Goal: Contribute content: Contribute content

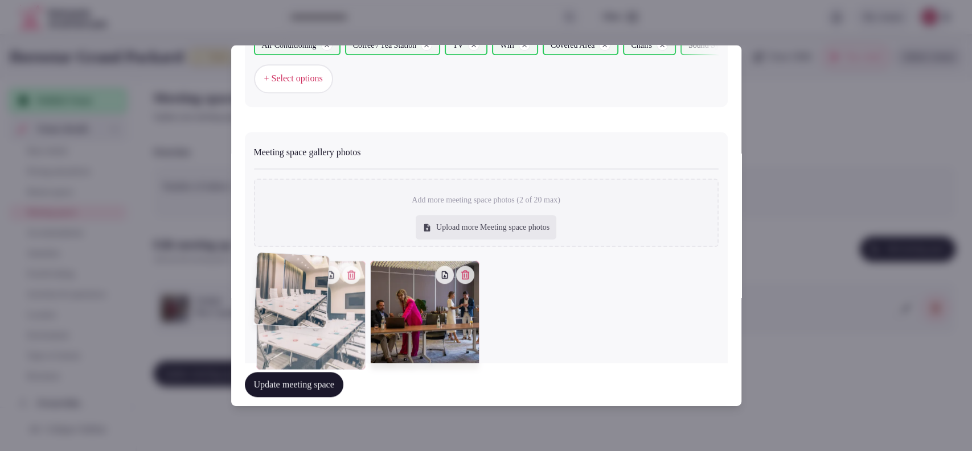
drag, startPoint x: 413, startPoint y: 344, endPoint x: 328, endPoint y: 340, distance: 85.5
click at [328, 340] on div at bounding box center [310, 315] width 109 height 109
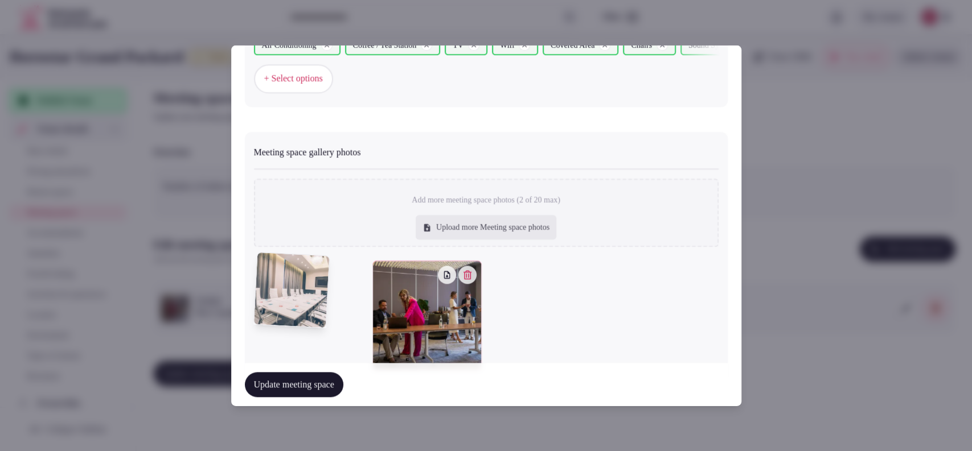
scroll to position [767, 0]
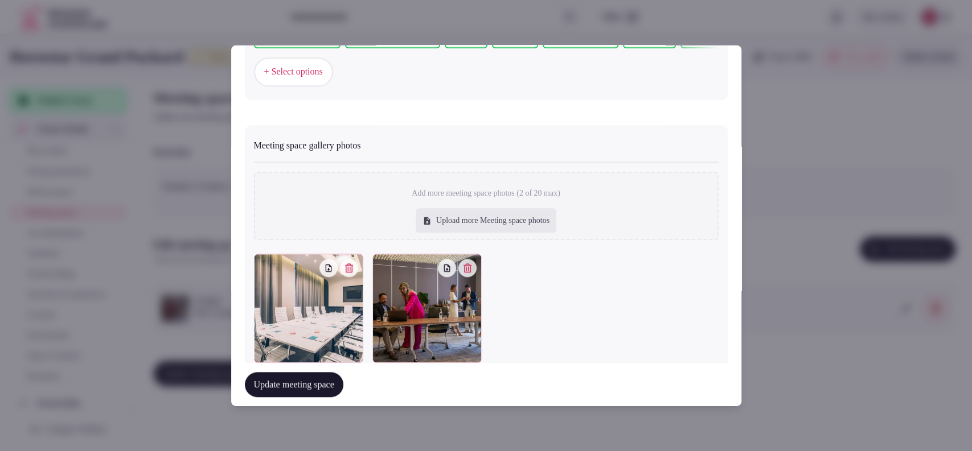
click at [315, 377] on button "Update meeting space" at bounding box center [294, 384] width 98 height 25
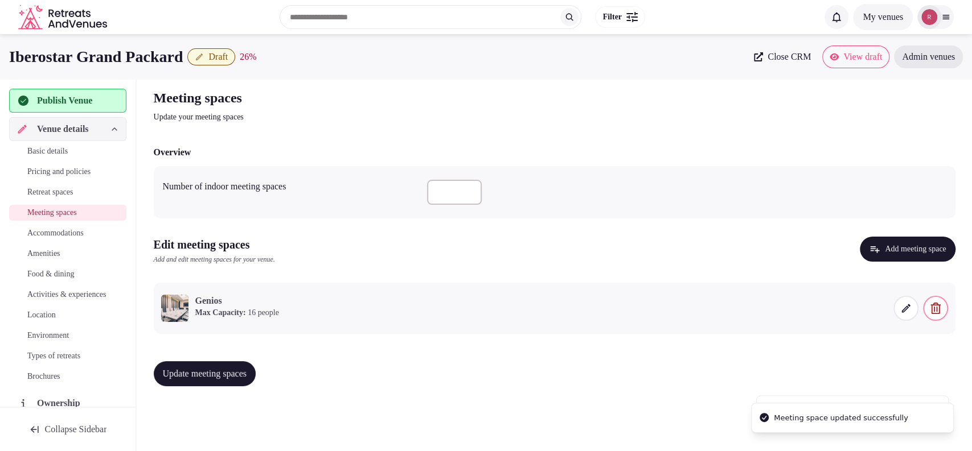
click at [233, 377] on span "Update meeting spaces" at bounding box center [205, 373] width 84 height 11
click at [371, 76] on div "Iberostar Grand Packard Draft 39 % Close CRM View draft Admin venues" at bounding box center [486, 57] width 972 height 46
click at [202, 372] on span "Update meeting spaces" at bounding box center [205, 373] width 84 height 11
click at [61, 233] on span "Accommodations" at bounding box center [55, 233] width 56 height 11
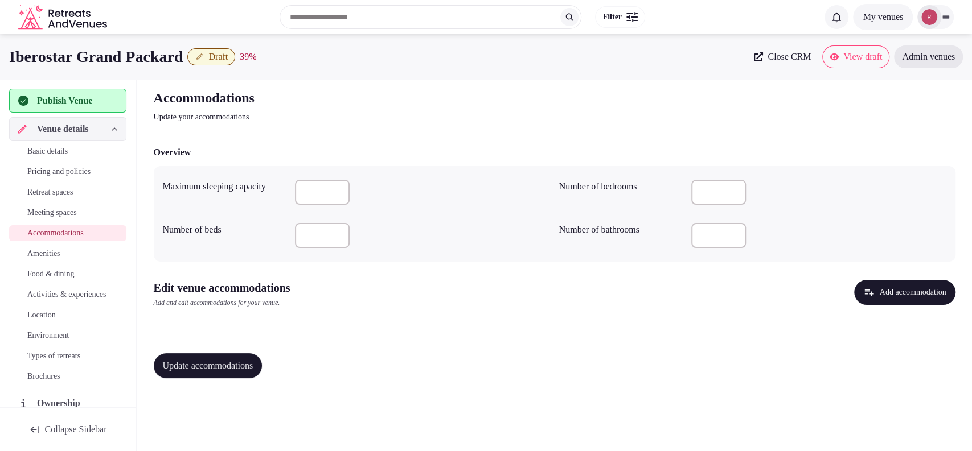
click at [863, 286] on button "Add accommodation" at bounding box center [904, 292] width 101 height 25
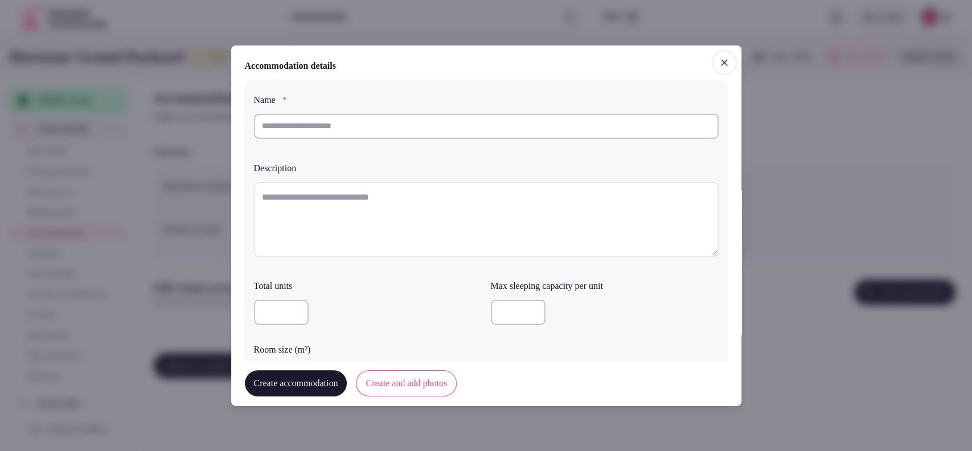
click at [721, 61] on icon "button" at bounding box center [724, 62] width 7 height 7
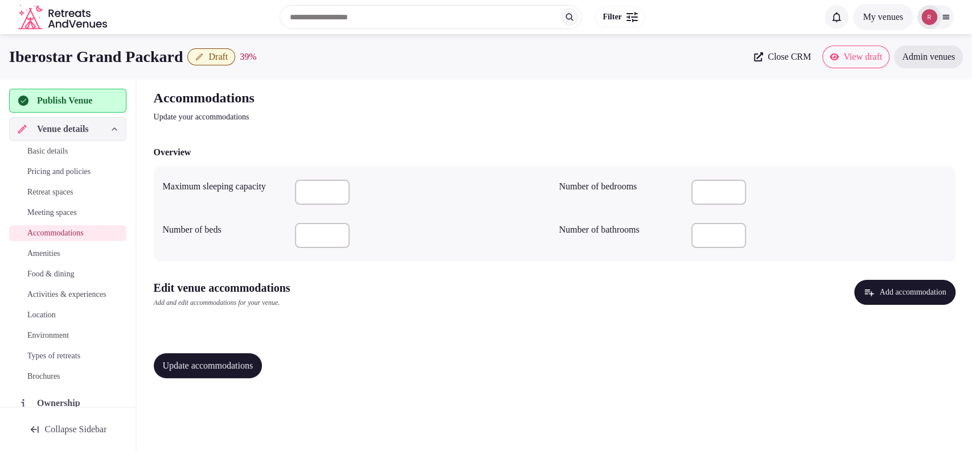
click at [867, 286] on button "Add accommodation" at bounding box center [904, 292] width 101 height 25
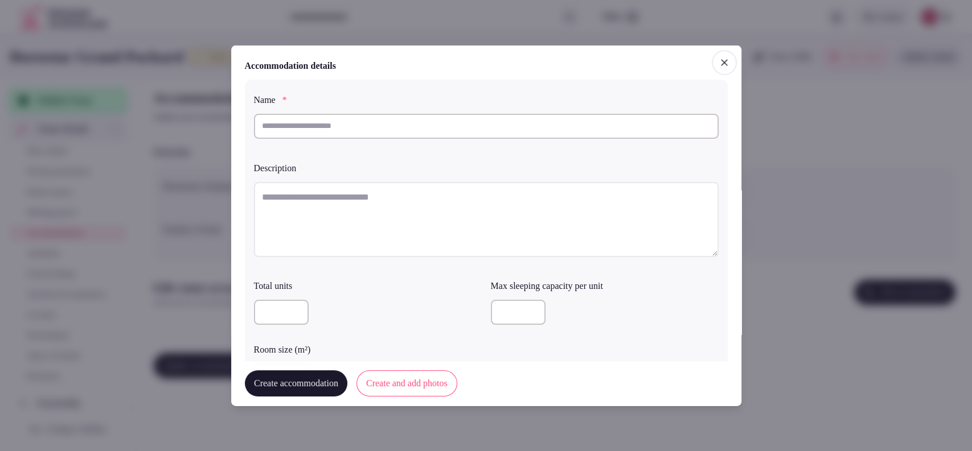
click at [424, 130] on input "text" at bounding box center [486, 125] width 465 height 25
paste input "**********"
type input "**********"
click at [380, 231] on textarea at bounding box center [486, 219] width 465 height 75
paste textarea "**********"
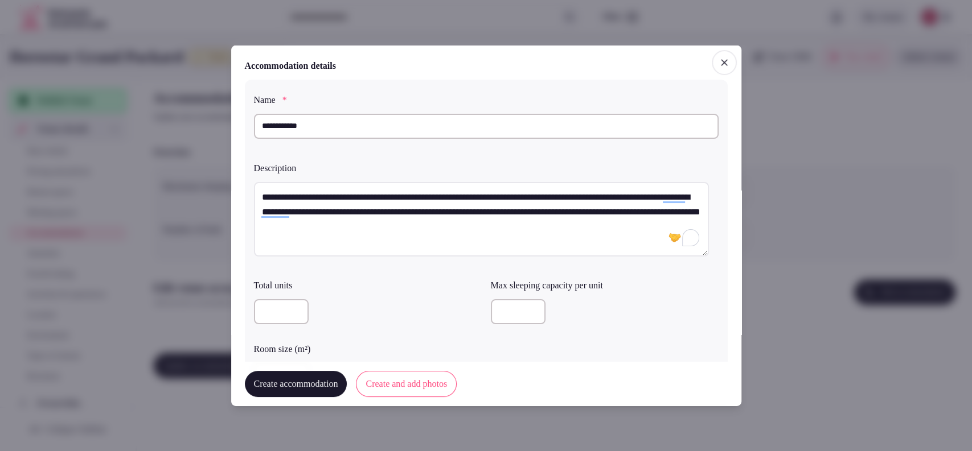
type textarea "**********"
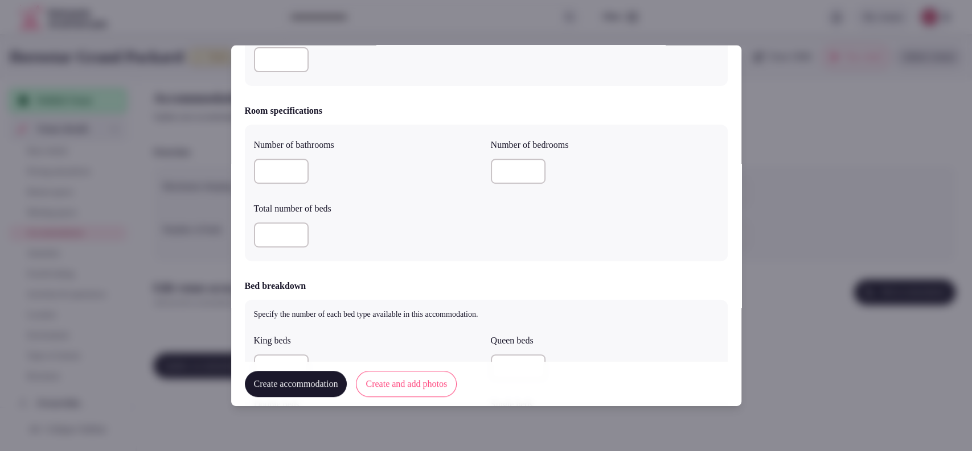
click at [286, 172] on input "number" at bounding box center [281, 171] width 55 height 25
type input "*"
click at [507, 169] on input "number" at bounding box center [518, 171] width 55 height 25
type input "*"
click at [282, 236] on input "number" at bounding box center [281, 235] width 55 height 25
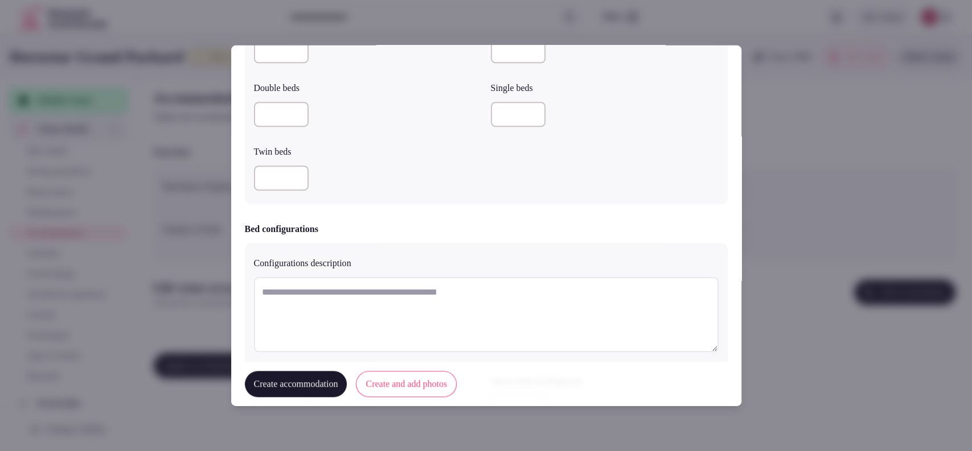
scroll to position [948, 0]
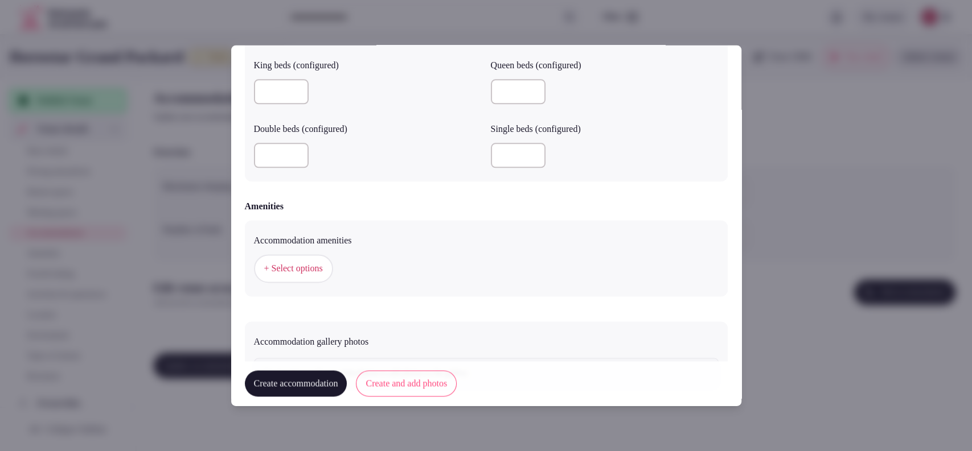
type input "*"
click at [425, 391] on button "Create and add photos" at bounding box center [406, 384] width 101 height 26
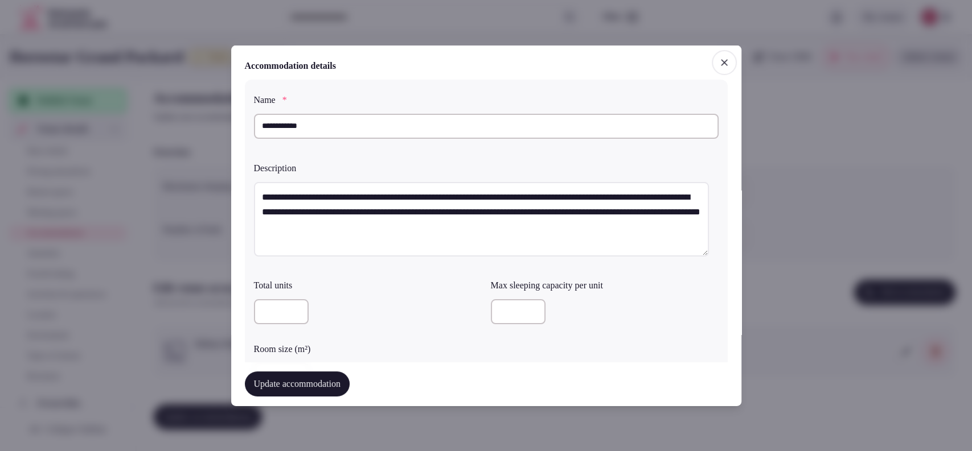
scroll to position [316, 0]
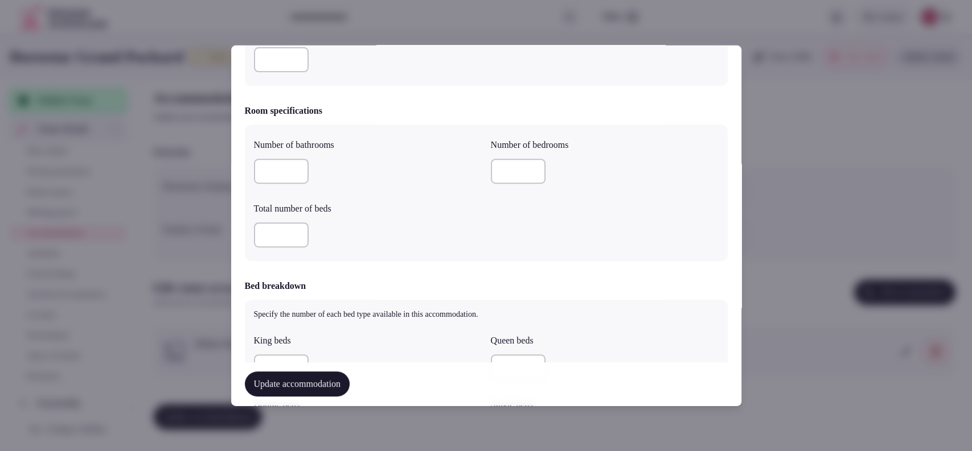
click at [290, 57] on input "number" at bounding box center [281, 59] width 55 height 25
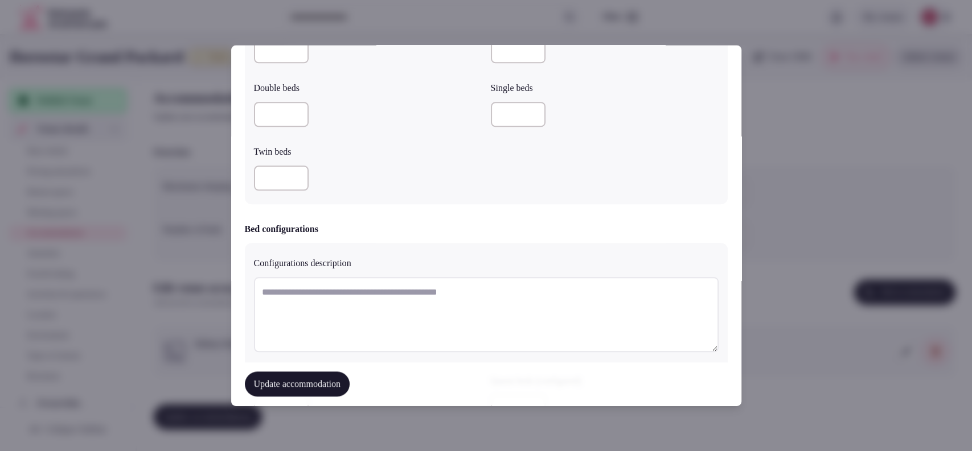
click at [277, 60] on input "number" at bounding box center [281, 50] width 55 height 25
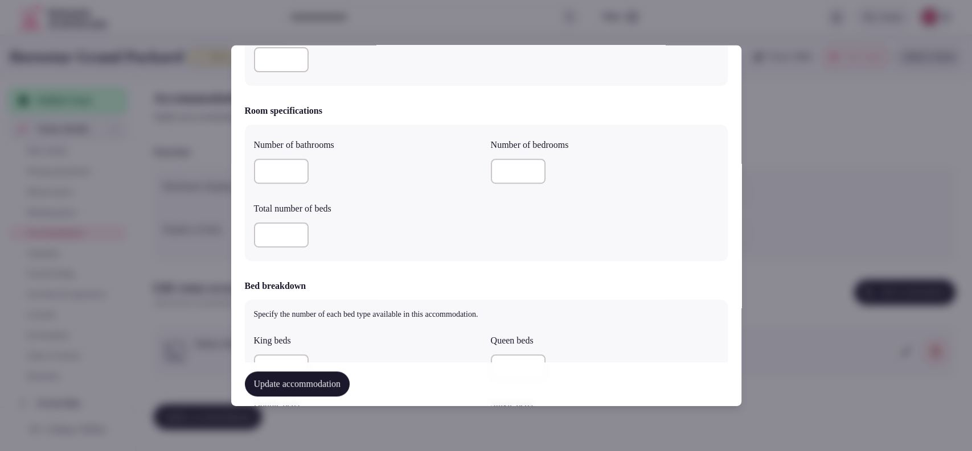
scroll to position [0, 0]
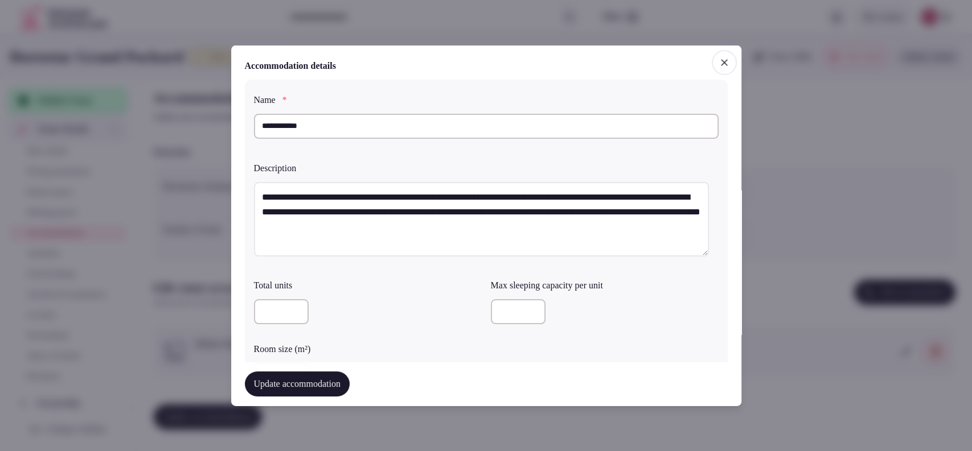
type input "*"
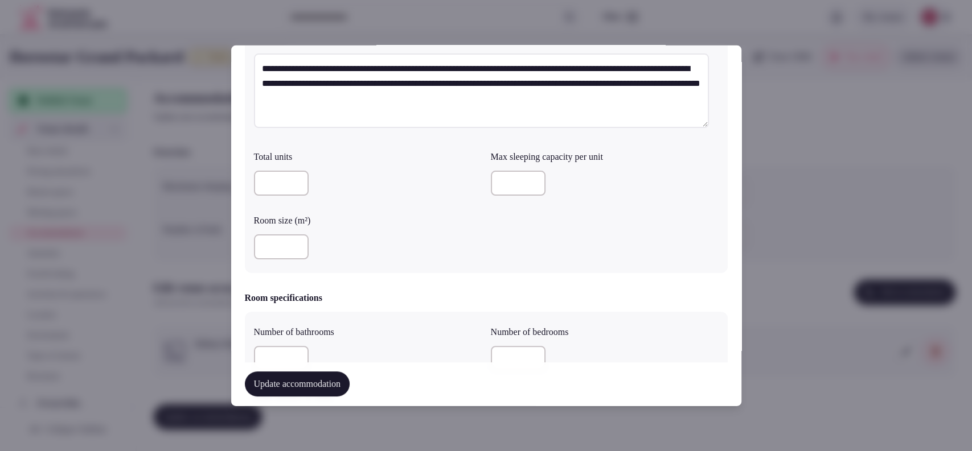
click at [267, 250] on input "number" at bounding box center [281, 247] width 55 height 25
type input "**"
click at [561, 257] on div "Total units Max sleeping capacity per unit Room size (m²) **" at bounding box center [486, 205] width 465 height 118
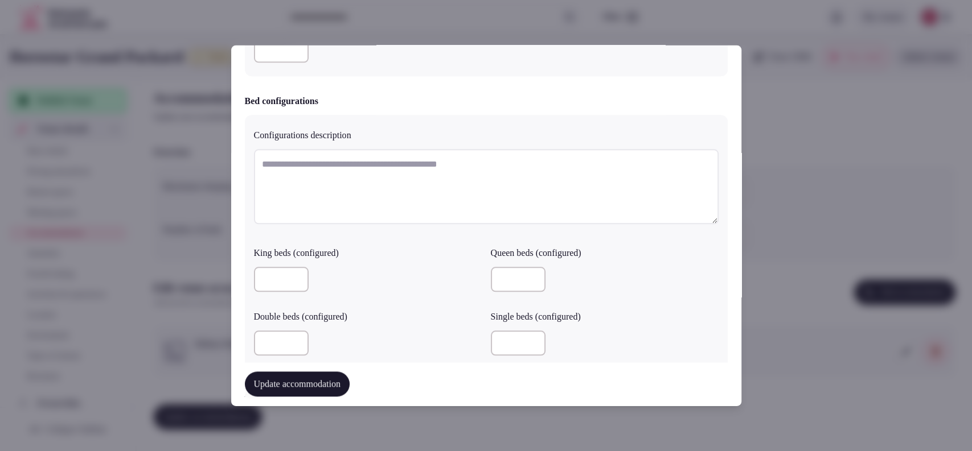
scroll to position [1077, 0]
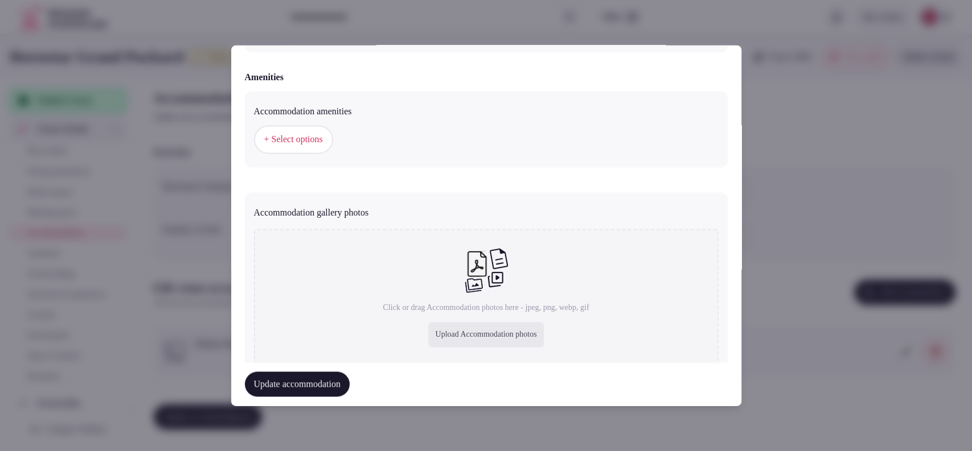
click at [317, 142] on span "+ Select options" at bounding box center [293, 140] width 59 height 13
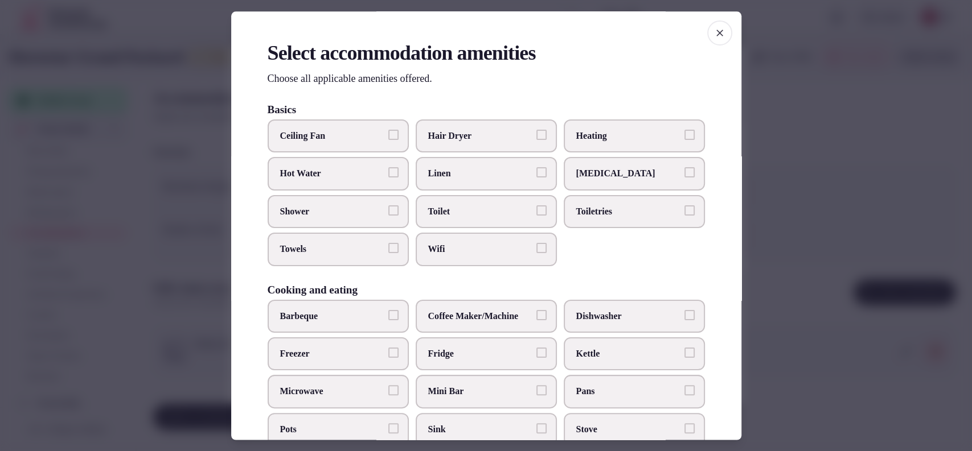
click at [457, 244] on span "Wifi" at bounding box center [480, 250] width 105 height 13
click at [536, 244] on button "Wifi" at bounding box center [541, 249] width 10 height 10
click at [464, 218] on label "Toilet" at bounding box center [486, 211] width 141 height 33
click at [536, 216] on button "Toilet" at bounding box center [541, 211] width 10 height 10
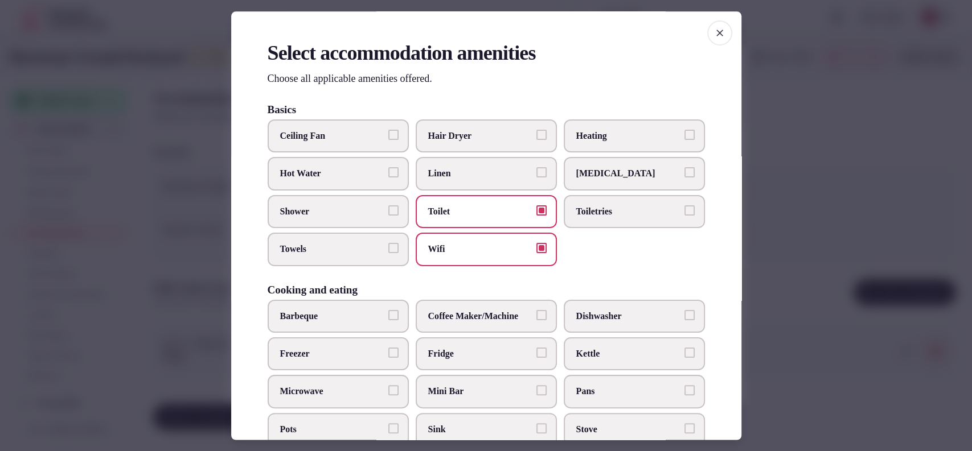
click at [587, 209] on span "Toiletries" at bounding box center [628, 212] width 105 height 13
click at [684, 209] on button "Toiletries" at bounding box center [689, 211] width 10 height 10
click at [369, 245] on span "Towels" at bounding box center [332, 250] width 105 height 13
click at [388, 245] on button "Towels" at bounding box center [393, 249] width 10 height 10
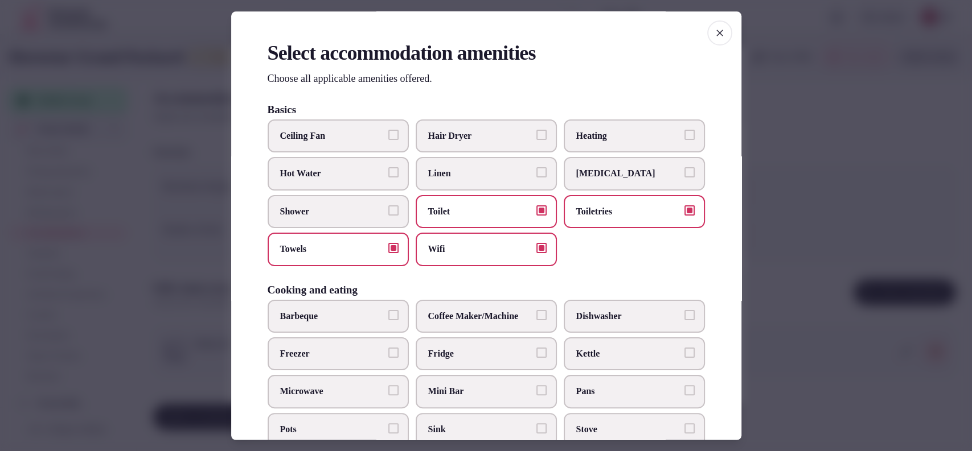
click at [374, 215] on span "Shower" at bounding box center [332, 212] width 105 height 13
click at [388, 215] on button "Shower" at bounding box center [393, 211] width 10 height 10
click at [486, 377] on label "Mini Bar" at bounding box center [486, 392] width 141 height 33
click at [536, 386] on button "Mini Bar" at bounding box center [541, 391] width 10 height 10
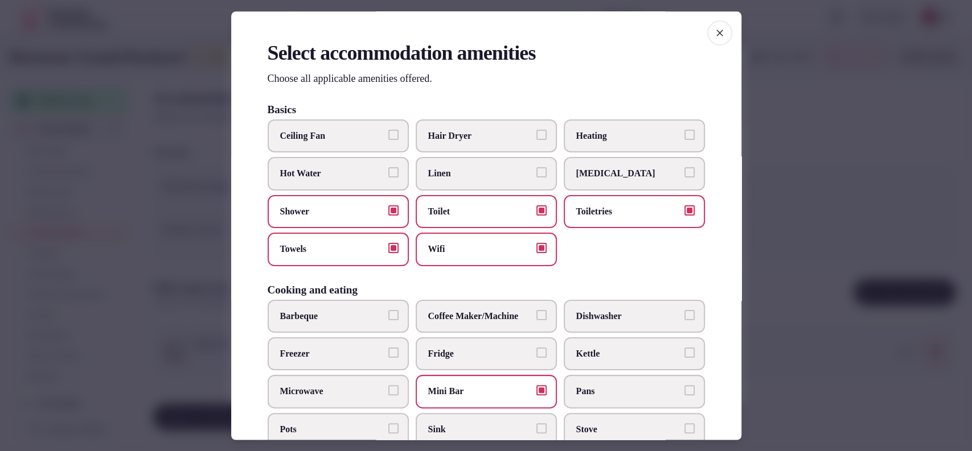
scroll to position [375, 0]
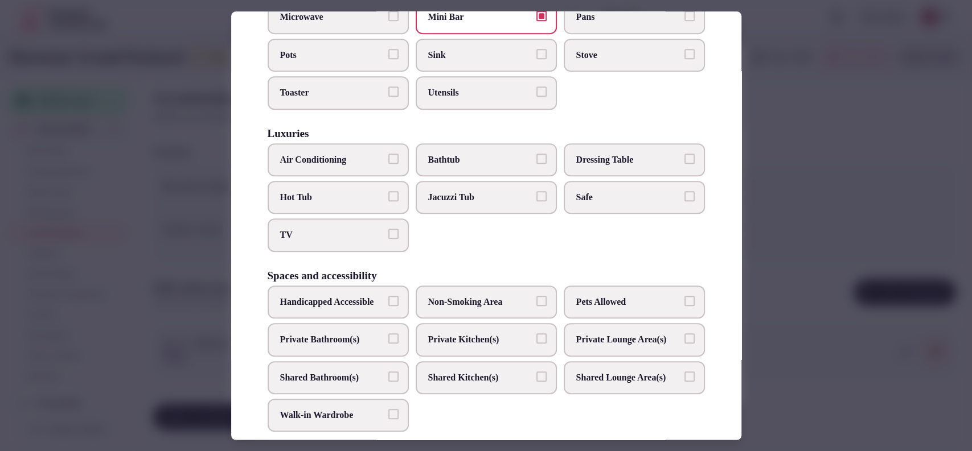
click at [379, 154] on span "Air Conditioning" at bounding box center [332, 160] width 105 height 13
click at [388, 154] on button "Air Conditioning" at bounding box center [393, 159] width 10 height 10
click at [359, 231] on span "TV" at bounding box center [332, 235] width 105 height 13
click at [388, 231] on button "TV" at bounding box center [393, 234] width 10 height 10
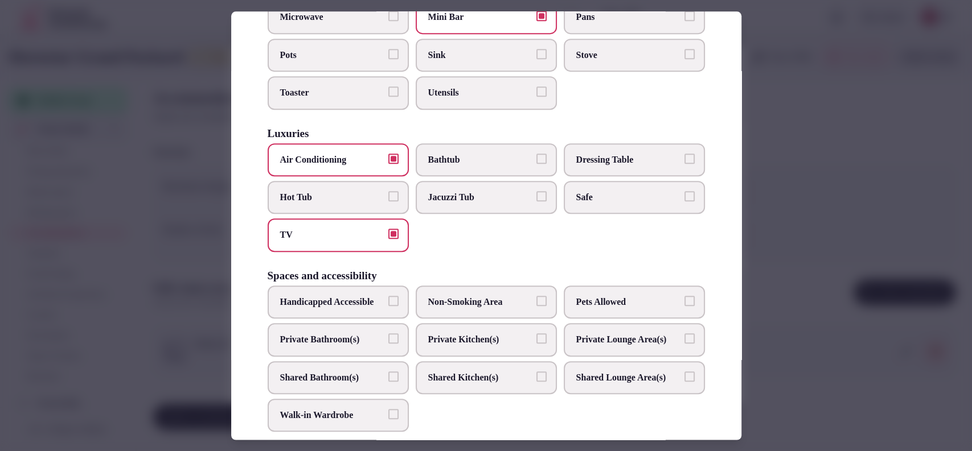
click at [576, 191] on span "Safe" at bounding box center [628, 197] width 105 height 13
click at [684, 191] on button "Safe" at bounding box center [689, 196] width 10 height 10
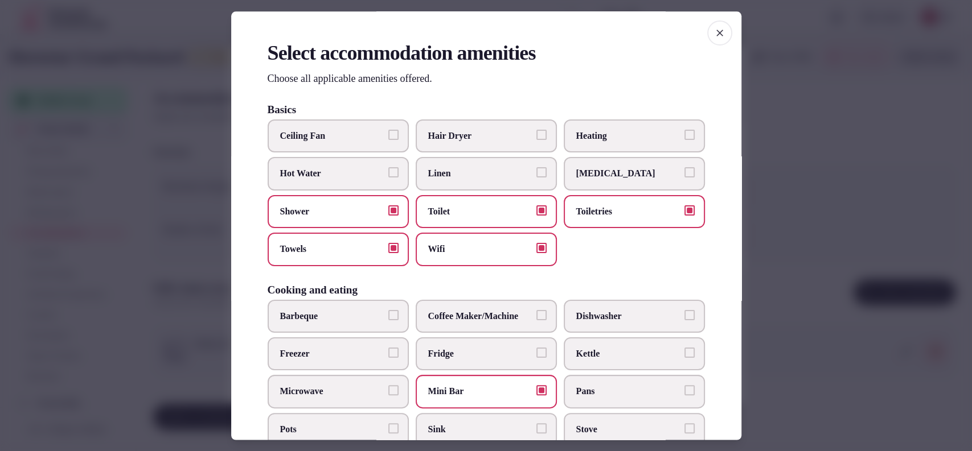
click at [511, 148] on label "Hair Dryer" at bounding box center [486, 136] width 141 height 33
click at [536, 140] on button "Hair Dryer" at bounding box center [541, 135] width 10 height 10
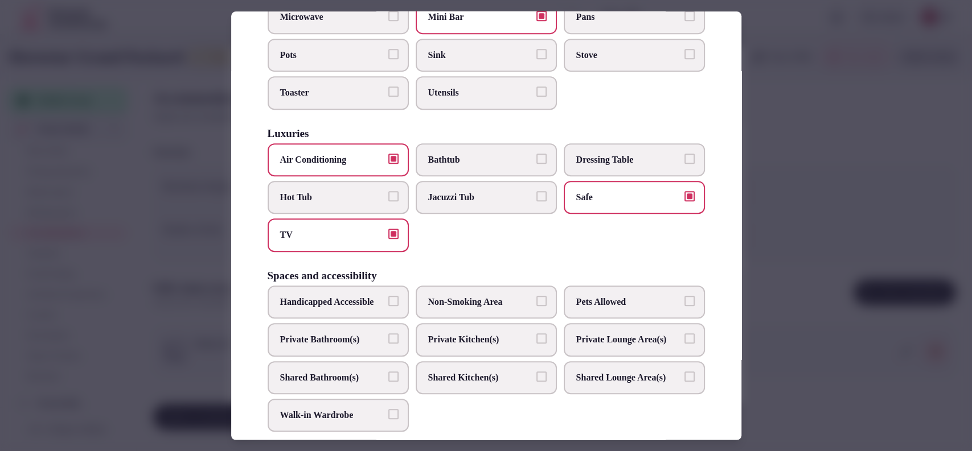
click at [367, 344] on span "Private Bathroom(s)" at bounding box center [332, 340] width 105 height 13
click at [388, 344] on button "Private Bathroom(s)" at bounding box center [393, 339] width 10 height 10
click at [813, 211] on div at bounding box center [486, 225] width 972 height 451
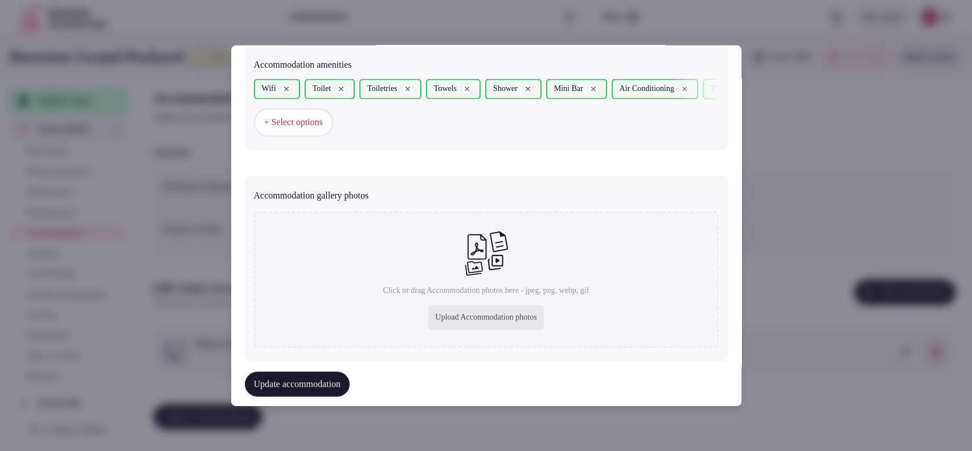
scroll to position [1144, 0]
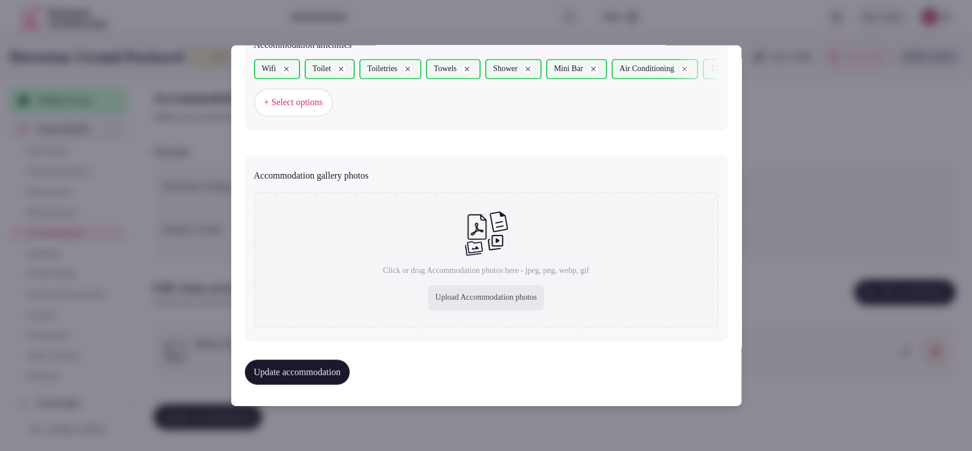
click at [499, 298] on div "Upload Accommodation photos" at bounding box center [485, 298] width 115 height 25
type input "**********"
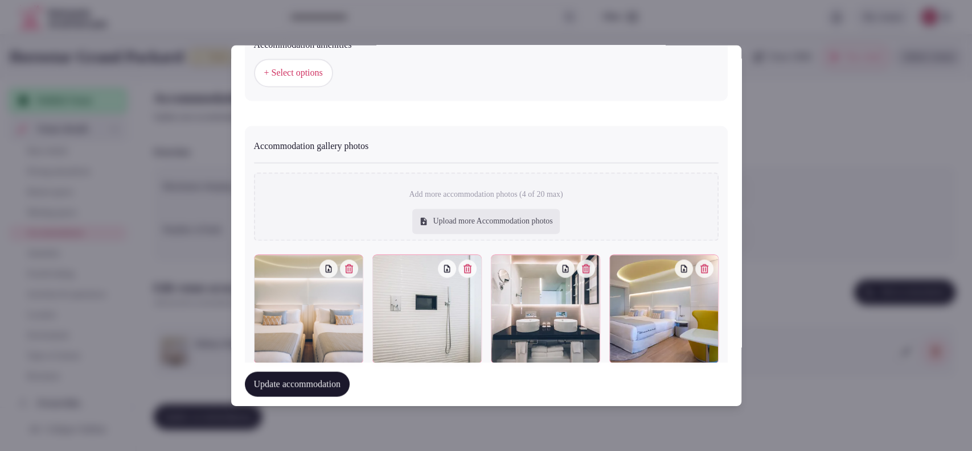
click at [496, 99] on div "Accommodation amenities + Select options" at bounding box center [486, 63] width 483 height 76
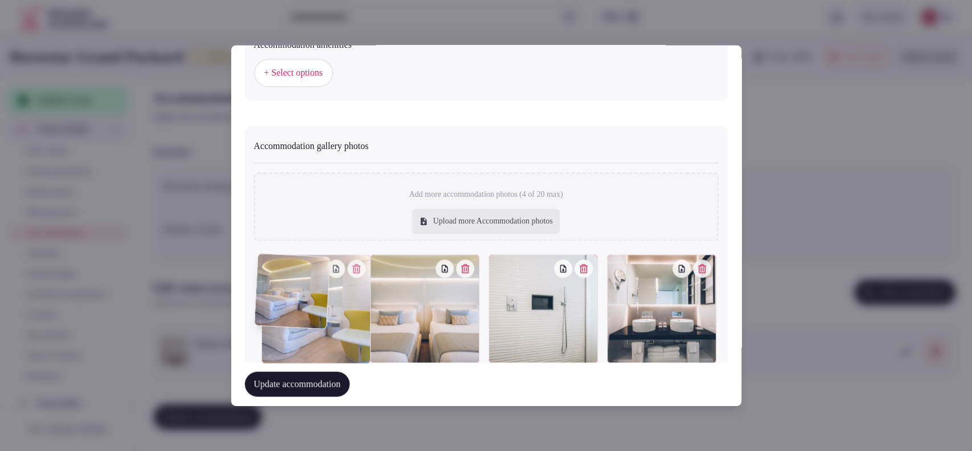
drag, startPoint x: 666, startPoint y: 309, endPoint x: 334, endPoint y: 316, distance: 332.5
click at [334, 316] on div at bounding box center [315, 309] width 109 height 109
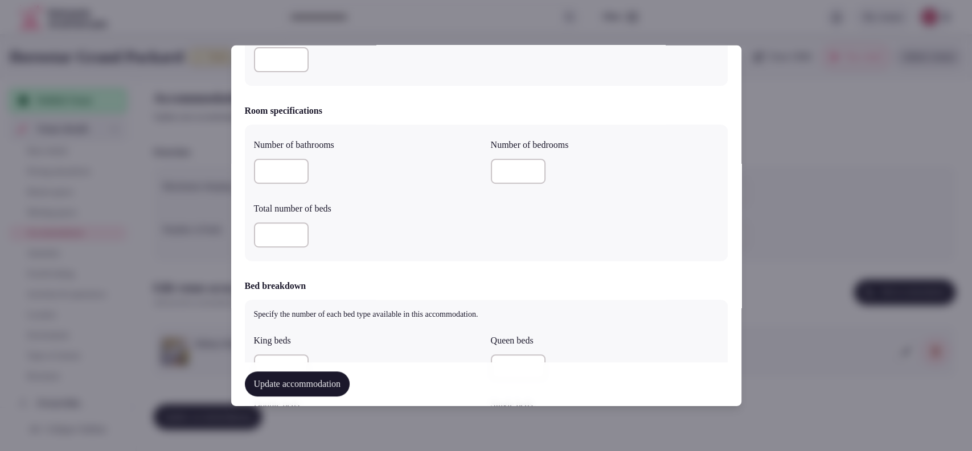
scroll to position [0, 0]
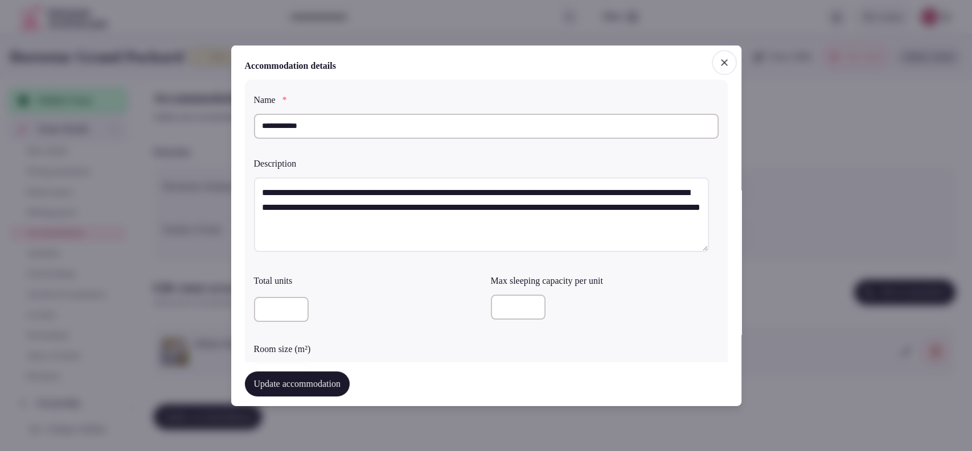
click at [517, 321] on div at bounding box center [605, 309] width 228 height 39
type input "*"
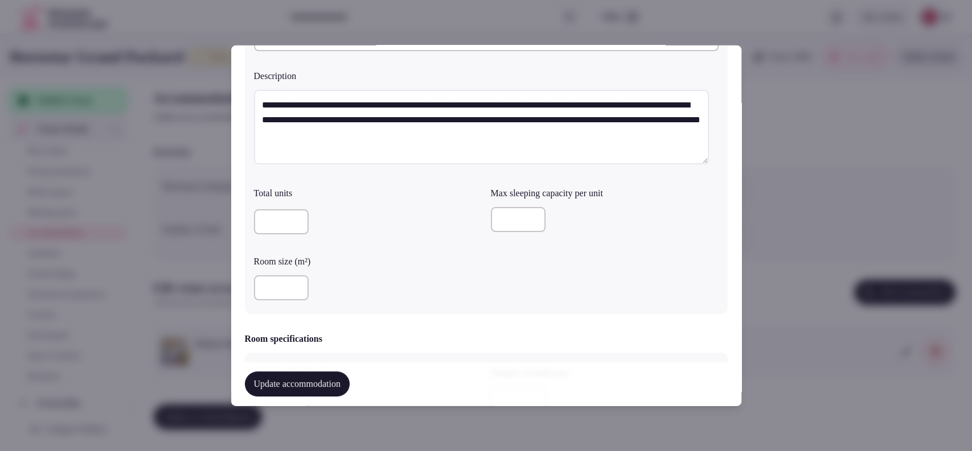
scroll to position [155, 0]
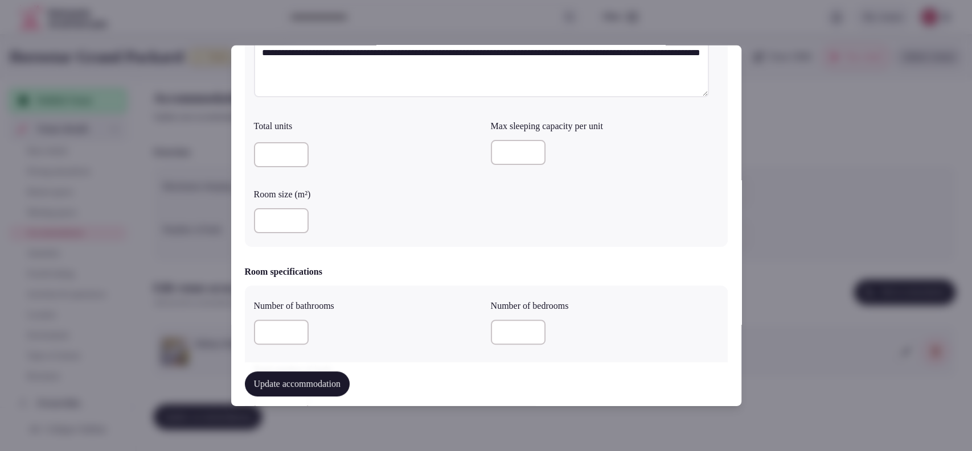
click at [270, 204] on div at bounding box center [368, 221] width 228 height 34
click at [269, 216] on input "number" at bounding box center [281, 220] width 55 height 25
type input "**"
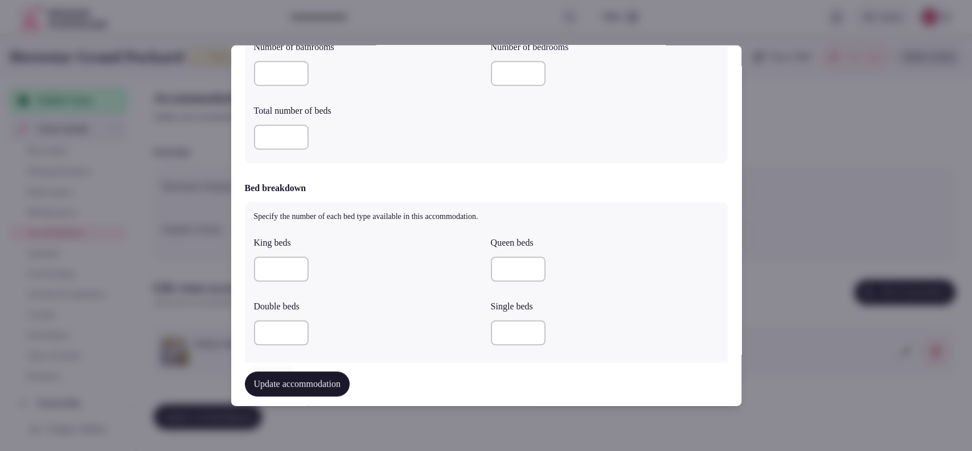
scroll to position [453, 0]
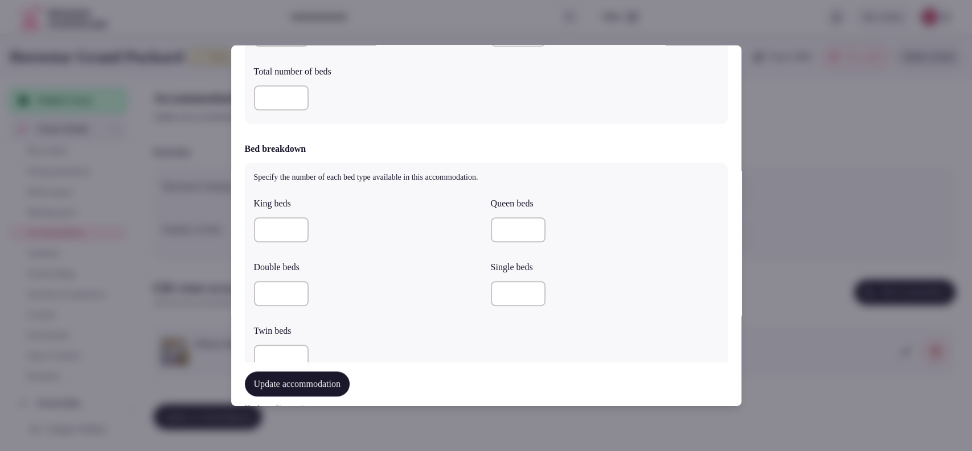
click at [270, 236] on input "number" at bounding box center [281, 229] width 55 height 25
type input "*"
click at [281, 289] on input "number" at bounding box center [281, 293] width 55 height 25
click at [278, 293] on input "number" at bounding box center [281, 293] width 55 height 25
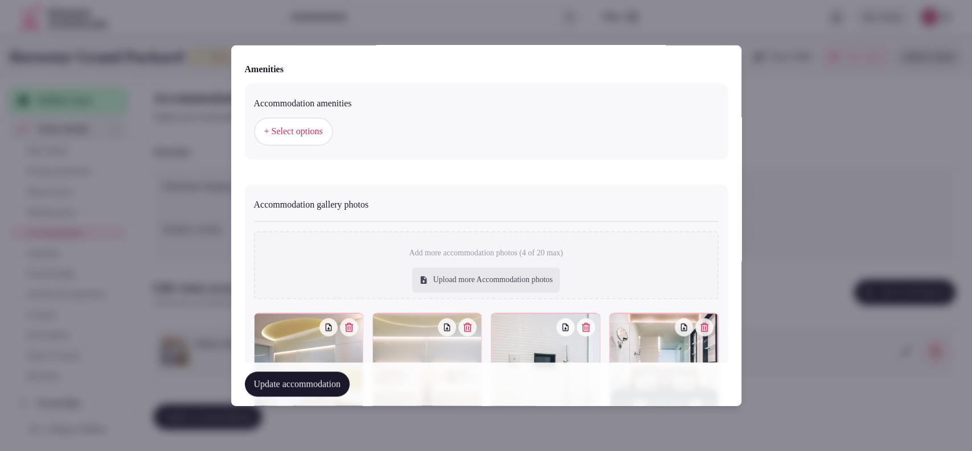
scroll to position [1177, 0]
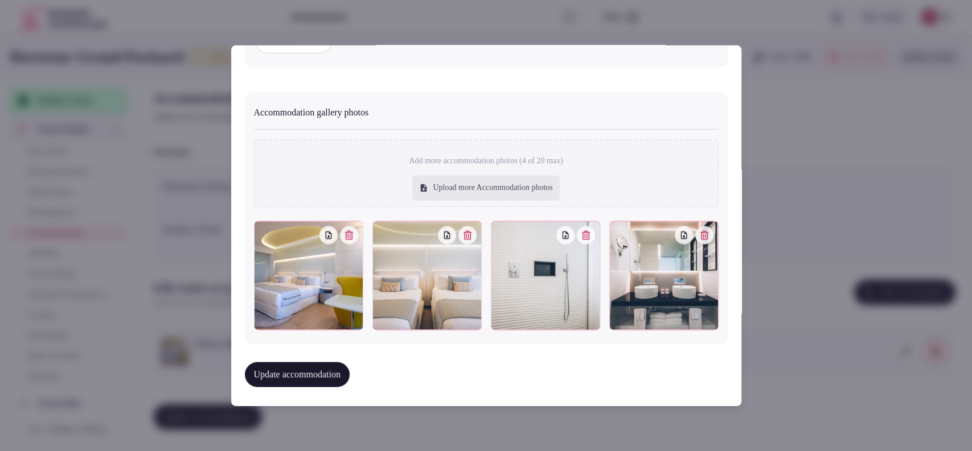
click at [323, 373] on button "Update accommodation" at bounding box center [297, 375] width 105 height 25
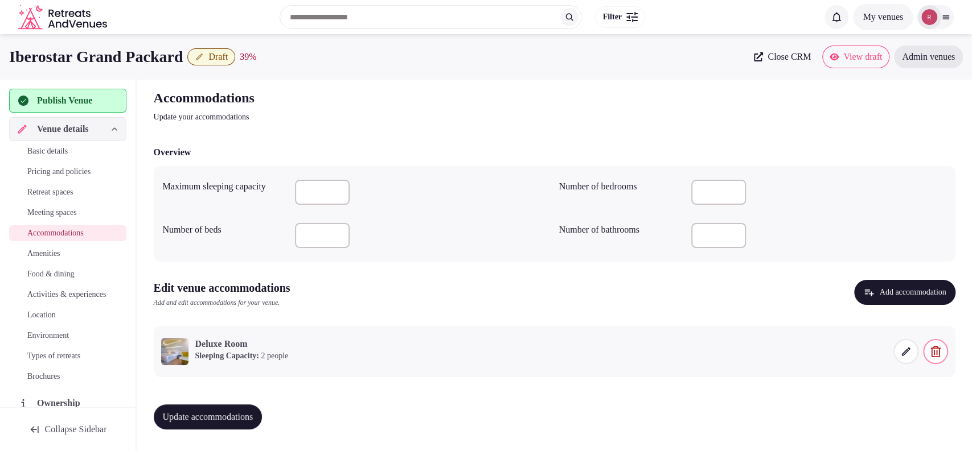
click at [211, 410] on button "Update accommodations" at bounding box center [208, 417] width 109 height 25
click at [241, 412] on span "Update accommodations" at bounding box center [208, 417] width 91 height 11
click at [38, 252] on span "Amenities" at bounding box center [43, 253] width 33 height 11
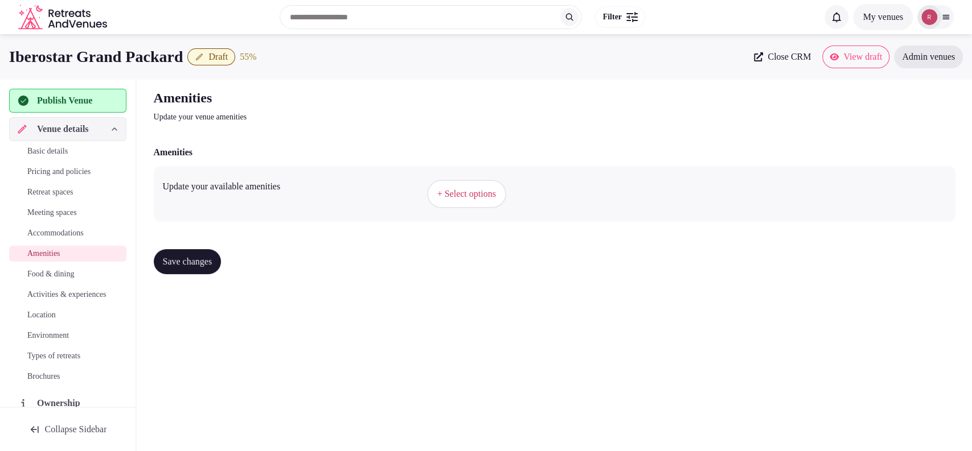
click at [442, 196] on span "+ Select options" at bounding box center [466, 194] width 59 height 13
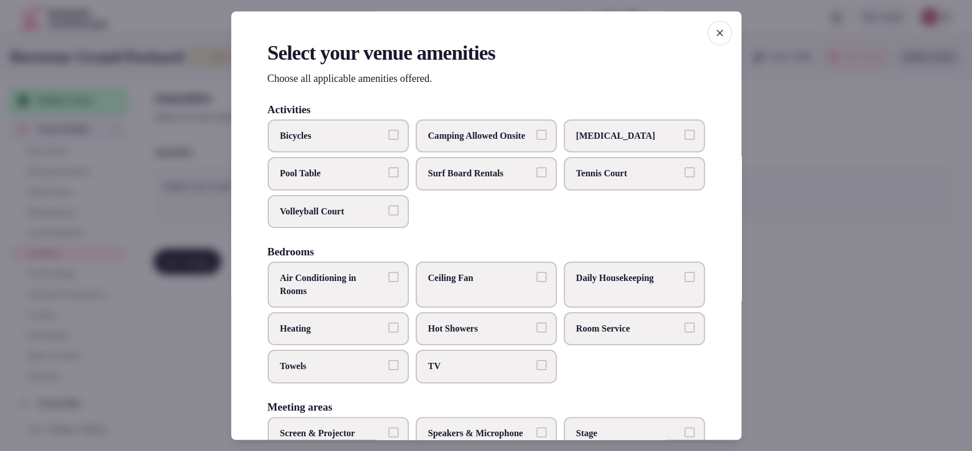
click at [597, 285] on span "Daily Housekeeping" at bounding box center [628, 279] width 105 height 13
click at [684, 283] on button "Daily Housekeeping" at bounding box center [689, 278] width 10 height 10
click at [449, 373] on span "TV" at bounding box center [480, 367] width 105 height 13
click at [536, 371] on button "TV" at bounding box center [541, 366] width 10 height 10
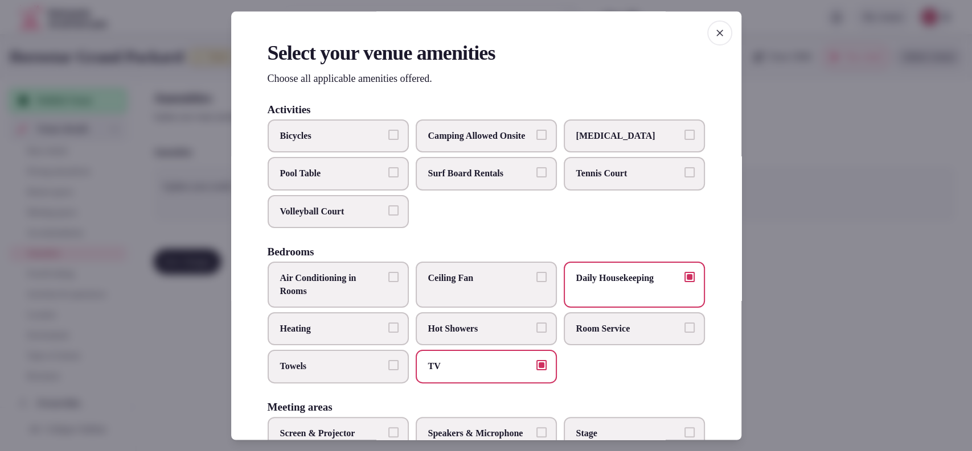
drag, startPoint x: 314, startPoint y: 380, endPoint x: 321, endPoint y: 365, distance: 16.1
click at [313, 373] on span "Towels" at bounding box center [332, 367] width 105 height 13
click at [388, 371] on button "Towels" at bounding box center [393, 366] width 10 height 10
click at [324, 346] on label "Heating" at bounding box center [338, 329] width 141 height 33
click at [388, 333] on button "Heating" at bounding box center [393, 328] width 10 height 10
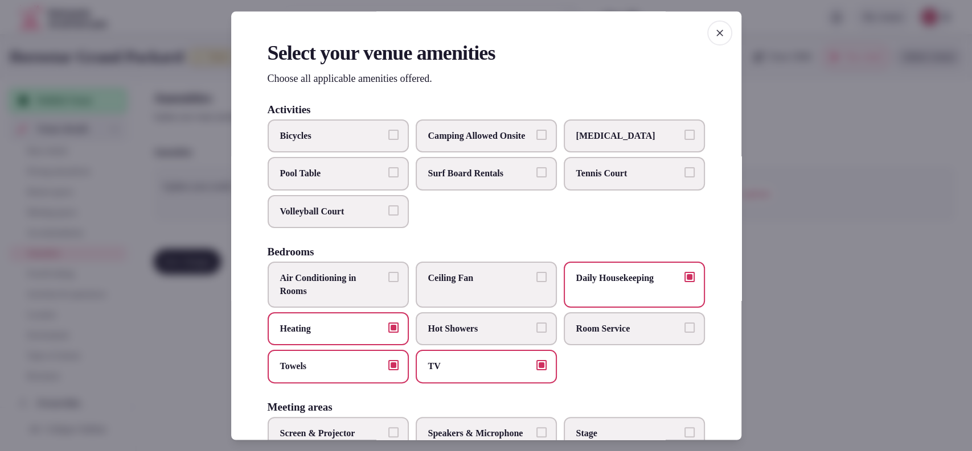
click at [345, 298] on span "Air Conditioning in Rooms" at bounding box center [332, 286] width 105 height 26
click at [388, 283] on button "Air Conditioning in Rooms" at bounding box center [393, 278] width 10 height 10
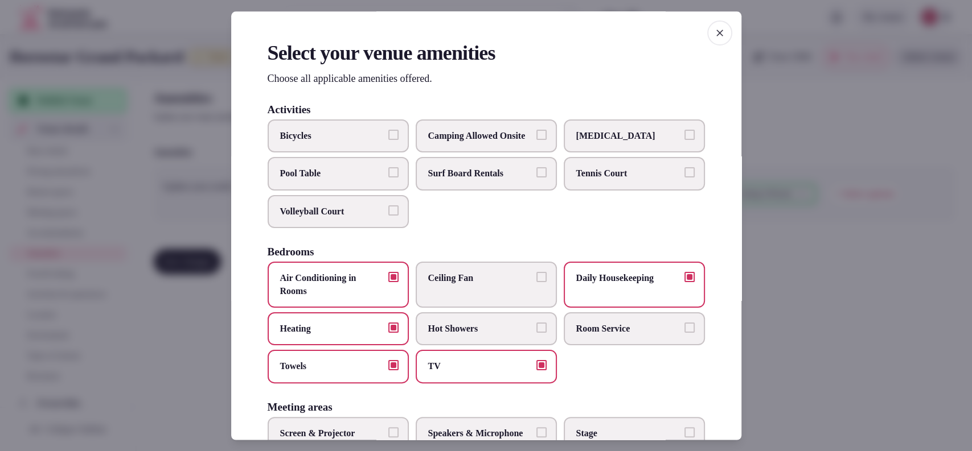
scroll to position [375, 0]
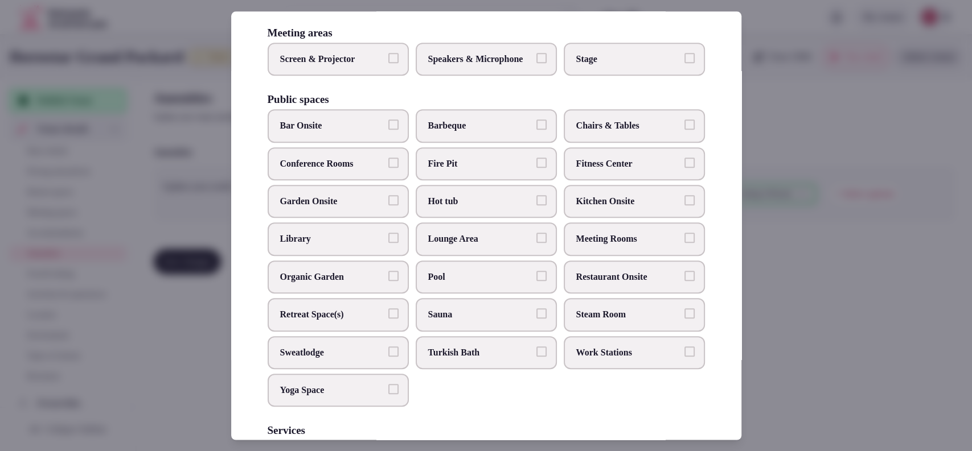
click at [495, 294] on label "Pool" at bounding box center [486, 277] width 141 height 33
click at [536, 281] on button "Pool" at bounding box center [541, 276] width 10 height 10
click at [581, 284] on span "Restaurant Onsite" at bounding box center [628, 277] width 105 height 13
click at [684, 281] on button "Restaurant Onsite" at bounding box center [689, 276] width 10 height 10
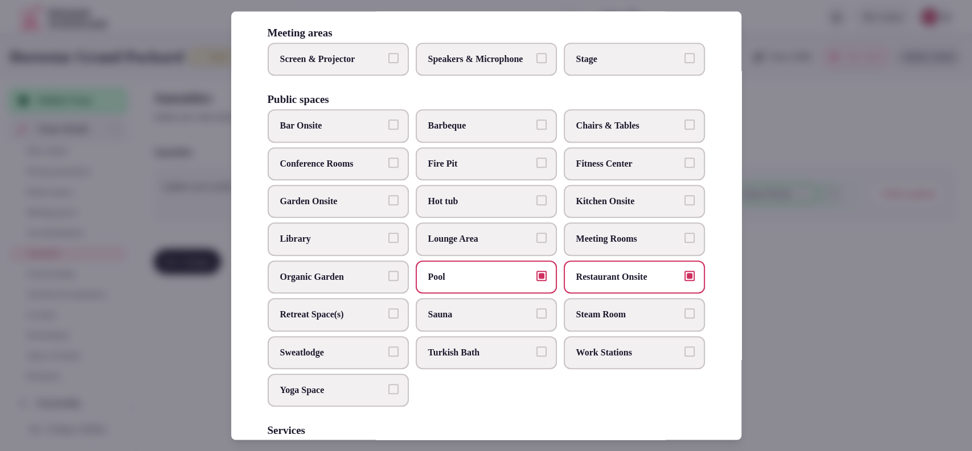
click at [359, 141] on label "Bar Onsite" at bounding box center [338, 126] width 141 height 33
click at [388, 130] on button "Bar Onsite" at bounding box center [393, 125] width 10 height 10
click at [640, 170] on span "Fitness Center" at bounding box center [628, 164] width 105 height 13
click at [684, 168] on button "Fitness Center" at bounding box center [689, 163] width 10 height 10
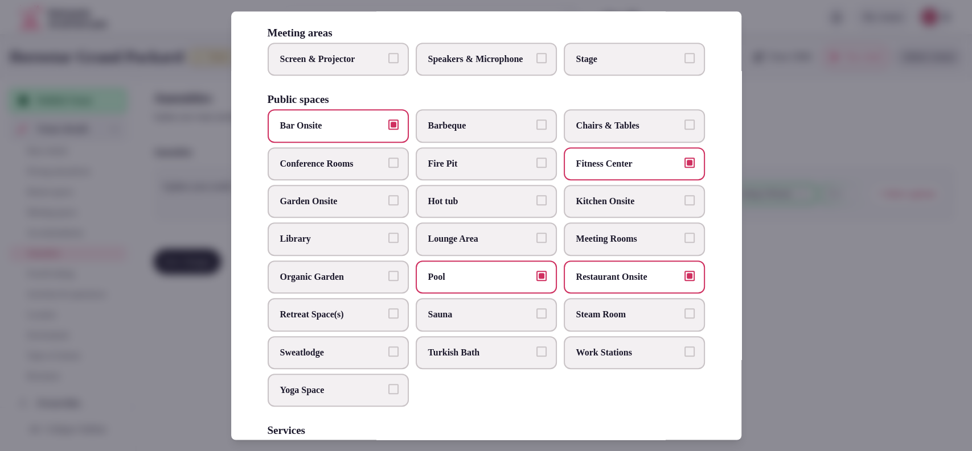
click at [634, 133] on span "Chairs & Tables" at bounding box center [628, 126] width 105 height 13
click at [684, 130] on button "Chairs & Tables" at bounding box center [689, 125] width 10 height 10
click at [599, 246] on span "Meeting Rooms" at bounding box center [628, 239] width 105 height 13
click at [684, 244] on button "Meeting Rooms" at bounding box center [689, 238] width 10 height 10
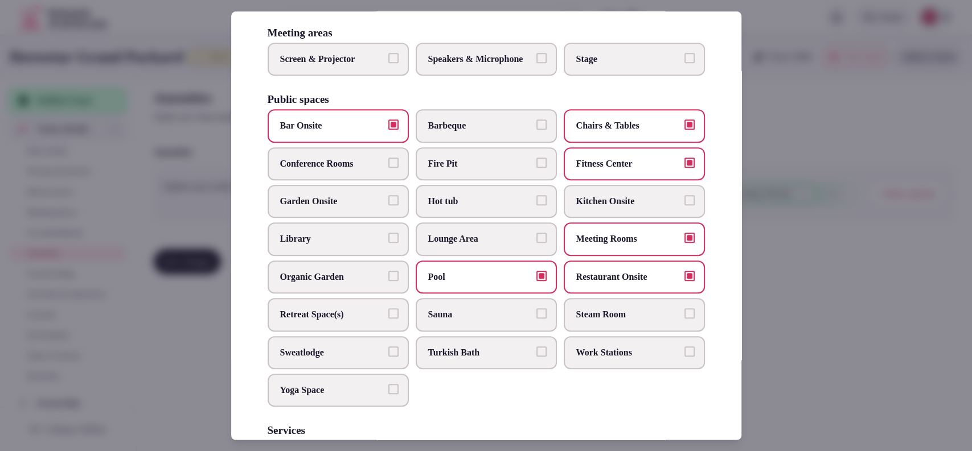
click at [360, 180] on label "Conference Rooms" at bounding box center [338, 163] width 141 height 33
click at [388, 168] on button "Conference Rooms" at bounding box center [393, 163] width 10 height 10
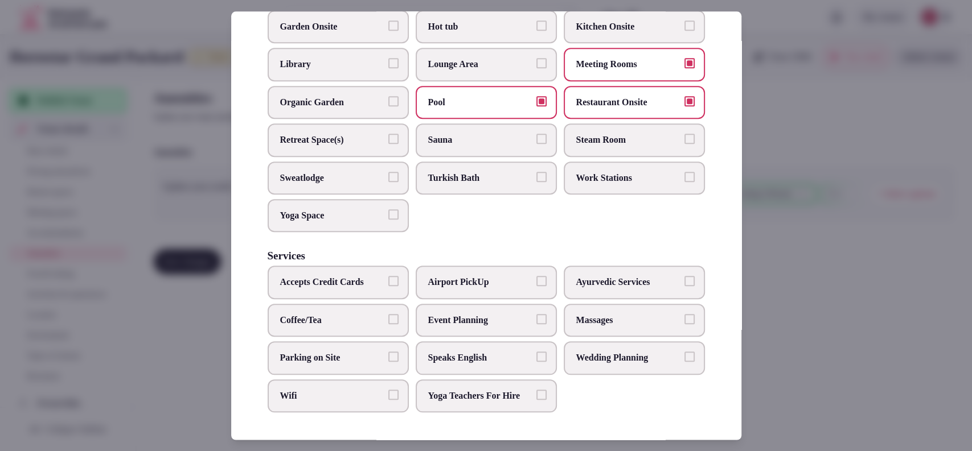
click at [380, 277] on span "Accepts Credit Cards" at bounding box center [332, 283] width 105 height 13
click at [388, 277] on button "Accepts Credit Cards" at bounding box center [393, 282] width 10 height 10
click at [375, 314] on span "Coffee/Tea" at bounding box center [332, 320] width 105 height 13
click at [388, 314] on button "Coffee/Tea" at bounding box center [393, 319] width 10 height 10
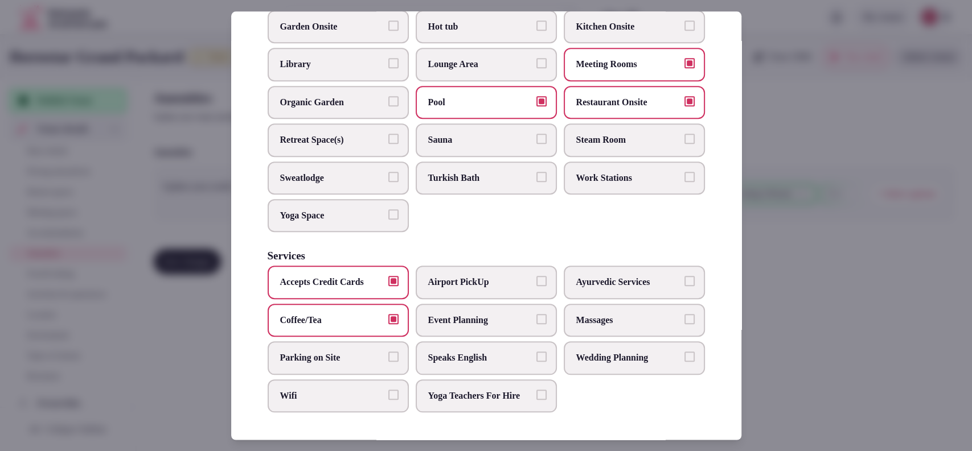
click at [364, 352] on span "Parking on Site" at bounding box center [332, 358] width 105 height 13
click at [388, 352] on button "Parking on Site" at bounding box center [393, 357] width 10 height 10
click at [619, 314] on span "Massages" at bounding box center [628, 320] width 105 height 13
click at [684, 314] on button "Massages" at bounding box center [689, 319] width 10 height 10
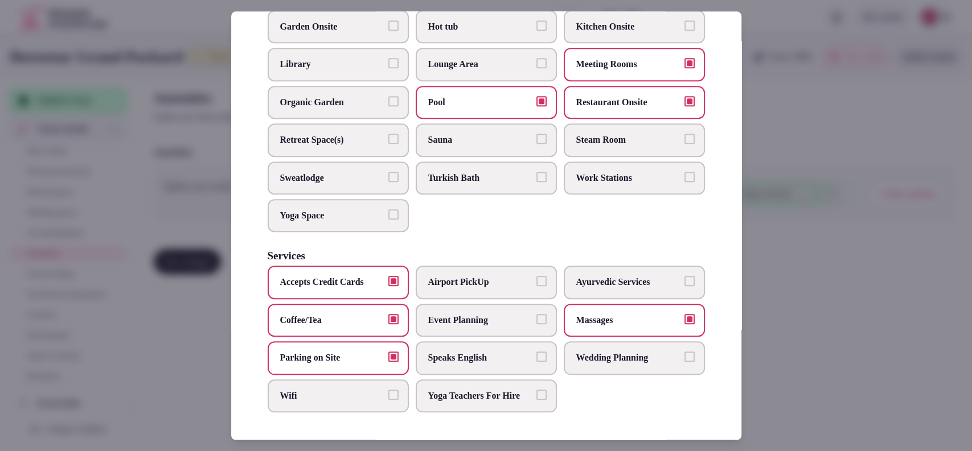
click at [343, 391] on label "Wifi" at bounding box center [338, 396] width 141 height 33
click at [388, 391] on button "Wifi" at bounding box center [393, 395] width 10 height 10
click at [469, 342] on label "Speaks English" at bounding box center [486, 358] width 141 height 33
click at [536, 352] on button "Speaks English" at bounding box center [541, 357] width 10 height 10
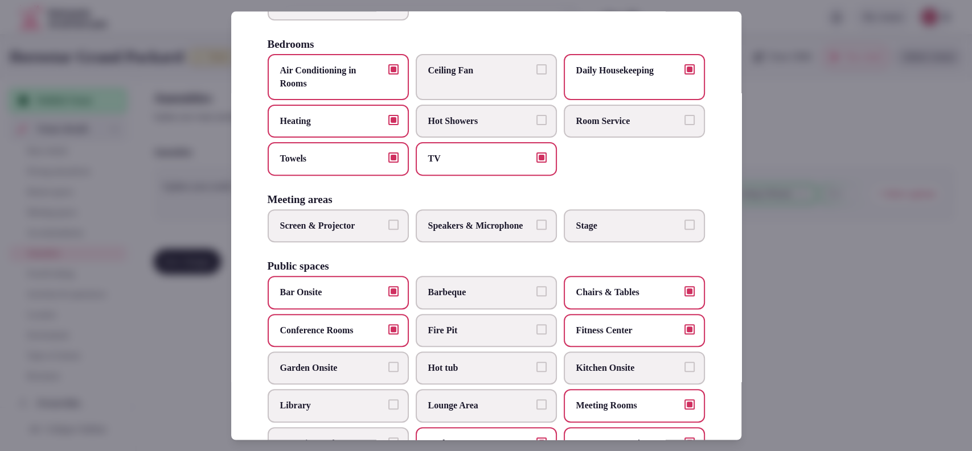
scroll to position [0, 0]
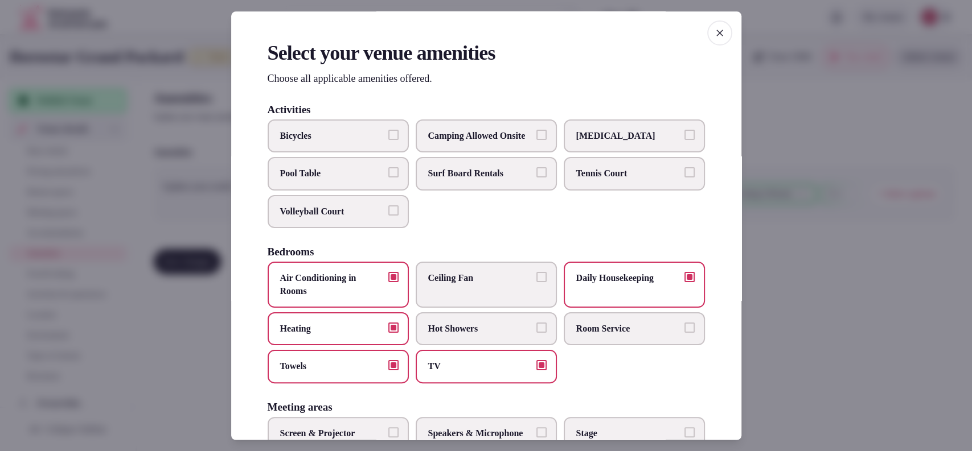
click at [820, 244] on div at bounding box center [486, 225] width 972 height 451
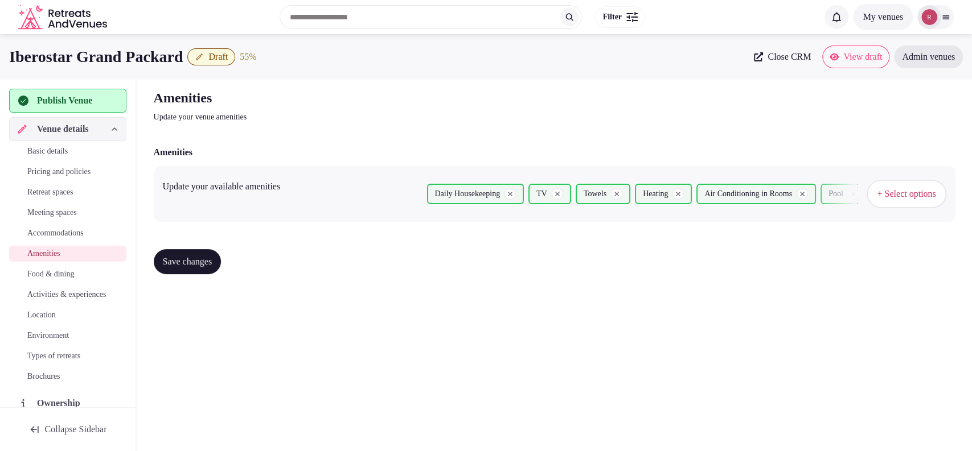
click at [209, 265] on span "Save changes" at bounding box center [188, 261] width 50 height 11
click at [64, 277] on span "Food & dining" at bounding box center [50, 274] width 47 height 11
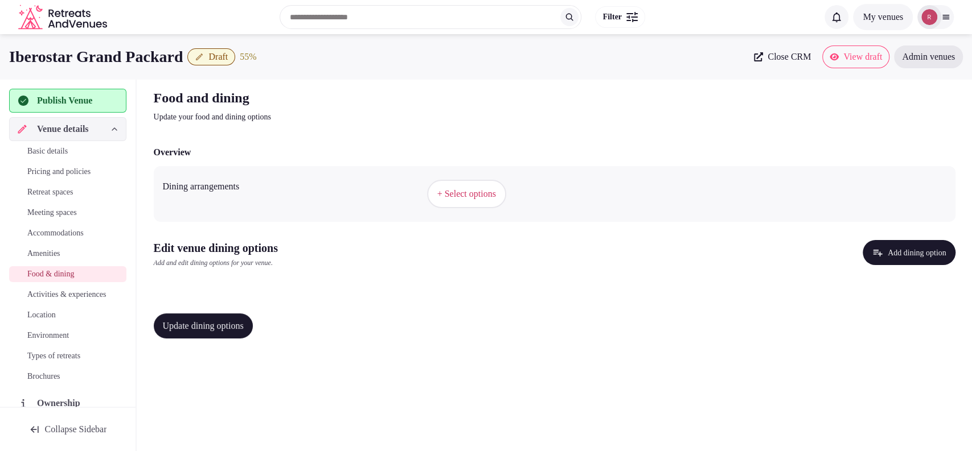
click at [453, 181] on button "+ Select options" at bounding box center [466, 194] width 79 height 28
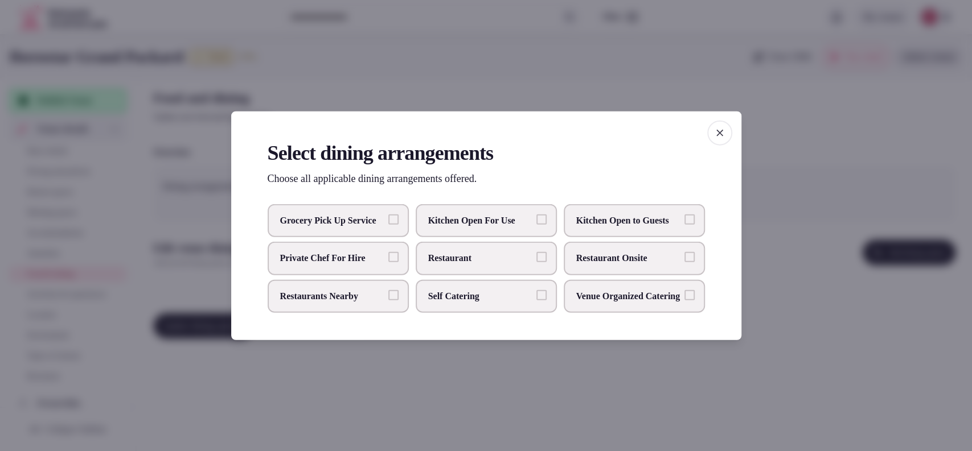
click at [596, 250] on label "Restaurant Onsite" at bounding box center [634, 258] width 141 height 33
click at [684, 252] on button "Restaurant Onsite" at bounding box center [689, 257] width 10 height 10
click at [773, 263] on div at bounding box center [486, 225] width 972 height 451
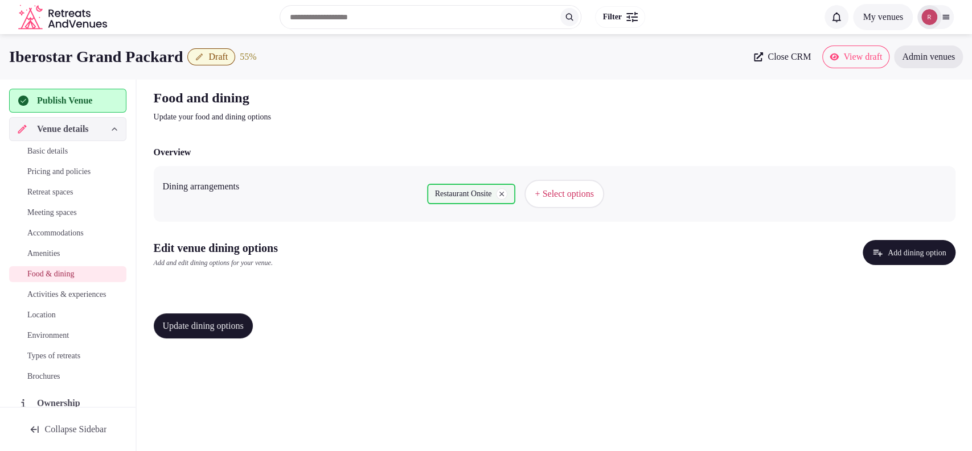
click at [195, 326] on span "Update dining options" at bounding box center [203, 326] width 81 height 11
click at [886, 244] on button "Add dining option" at bounding box center [908, 252] width 93 height 25
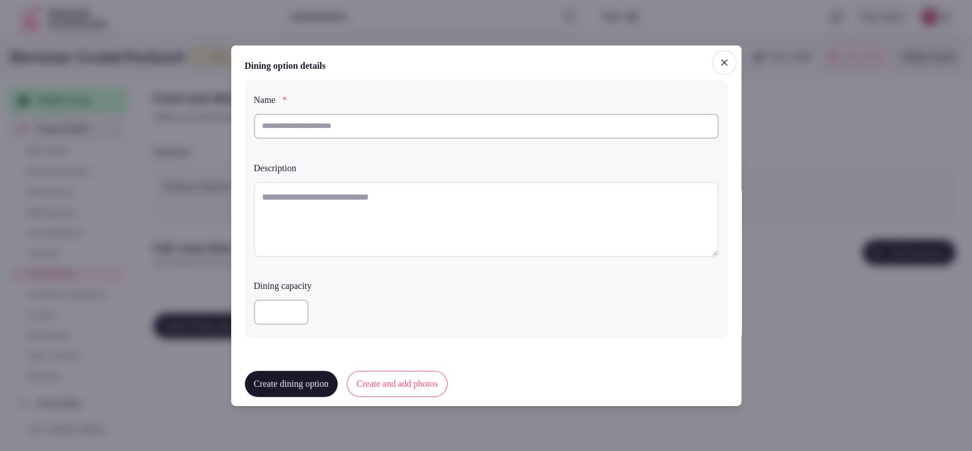
click at [334, 202] on textarea at bounding box center [486, 219] width 465 height 75
paste textarea "**********"
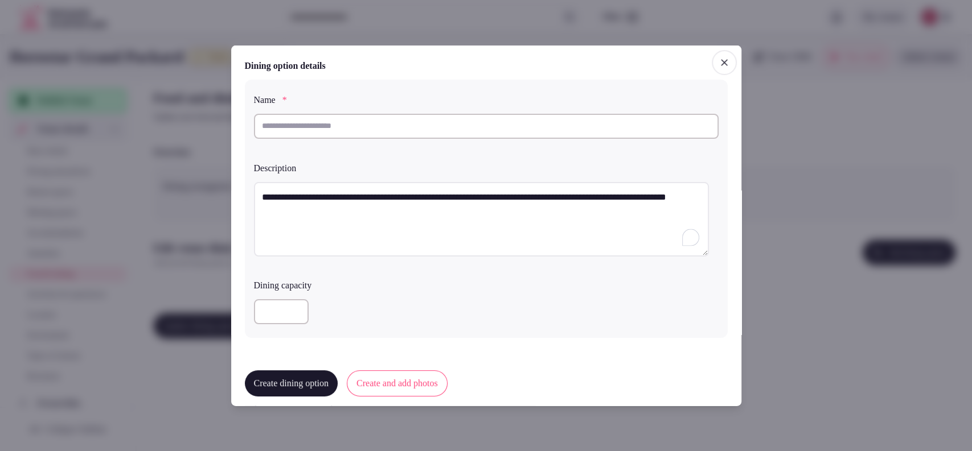
type textarea "**********"
click at [324, 135] on input "text" at bounding box center [486, 125] width 465 height 25
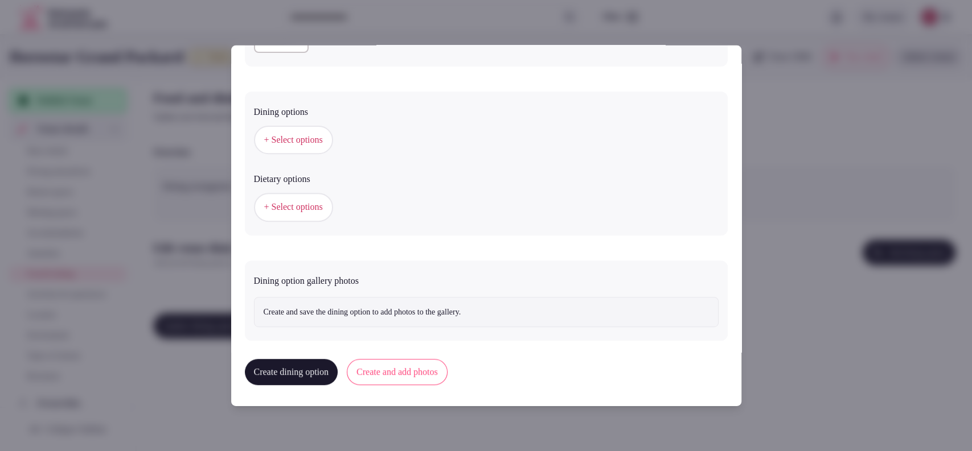
scroll to position [272, 0]
type input "**********"
click at [310, 143] on span "+ Select options" at bounding box center [293, 139] width 59 height 13
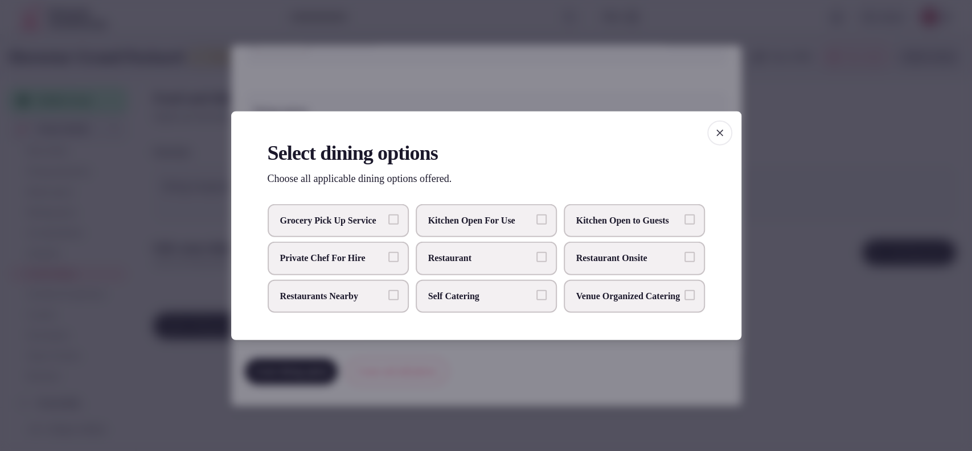
click at [663, 272] on label "Restaurant Onsite" at bounding box center [634, 258] width 141 height 33
click at [684, 262] on button "Restaurant Onsite" at bounding box center [689, 257] width 10 height 10
click at [662, 76] on div at bounding box center [486, 225] width 972 height 451
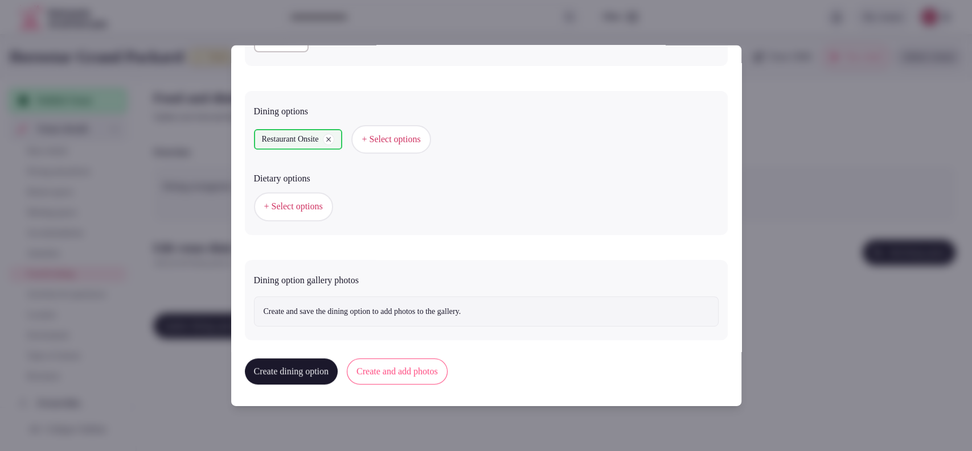
click at [447, 370] on button "Create and add photos" at bounding box center [397, 372] width 101 height 26
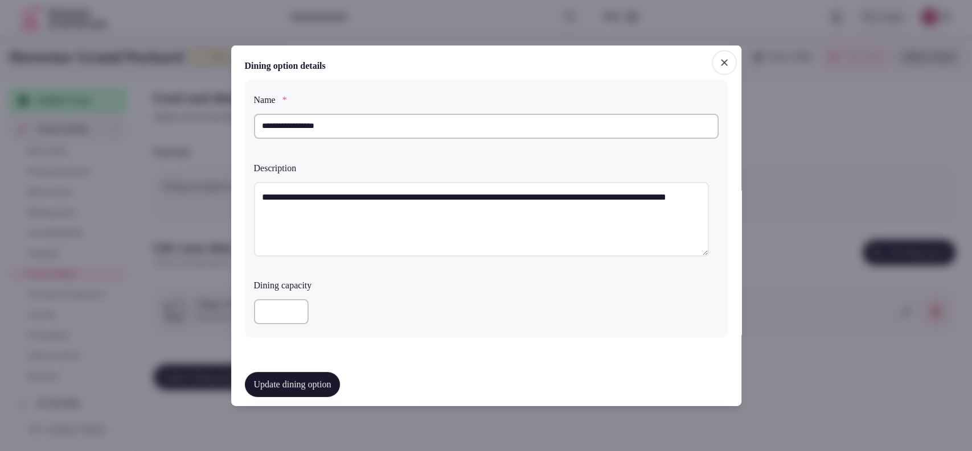
scroll to position [377, 0]
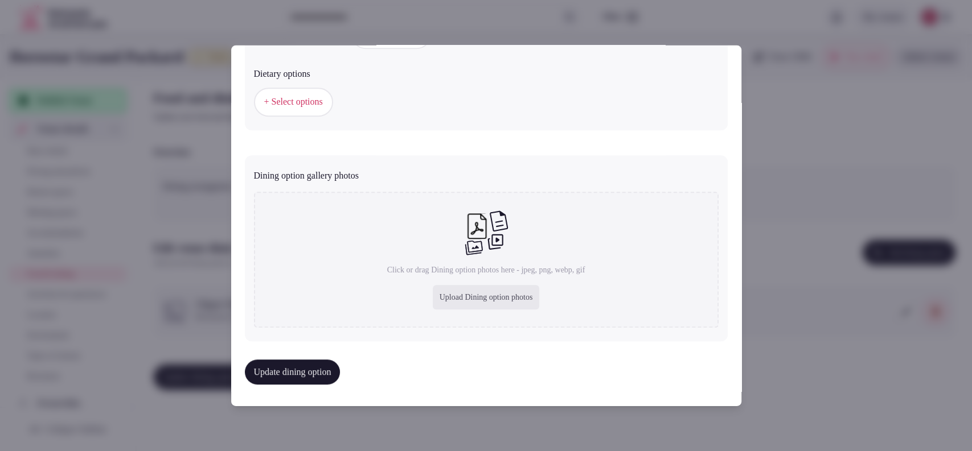
click at [456, 301] on div "Upload Dining option photos" at bounding box center [486, 297] width 107 height 25
type input "**********"
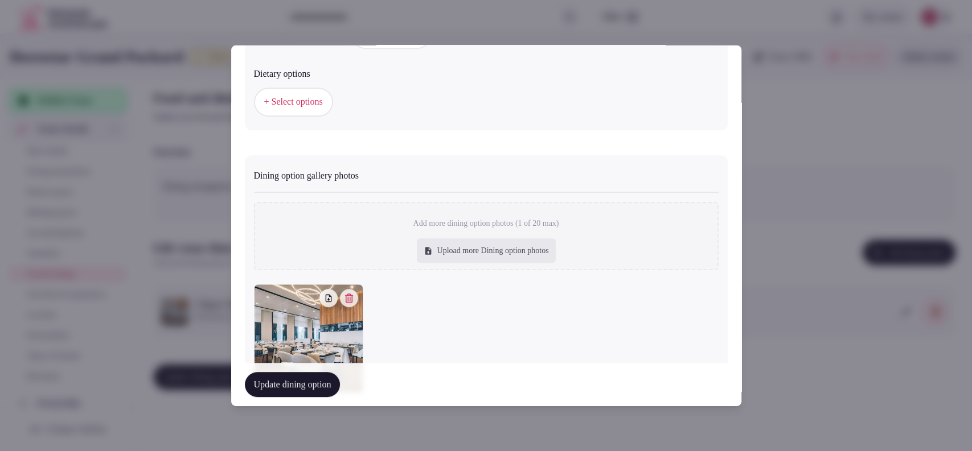
click at [313, 385] on button "Update dining option" at bounding box center [293, 384] width 96 height 25
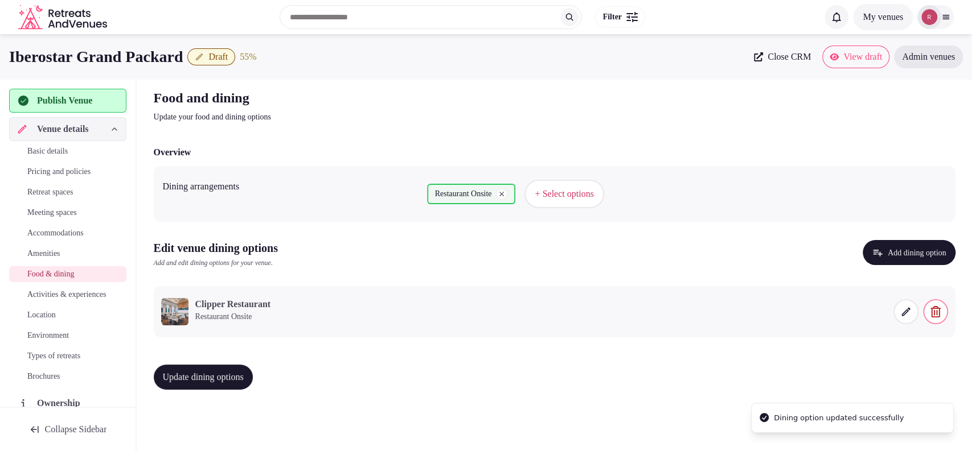
click at [204, 372] on span "Update dining options" at bounding box center [203, 377] width 81 height 11
click at [54, 301] on span "Activities & experiences" at bounding box center [66, 294] width 79 height 11
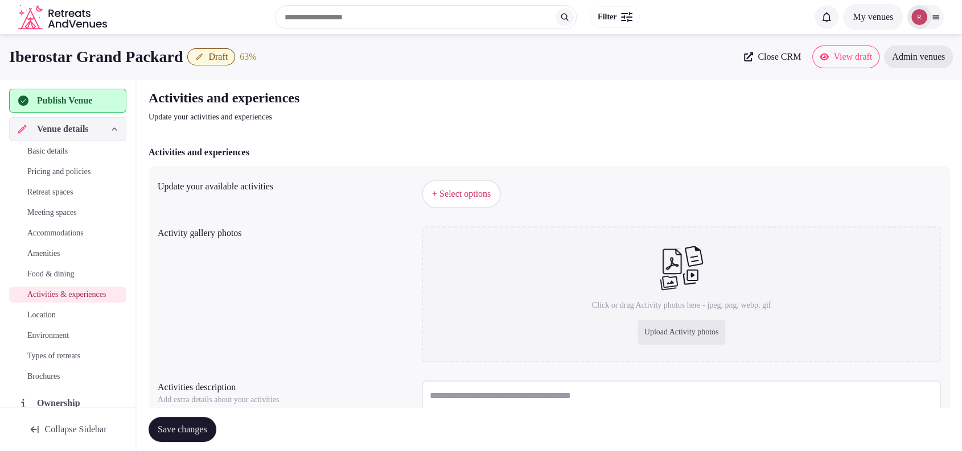
click at [48, 248] on span "Amenities" at bounding box center [43, 253] width 33 height 11
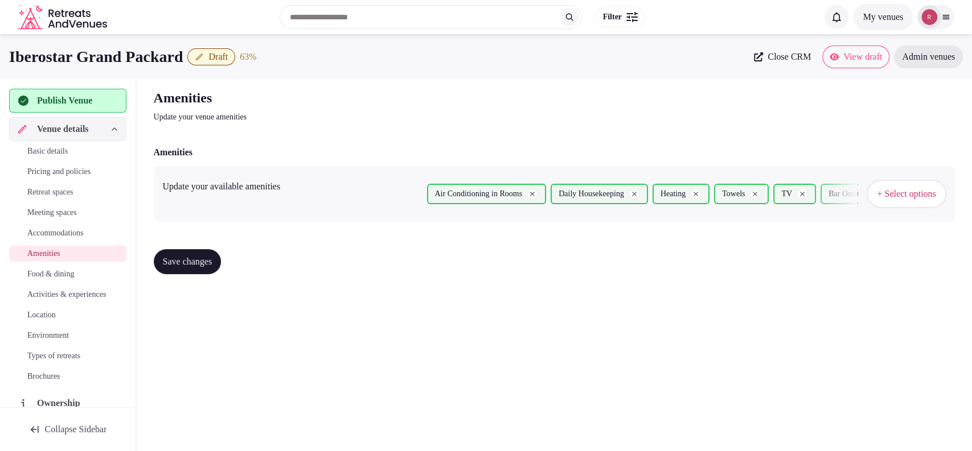
click at [894, 197] on span "+ Select options" at bounding box center [906, 194] width 59 height 13
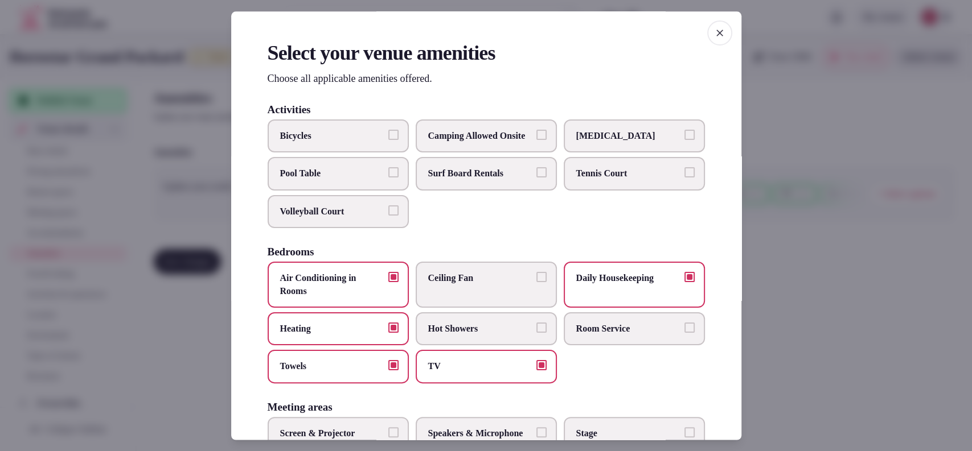
scroll to position [375, 0]
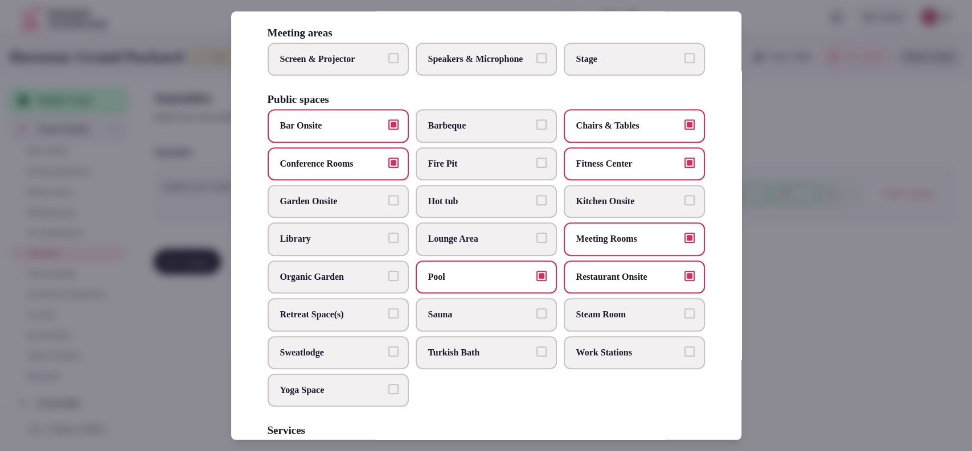
click at [442, 321] on span "Sauna" at bounding box center [480, 315] width 105 height 13
click at [536, 319] on button "Sauna" at bounding box center [541, 314] width 10 height 10
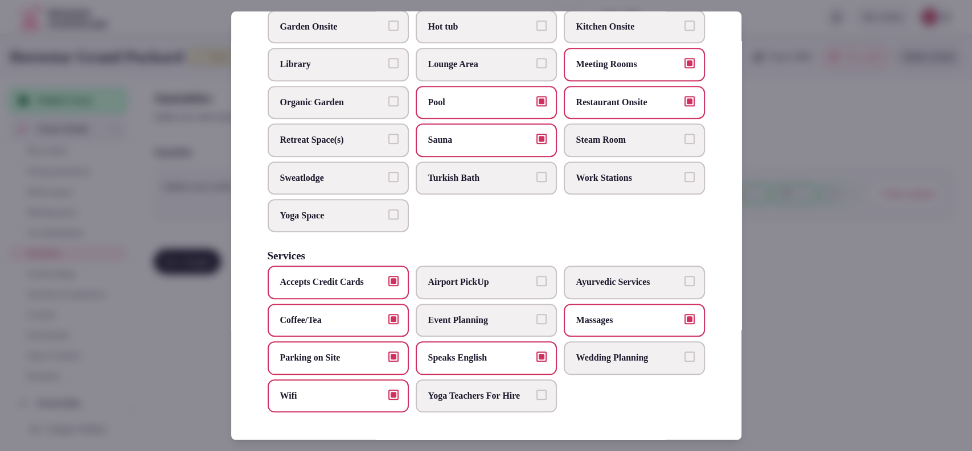
scroll to position [208, 0]
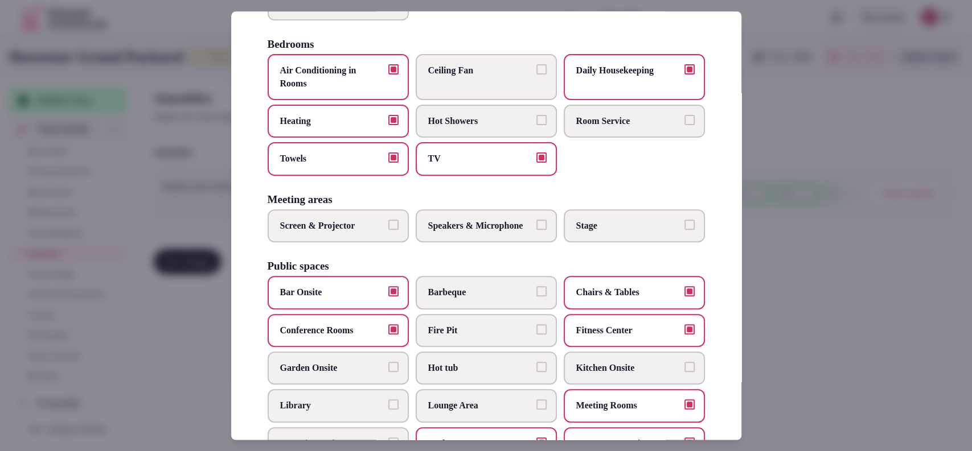
click at [861, 190] on div at bounding box center [486, 225] width 972 height 451
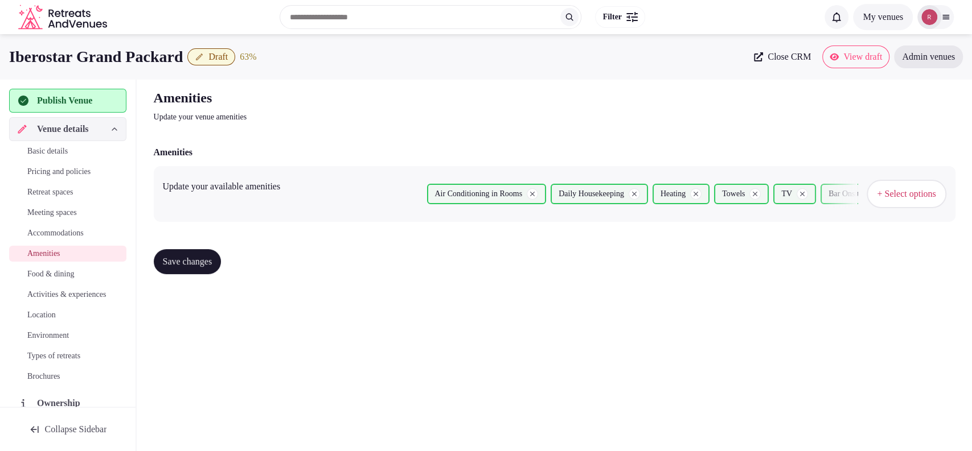
click at [198, 253] on button "Save changes" at bounding box center [188, 261] width 68 height 25
click at [53, 296] on span "Activities & experiences" at bounding box center [66, 294] width 79 height 11
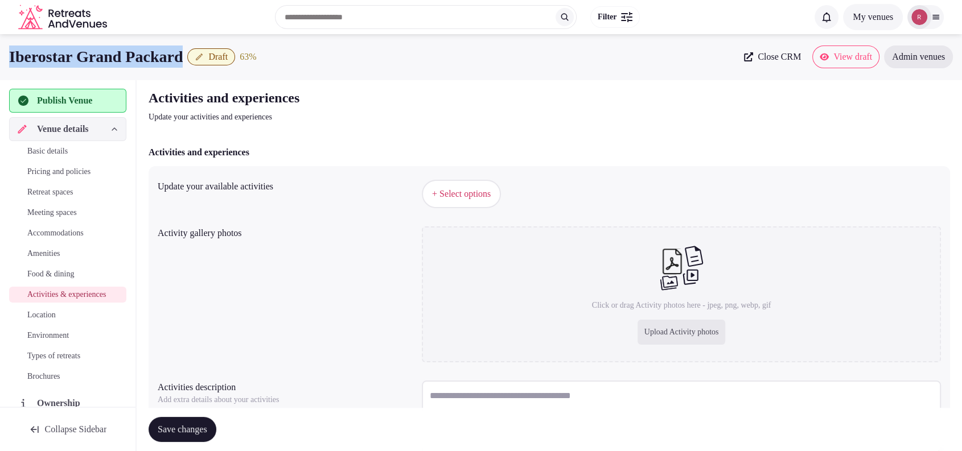
drag, startPoint x: 200, startPoint y: 50, endPoint x: 0, endPoint y: 49, distance: 199.8
click at [0, 49] on div "Iberostar Grand Packard Draft 63 % Close CRM View draft Admin venues" at bounding box center [481, 57] width 962 height 23
copy h1 "Iberostar Grand Packard"
click at [448, 198] on span "+ Select options" at bounding box center [461, 194] width 59 height 13
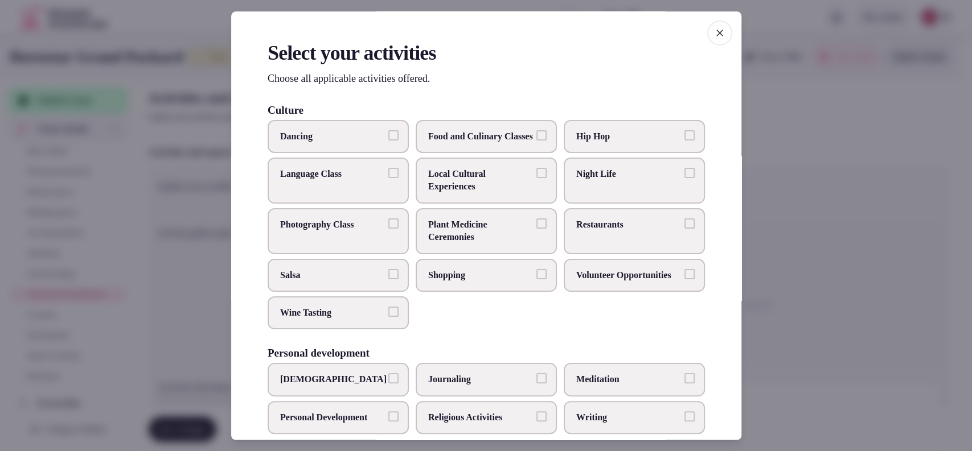
click at [448, 194] on span "Local Cultural Experiences" at bounding box center [480, 181] width 105 height 26
click at [536, 178] on button "Local Cultural Experiences" at bounding box center [541, 173] width 10 height 10
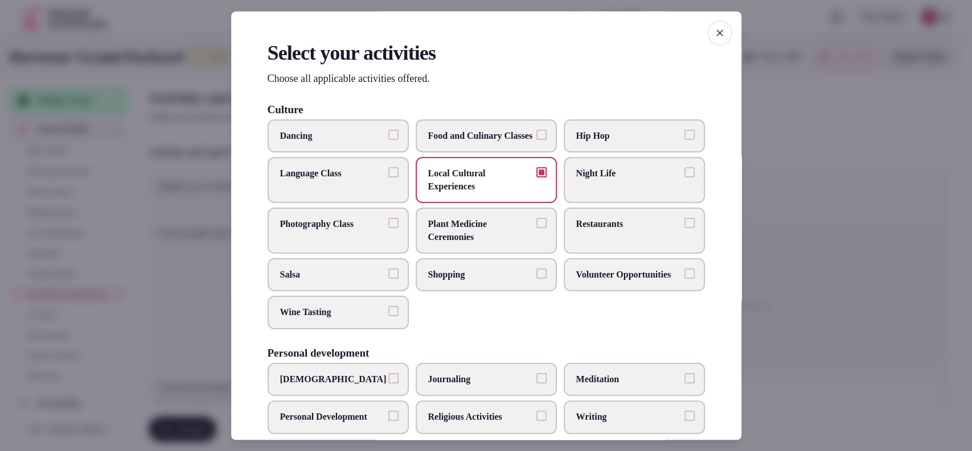
click at [581, 231] on span "Restaurants" at bounding box center [628, 225] width 105 height 13
click at [684, 229] on button "Restaurants" at bounding box center [689, 224] width 10 height 10
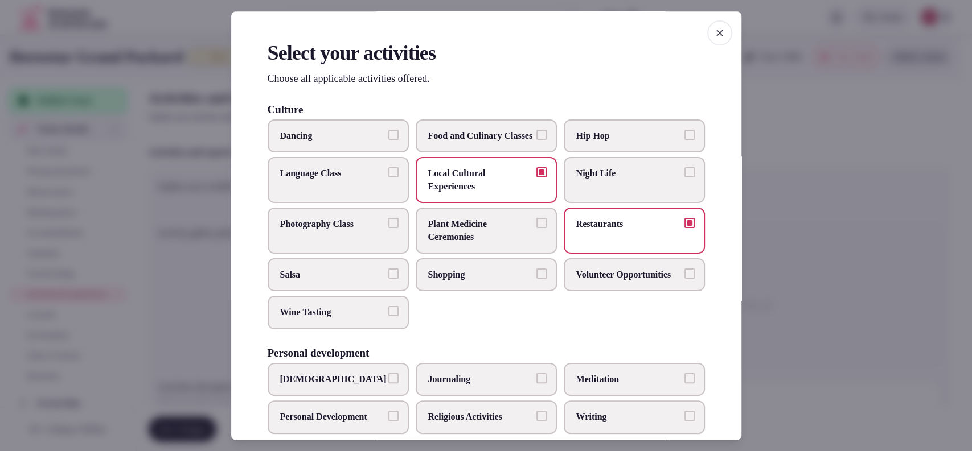
scroll to position [375, 0]
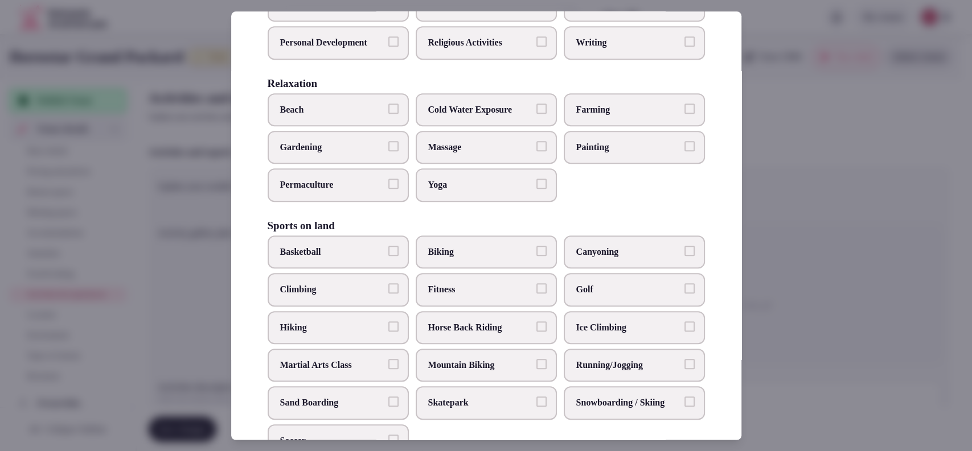
click at [467, 154] on span "Massage" at bounding box center [480, 147] width 105 height 13
click at [536, 151] on button "Massage" at bounding box center [541, 146] width 10 height 10
click at [521, 334] on span "Horse Back Riding" at bounding box center [480, 328] width 105 height 13
click at [536, 332] on button "Horse Back Riding" at bounding box center [541, 327] width 10 height 10
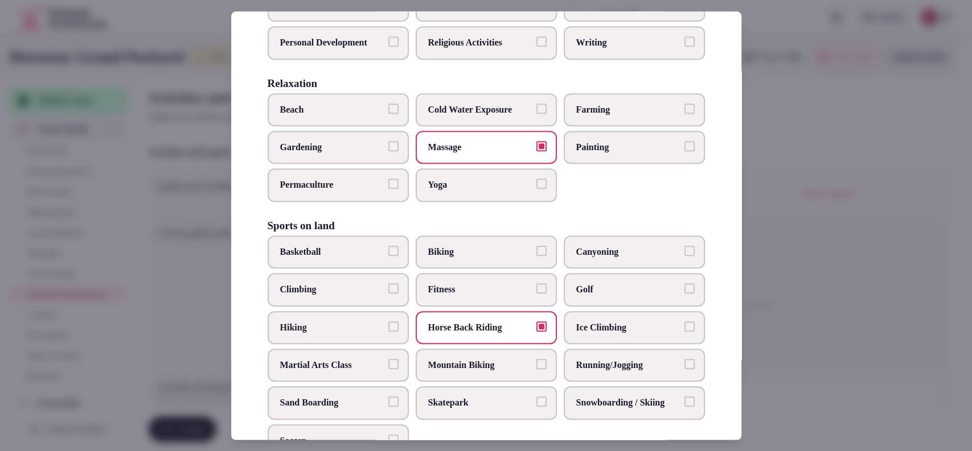
scroll to position [750, 0]
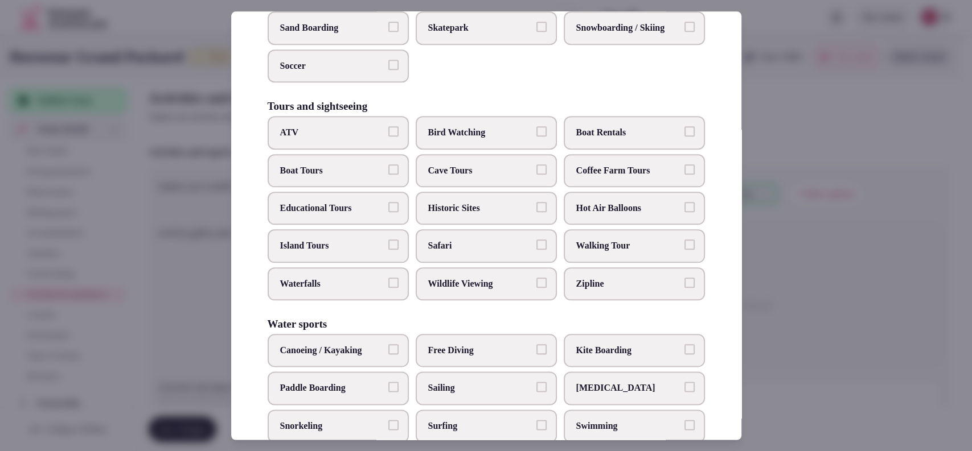
click at [610, 253] on span "Walking Tour" at bounding box center [628, 246] width 105 height 13
click at [684, 250] on button "Walking Tour" at bounding box center [689, 245] width 10 height 10
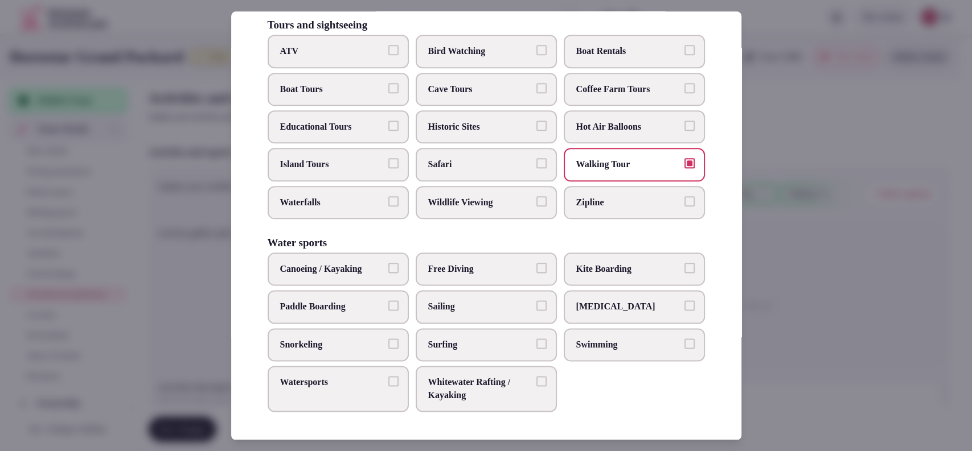
click at [372, 392] on label "Watersports" at bounding box center [338, 390] width 141 height 46
click at [388, 387] on button "Watersports" at bounding box center [393, 382] width 10 height 10
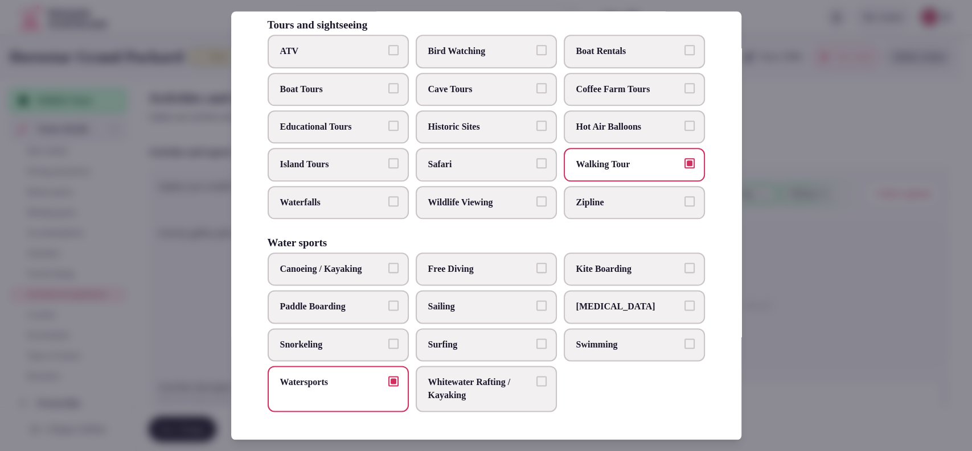
click at [626, 355] on label "Swimming" at bounding box center [634, 344] width 141 height 33
click at [684, 349] on button "Swimming" at bounding box center [689, 344] width 10 height 10
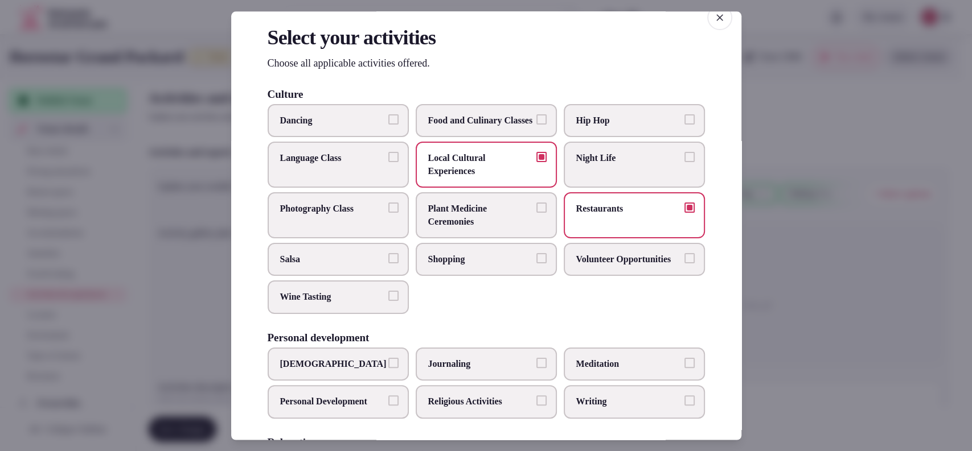
scroll to position [0, 0]
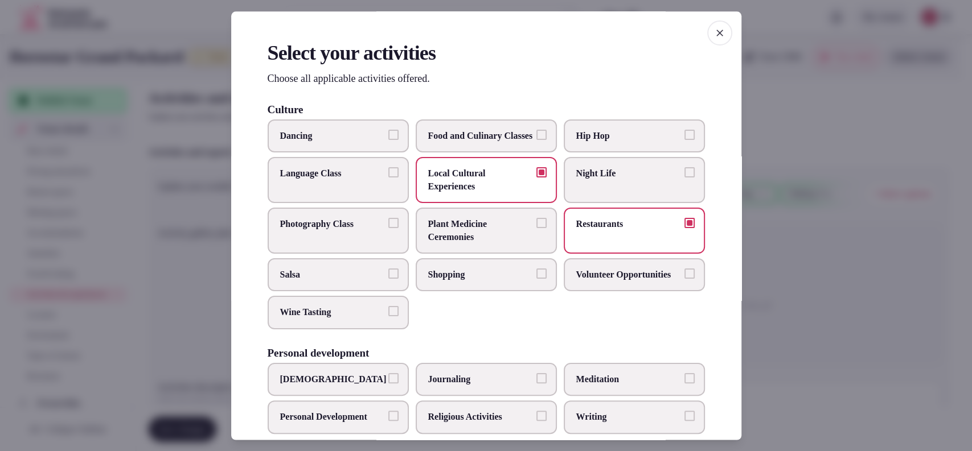
click at [587, 180] on span "Night Life" at bounding box center [628, 174] width 105 height 13
click at [684, 178] on button "Night Life" at bounding box center [689, 173] width 10 height 10
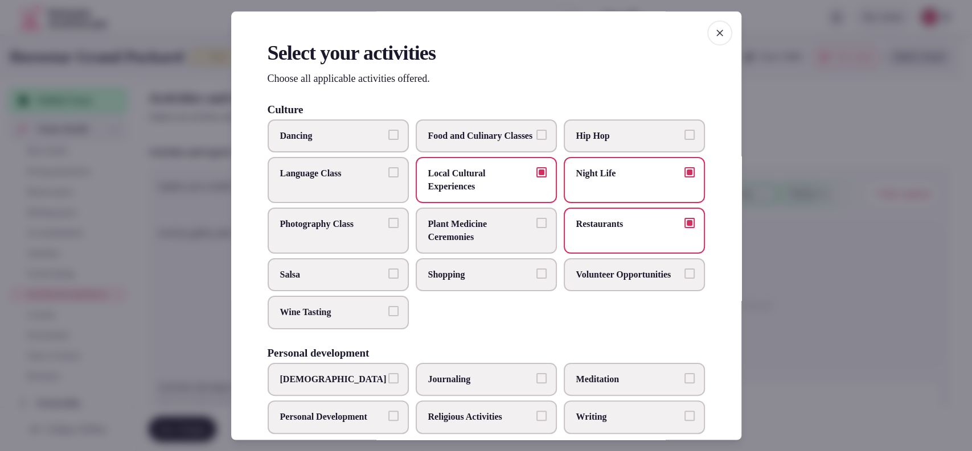
click at [775, 190] on div at bounding box center [486, 225] width 972 height 451
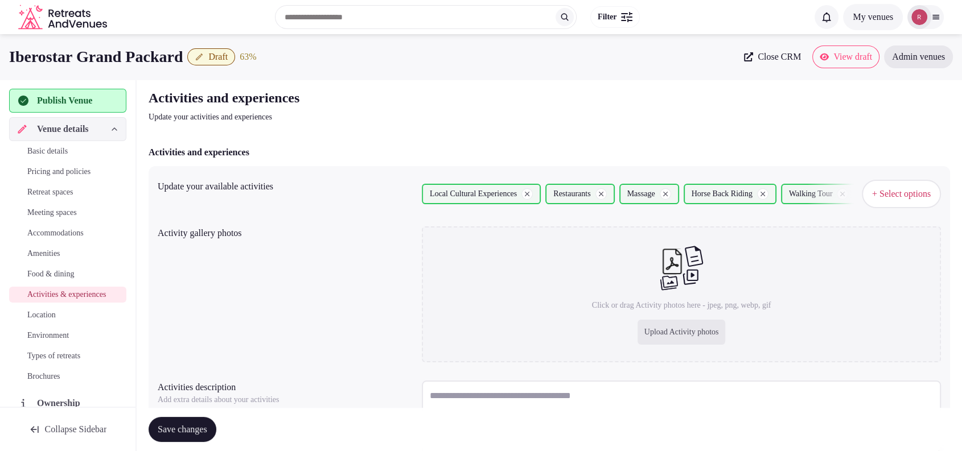
click at [874, 192] on span "+ Select options" at bounding box center [901, 194] width 59 height 13
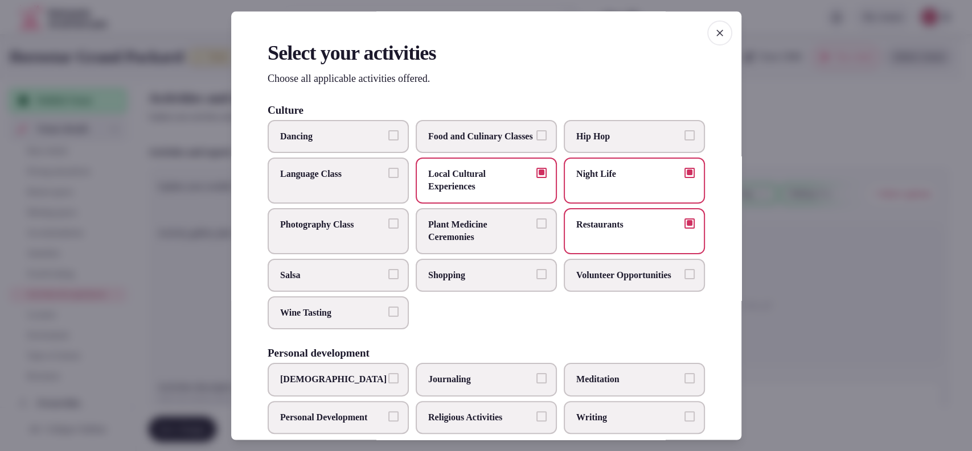
click at [476, 277] on label "Shopping" at bounding box center [486, 274] width 141 height 33
click at [536, 277] on button "Shopping" at bounding box center [541, 274] width 10 height 10
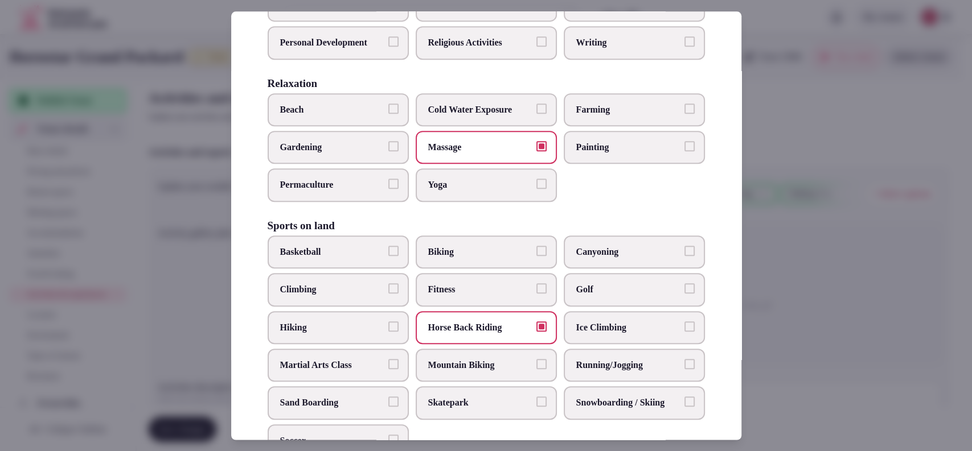
scroll to position [750, 0]
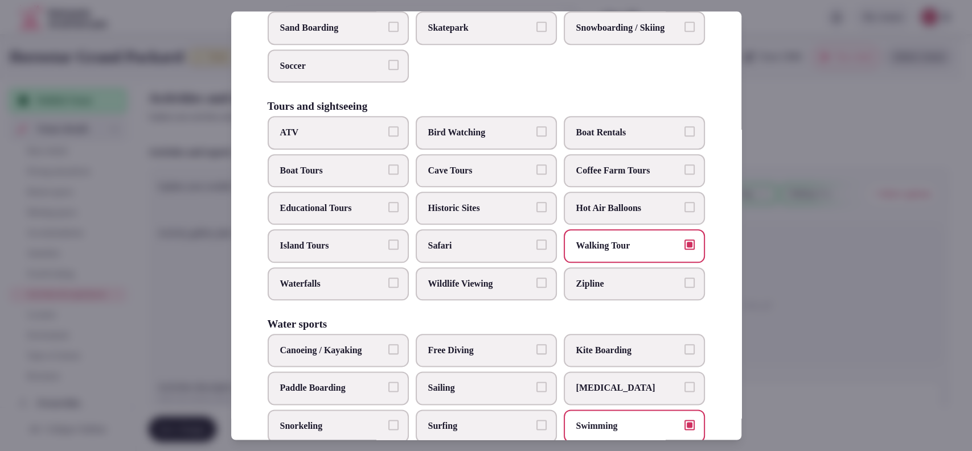
click at [504, 217] on label "Historic Sites" at bounding box center [486, 208] width 141 height 33
click at [536, 212] on button "Historic Sites" at bounding box center [541, 207] width 10 height 10
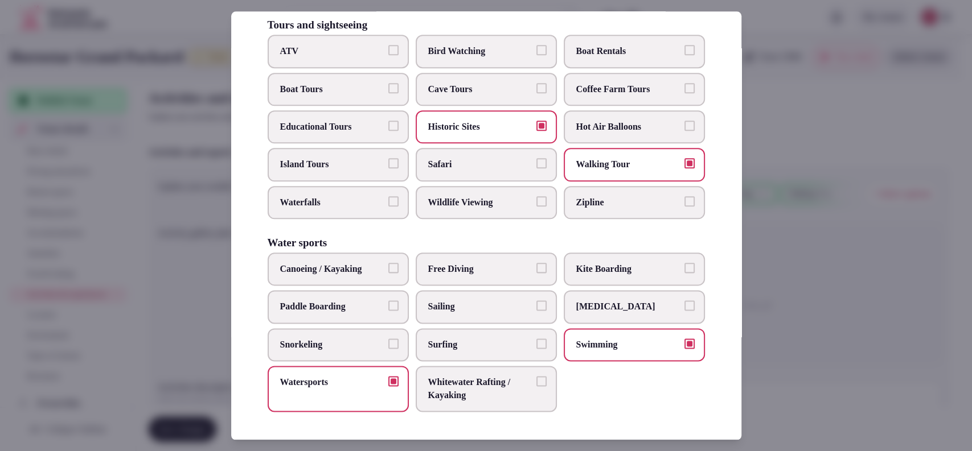
click at [393, 384] on button "Watersports" at bounding box center [393, 382] width 10 height 10
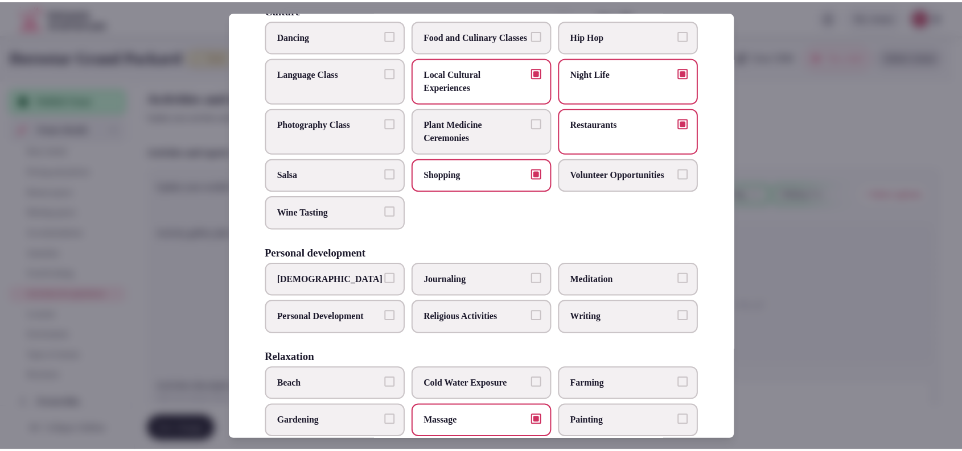
scroll to position [0, 0]
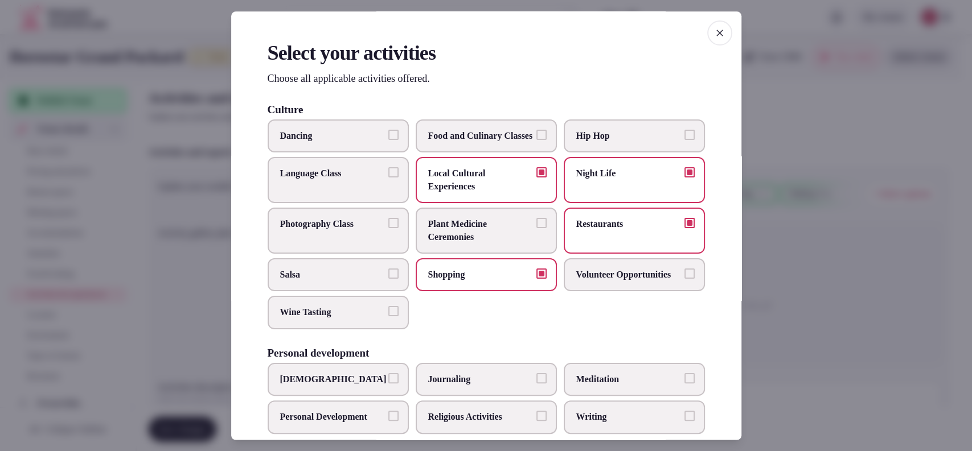
click at [786, 135] on div at bounding box center [486, 225] width 972 height 451
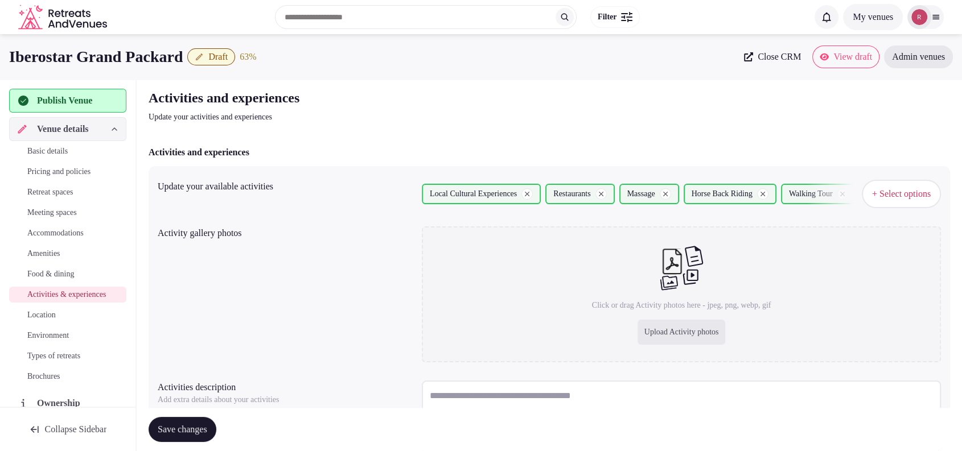
click at [213, 420] on button "Save changes" at bounding box center [183, 429] width 68 height 25
click at [653, 340] on div "Upload Activity photos" at bounding box center [682, 332] width 88 height 25
type input "**********"
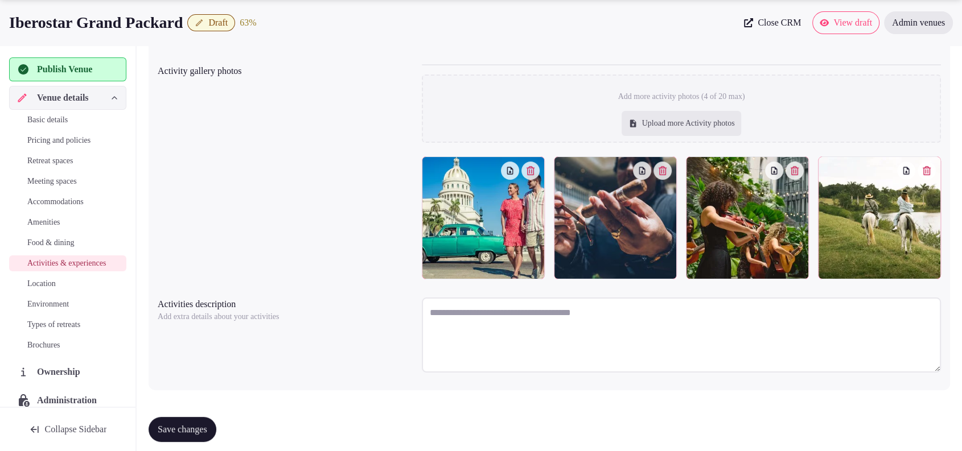
scroll to position [171, 0]
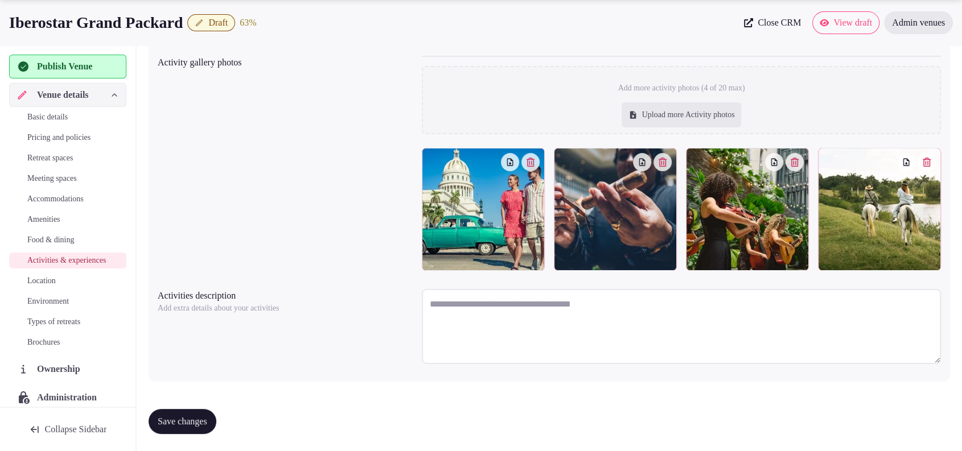
click at [675, 119] on div "Upload more Activity photos" at bounding box center [682, 114] width 120 height 25
type input "**********"
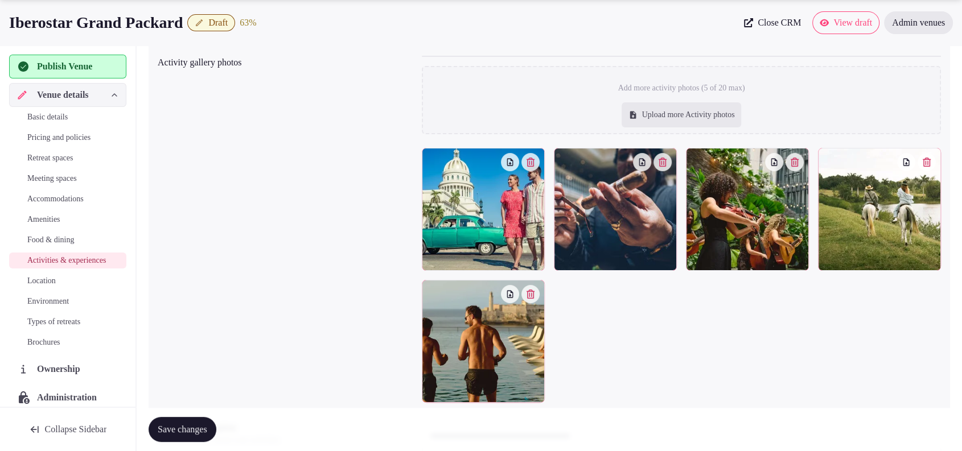
click at [661, 114] on div "Upload more Activity photos" at bounding box center [682, 114] width 120 height 25
type input "**********"
drag, startPoint x: 199, startPoint y: 24, endPoint x: 7, endPoint y: 31, distance: 192.0
click at [7, 31] on div "Iberostar Grand Packard Draft 63 % Close CRM View draft Admin venues" at bounding box center [481, 22] width 962 height 23
copy h1 "Iberostar Grand Packard"
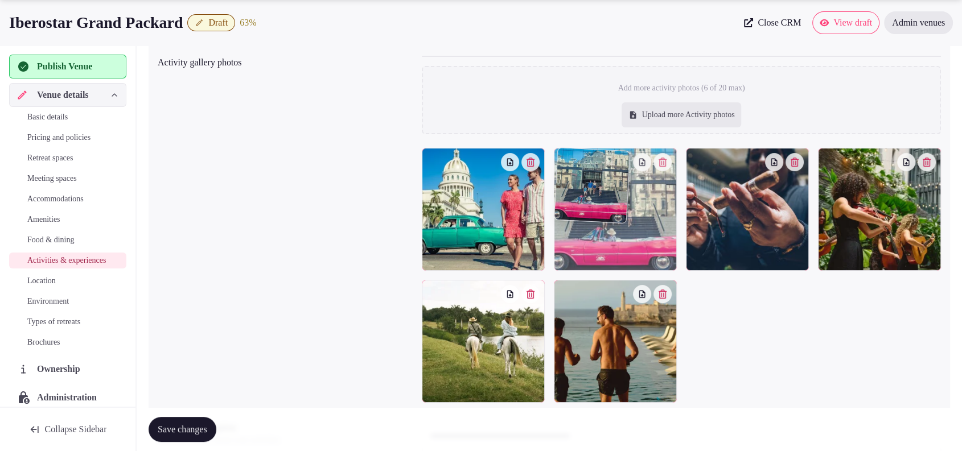
drag, startPoint x: 607, startPoint y: 344, endPoint x: 615, endPoint y: 268, distance: 76.6
click at [615, 268] on body "Search Popular Destinations Toscana, Italy Riviera Maya, Mexico Indonesia, Bali…" at bounding box center [481, 206] width 962 height 755
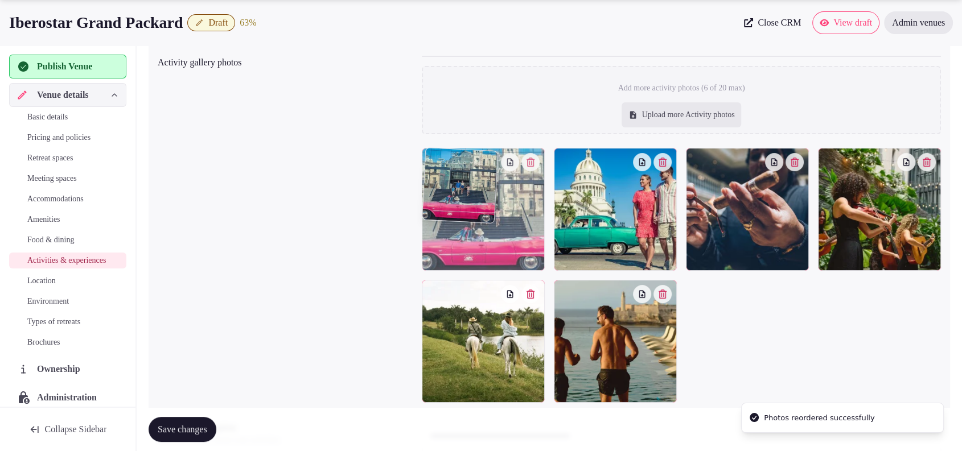
drag, startPoint x: 614, startPoint y: 264, endPoint x: 538, endPoint y: 255, distance: 76.3
click at [538, 255] on body "Search Popular Destinations Toscana, Italy Riviera Maya, Mexico Indonesia, Bali…" at bounding box center [481, 206] width 962 height 755
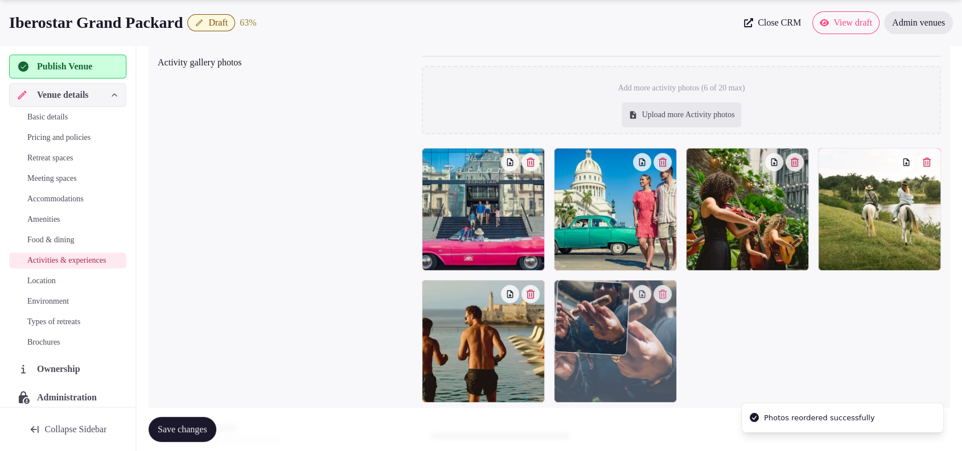
drag, startPoint x: 774, startPoint y: 246, endPoint x: 671, endPoint y: 358, distance: 151.9
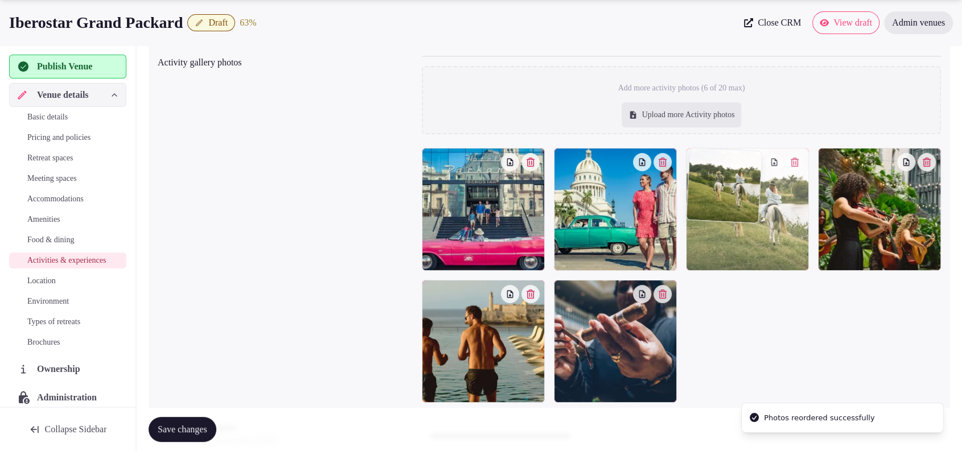
drag, startPoint x: 885, startPoint y: 245, endPoint x: 880, endPoint y: 244, distance: 5.7
click at [779, 256] on body "Search Popular Destinations Toscana, Italy Riviera Maya, Mexico Indonesia, Bali…" at bounding box center [481, 206] width 962 height 755
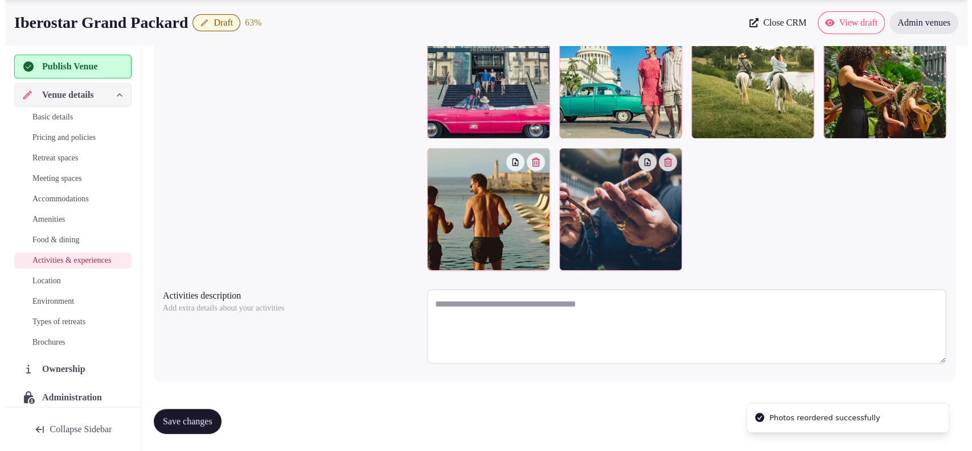
scroll to position [0, 0]
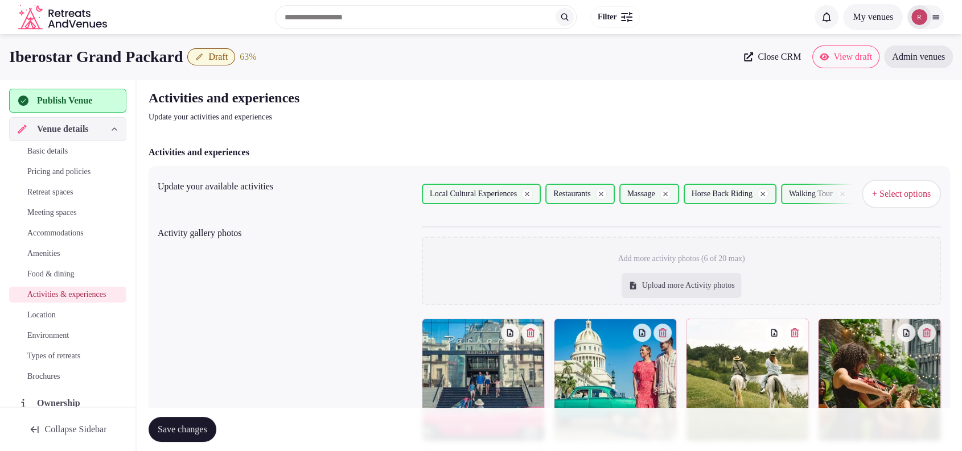
click at [901, 190] on span "+ Select options" at bounding box center [901, 194] width 59 height 13
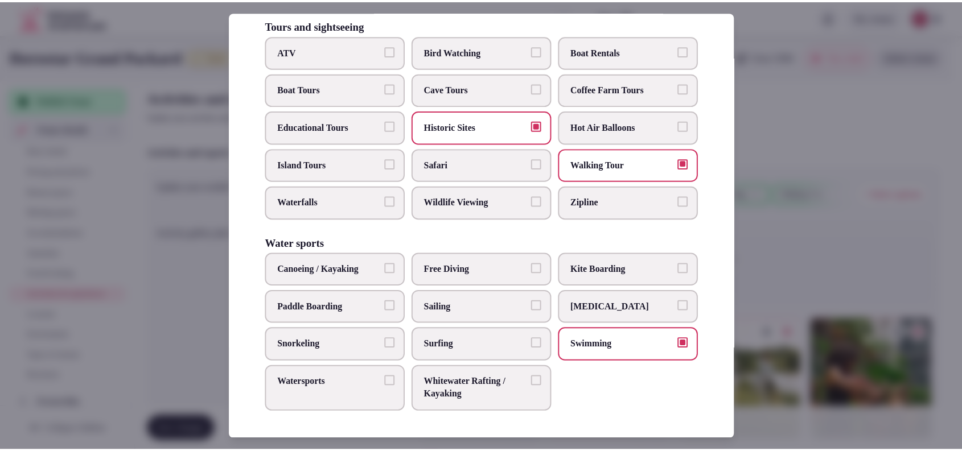
scroll to position [850, 0]
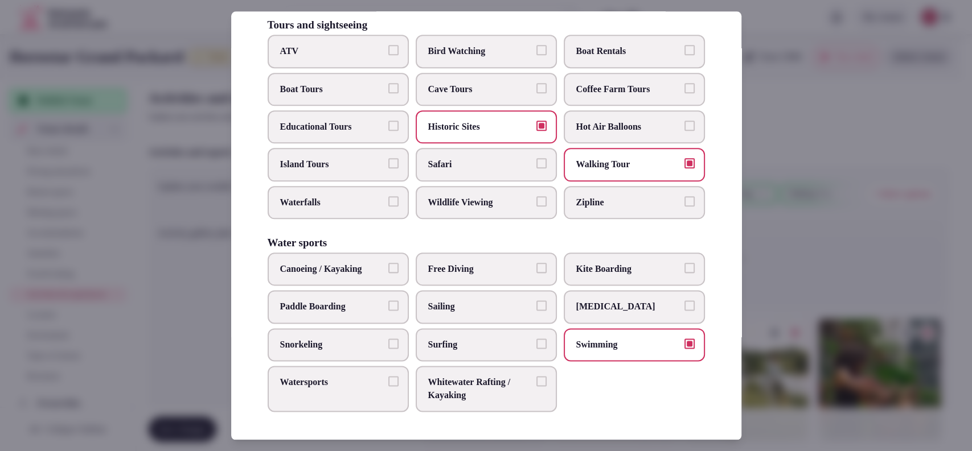
click at [819, 180] on div at bounding box center [486, 225] width 972 height 451
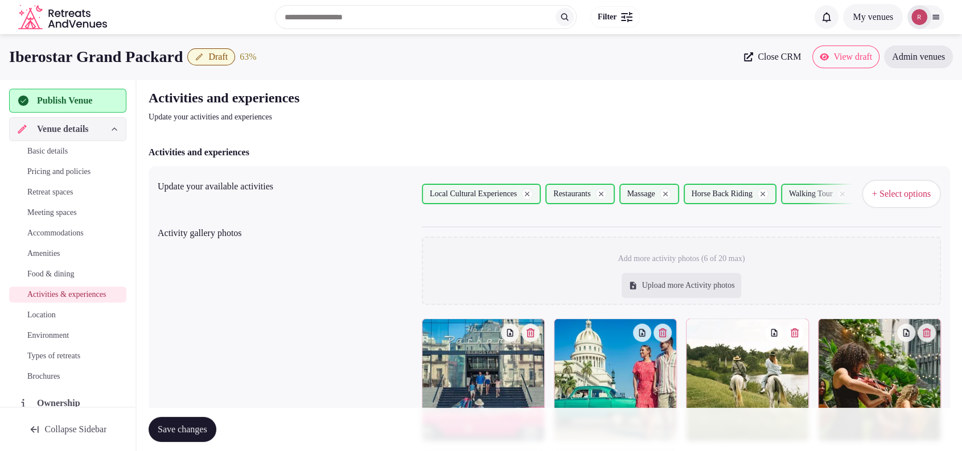
scroll to position [303, 0]
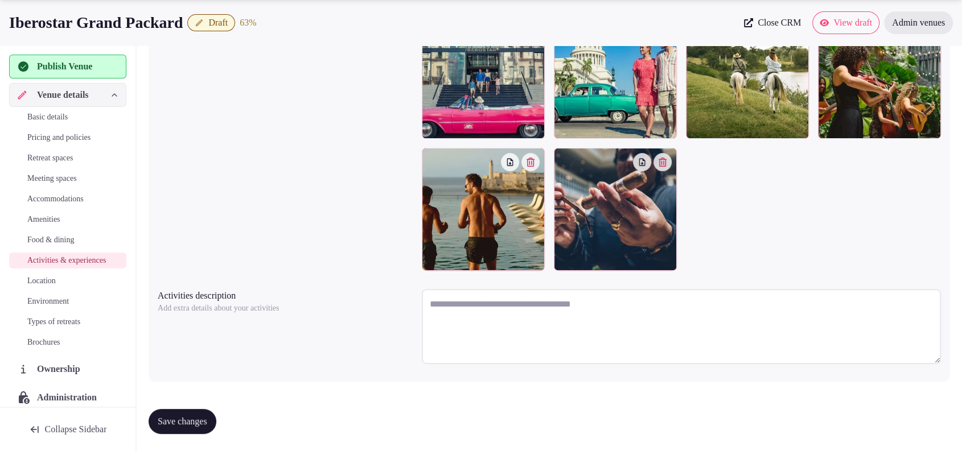
click at [204, 417] on span "Save changes" at bounding box center [183, 421] width 50 height 11
click at [446, 305] on textarea "To enrich screen reader interactions, please activate Accessibility in Grammarl…" at bounding box center [681, 326] width 519 height 75
paste textarea "**********"
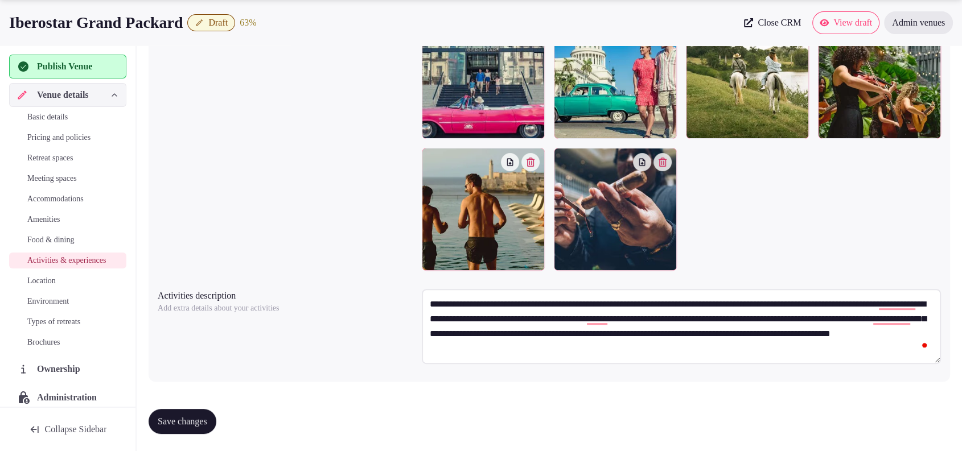
type textarea "**********"
click at [187, 417] on span "Save changes" at bounding box center [183, 421] width 50 height 11
click at [44, 281] on div "Basic details Pricing and policies Retreat spaces Meeting spaces Accommodations…" at bounding box center [67, 230] width 117 height 246
click at [44, 287] on span "Location" at bounding box center [41, 281] width 28 height 11
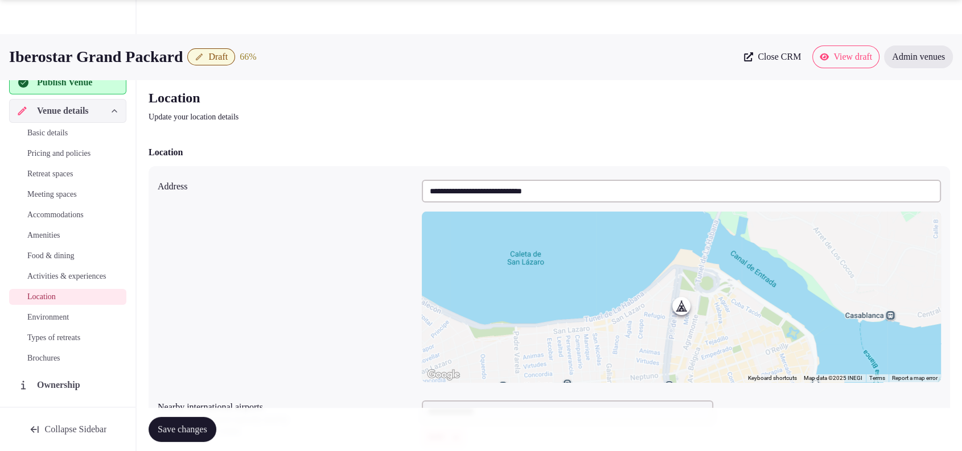
scroll to position [227, 0]
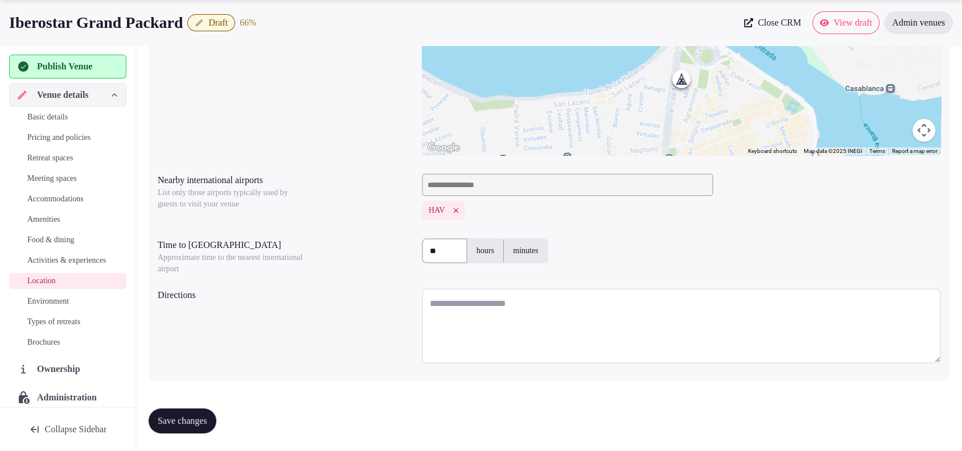
click at [573, 329] on textarea at bounding box center [681, 326] width 519 height 75
drag, startPoint x: 196, startPoint y: 18, endPoint x: 6, endPoint y: 32, distance: 190.7
click at [6, 32] on div "Iberostar Grand Packard Draft 66 % Close CRM View draft Admin venues" at bounding box center [481, 22] width 962 height 23
copy h1 "Iberostar Grand Packard"
click at [483, 299] on textarea "To enrich screen reader interactions, please activate Accessibility in Grammarl…" at bounding box center [681, 326] width 519 height 75
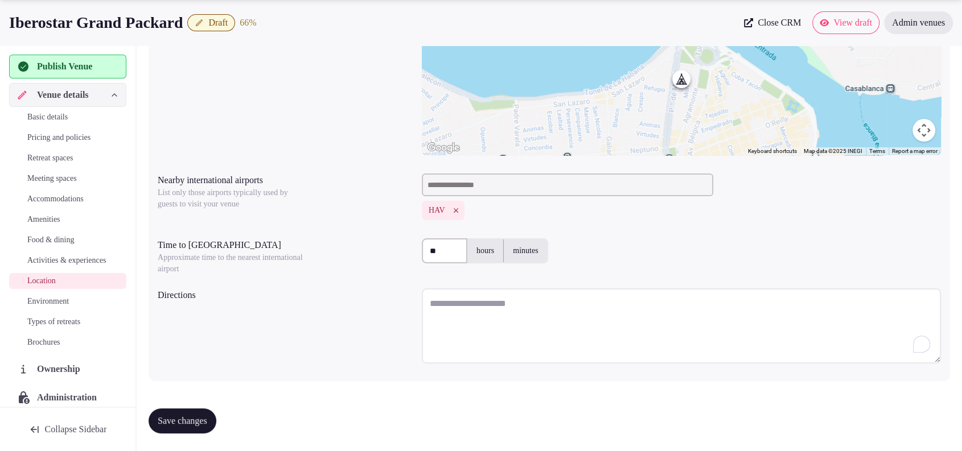
paste textarea "**********"
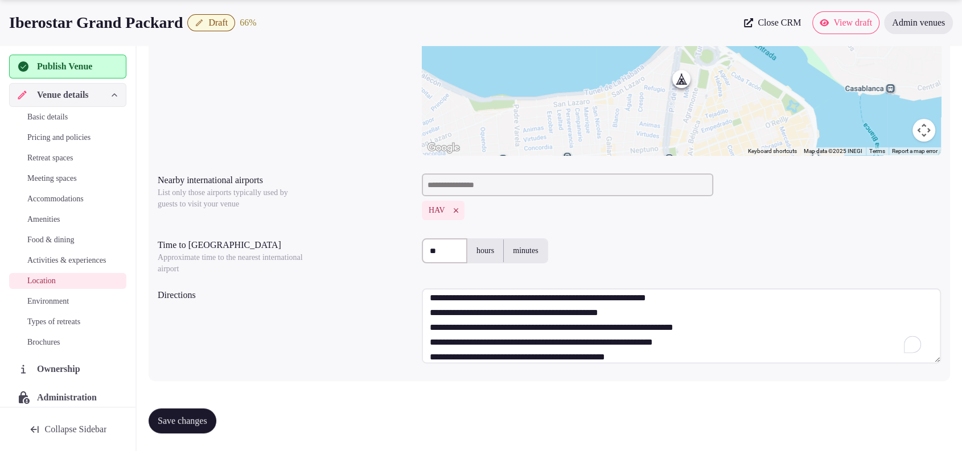
scroll to position [0, 0]
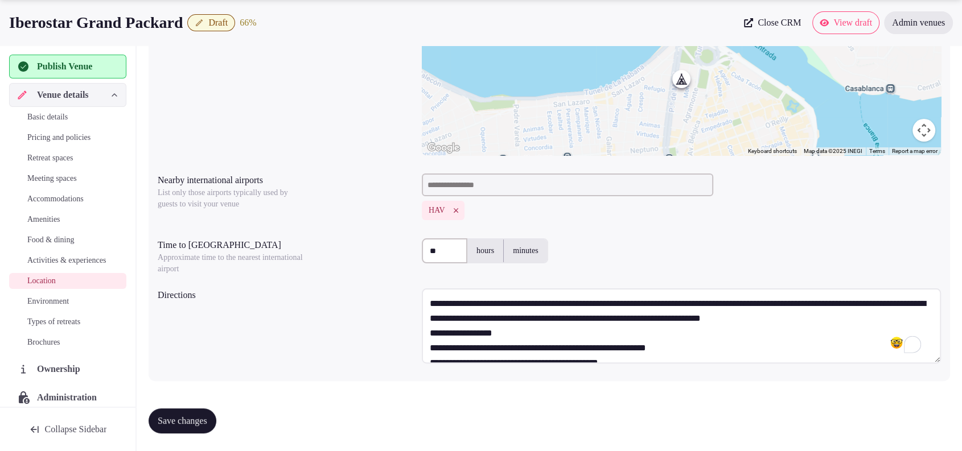
click at [521, 342] on textarea "**********" at bounding box center [681, 326] width 519 height 75
click at [528, 331] on textarea "**********" at bounding box center [681, 326] width 519 height 75
drag, startPoint x: 512, startPoint y: 316, endPoint x: 927, endPoint y: 315, distance: 415.0
click at [927, 315] on textarea "**********" at bounding box center [681, 326] width 519 height 75
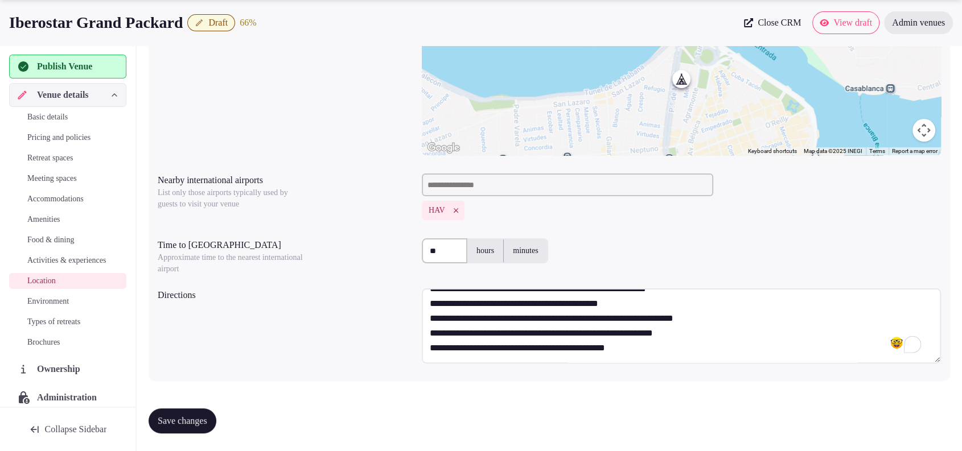
scroll to position [89, 0]
type textarea "**********"
click at [162, 418] on span "Save changes" at bounding box center [183, 421] width 50 height 11
click at [36, 306] on link "Environment" at bounding box center [67, 302] width 117 height 16
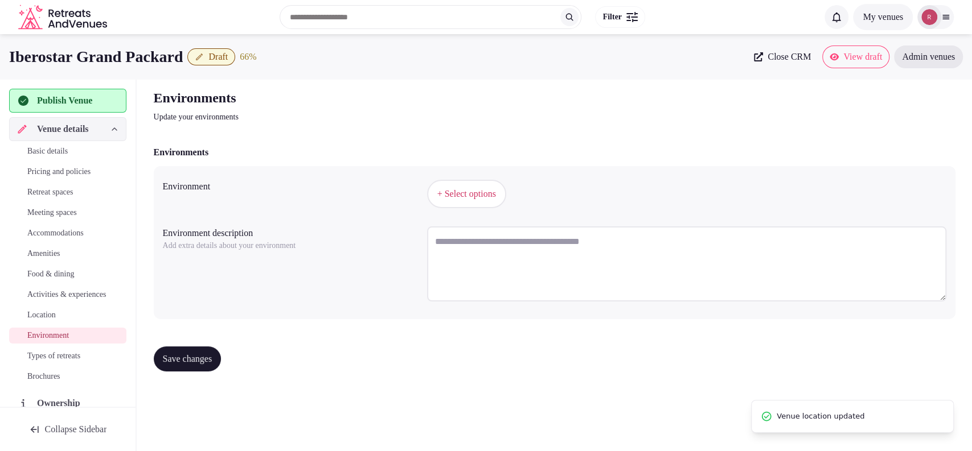
click at [466, 206] on button "+ Select options" at bounding box center [466, 194] width 79 height 28
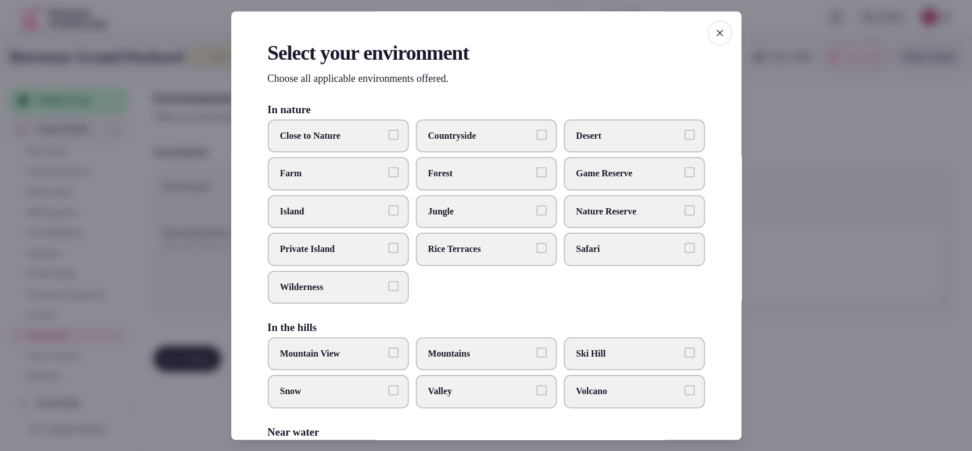
scroll to position [240, 0]
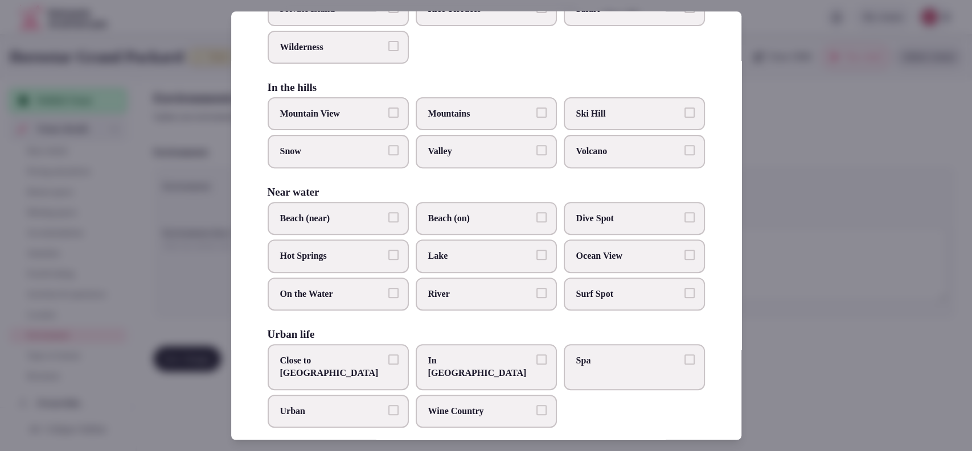
click at [376, 360] on span "Close to City Center" at bounding box center [332, 368] width 105 height 26
click at [388, 360] on button "Close to City Center" at bounding box center [393, 360] width 10 height 10
click at [348, 229] on label "Beach (near)" at bounding box center [338, 218] width 141 height 33
click at [388, 223] on button "Beach (near)" at bounding box center [393, 217] width 10 height 10
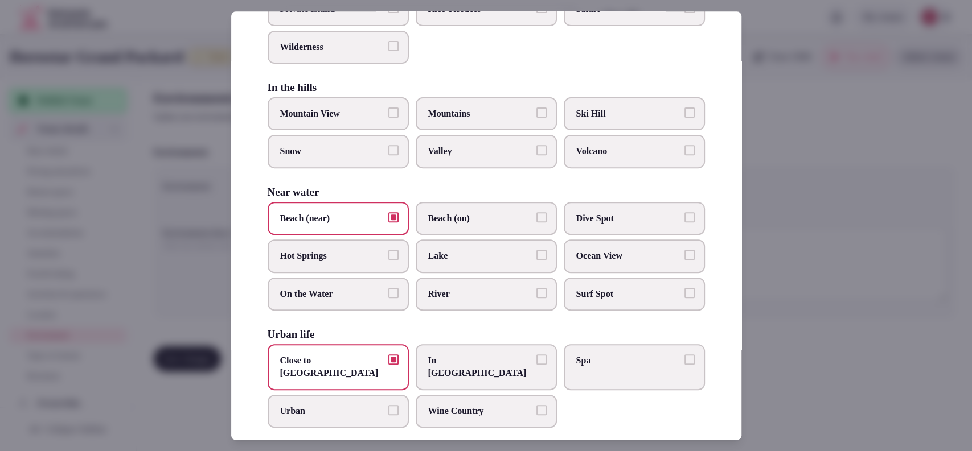
click at [837, 265] on div at bounding box center [486, 225] width 972 height 451
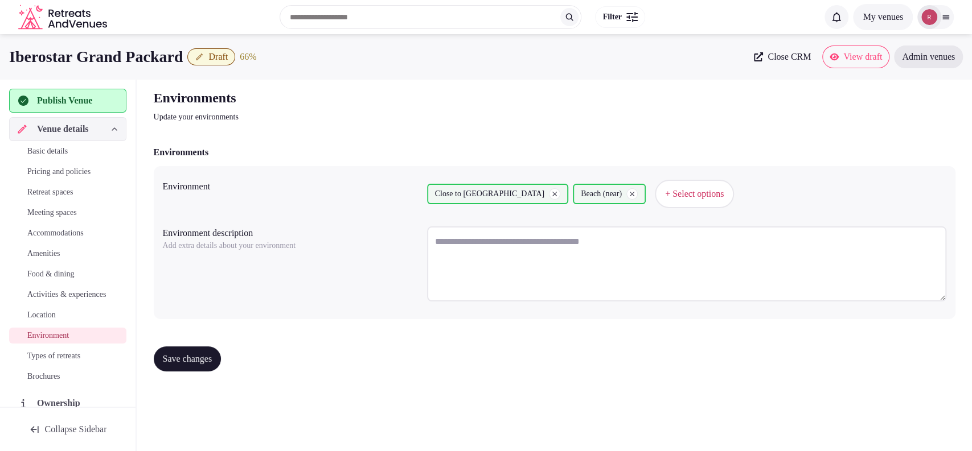
click at [200, 372] on div "Save changes" at bounding box center [555, 359] width 802 height 43
click at [202, 358] on span "Save changes" at bounding box center [188, 359] width 50 height 11
click at [36, 362] on span "Types of retreats" at bounding box center [53, 356] width 53 height 11
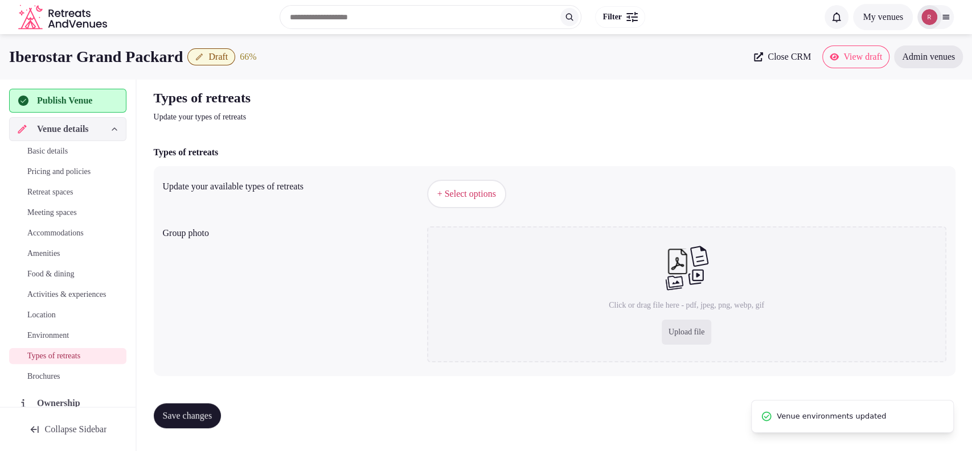
click at [447, 188] on span "+ Select options" at bounding box center [466, 194] width 59 height 13
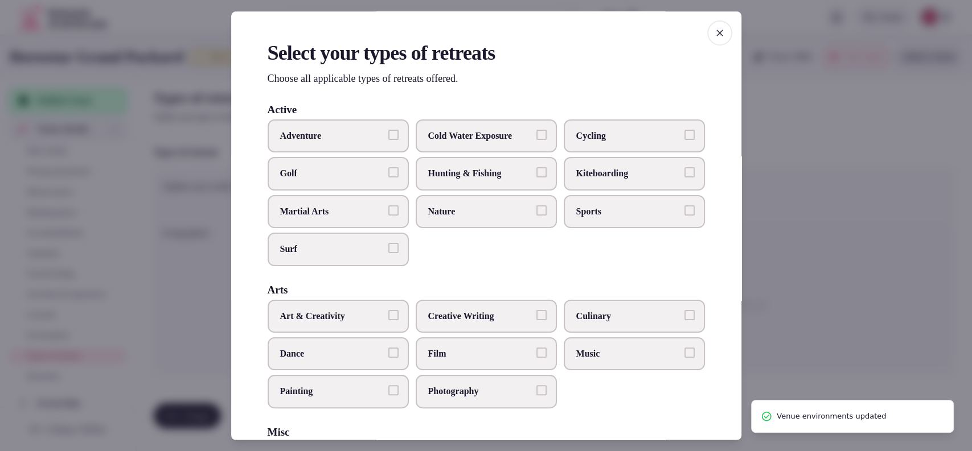
scroll to position [432, 0]
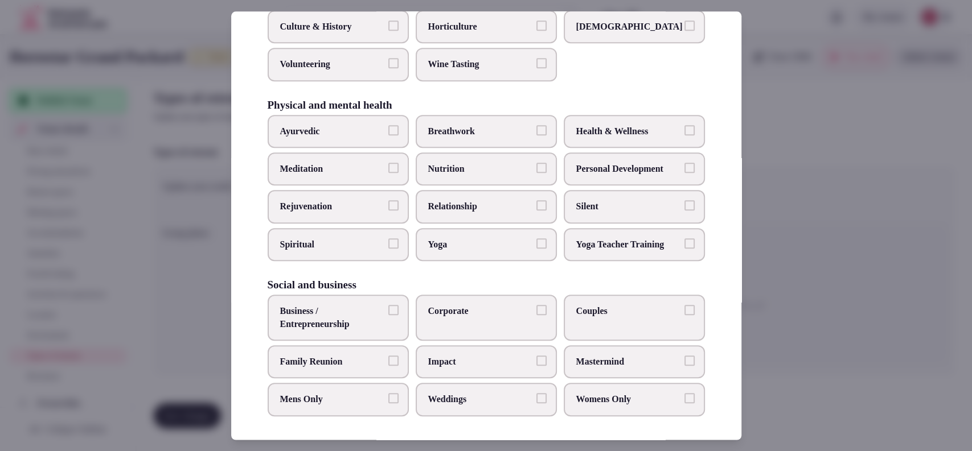
click at [437, 309] on span "Corporate" at bounding box center [480, 311] width 105 height 13
click at [536, 309] on button "Corporate" at bounding box center [541, 310] width 10 height 10
click at [340, 326] on span "Business / Entrepreneurship" at bounding box center [332, 318] width 105 height 26
click at [388, 315] on button "Business / Entrepreneurship" at bounding box center [393, 310] width 10 height 10
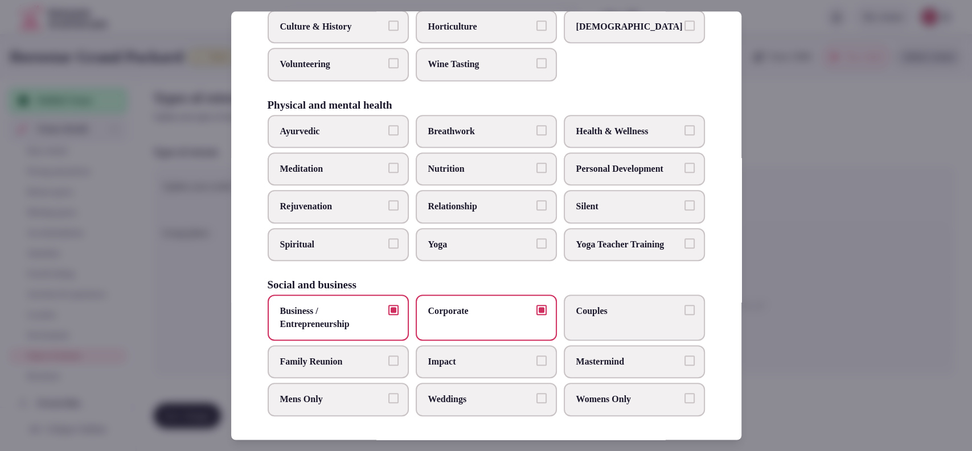
click at [332, 356] on span "Family Reunion" at bounding box center [332, 362] width 105 height 13
click at [388, 356] on button "Family Reunion" at bounding box center [393, 361] width 10 height 10
click at [572, 318] on label "Couples" at bounding box center [634, 318] width 141 height 46
click at [684, 315] on button "Couples" at bounding box center [689, 310] width 10 height 10
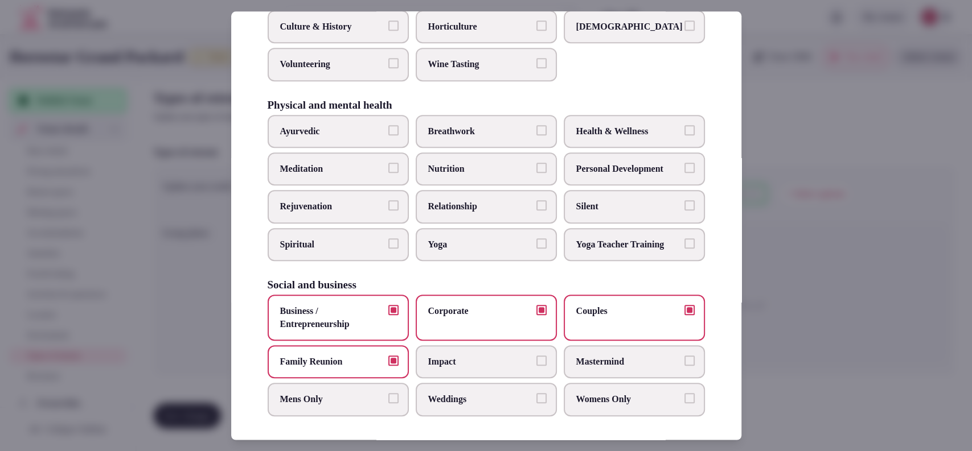
scroll to position [57, 0]
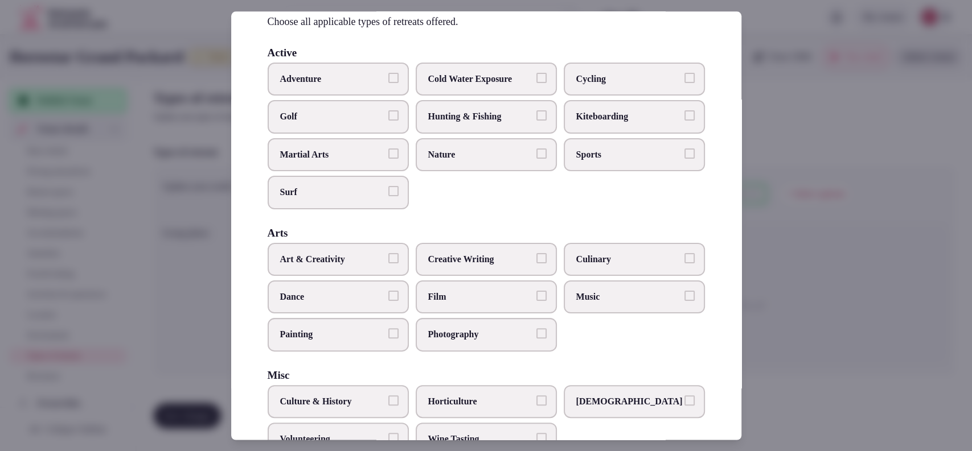
click at [811, 222] on div at bounding box center [486, 225] width 972 height 451
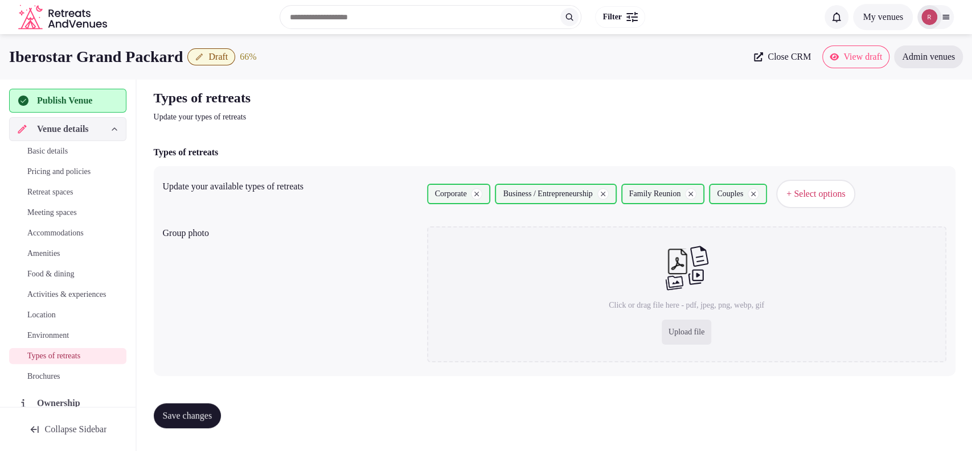
click at [212, 410] on span "Save changes" at bounding box center [188, 415] width 50 height 11
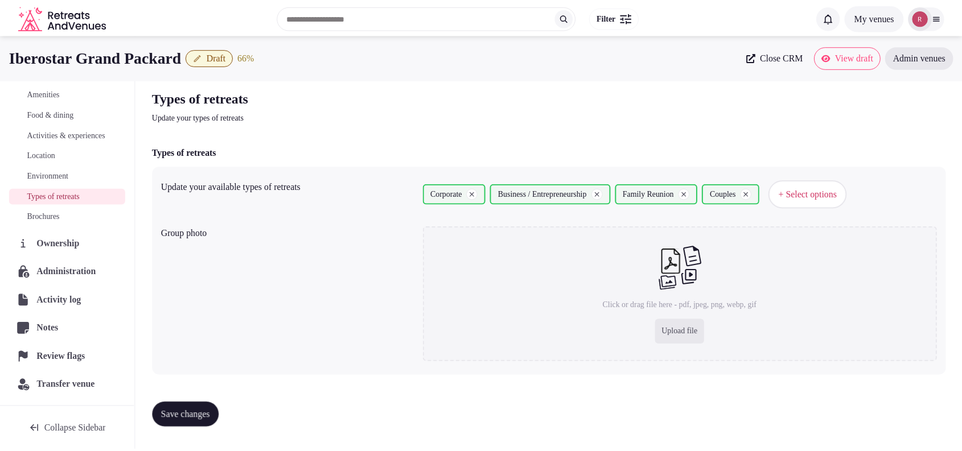
scroll to position [170, 0]
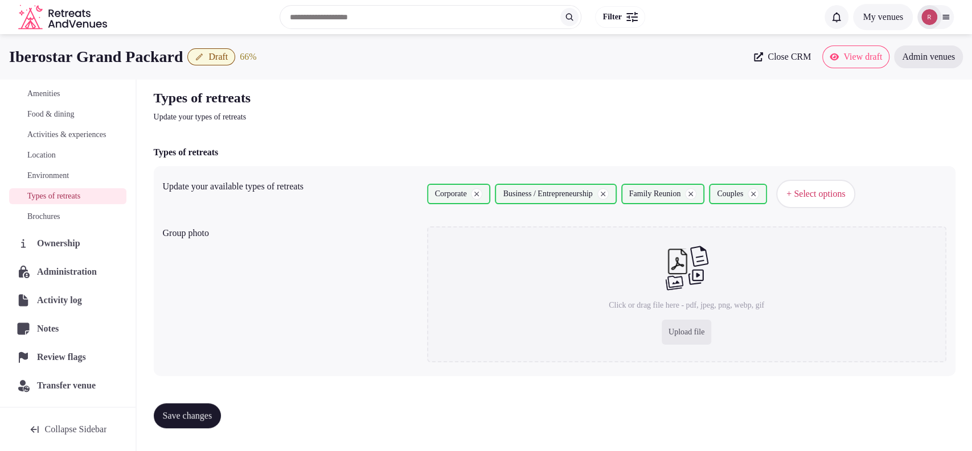
click at [44, 133] on span "Activities & experiences" at bounding box center [66, 134] width 79 height 11
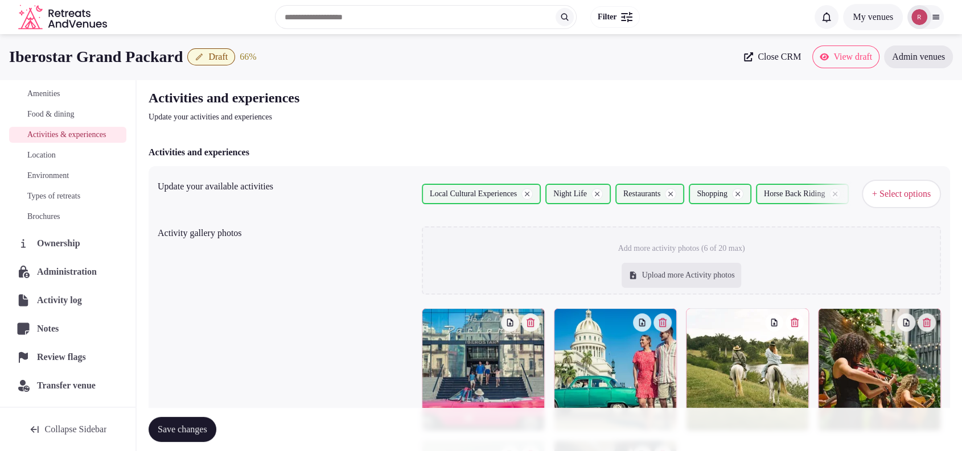
click at [530, 322] on icon "button" at bounding box center [531, 322] width 8 height 9
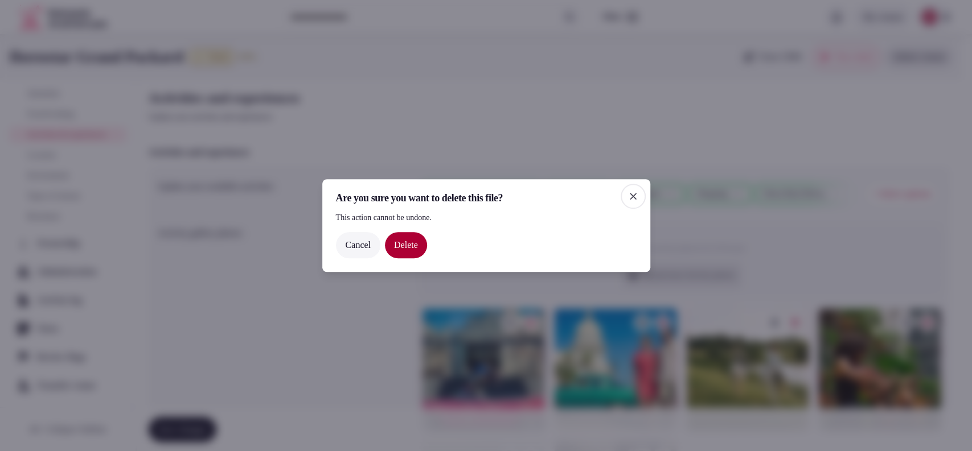
click at [424, 246] on button "Delete" at bounding box center [406, 245] width 42 height 26
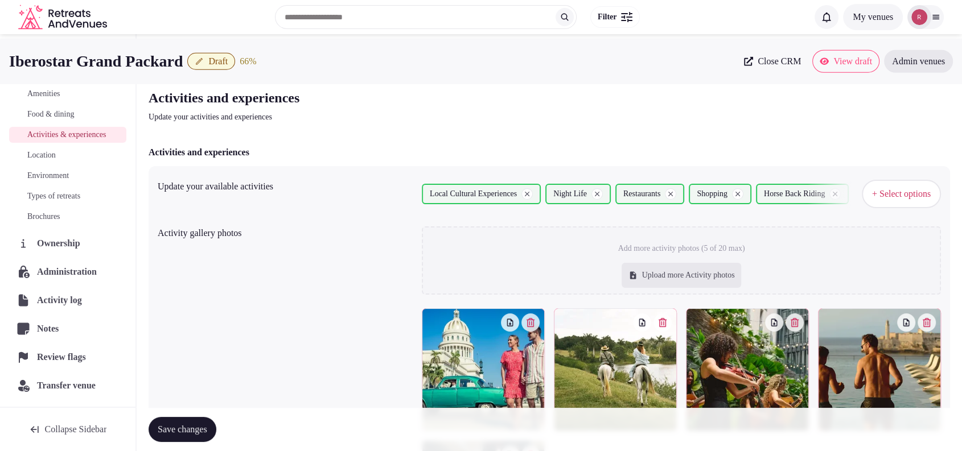
scroll to position [170, 0]
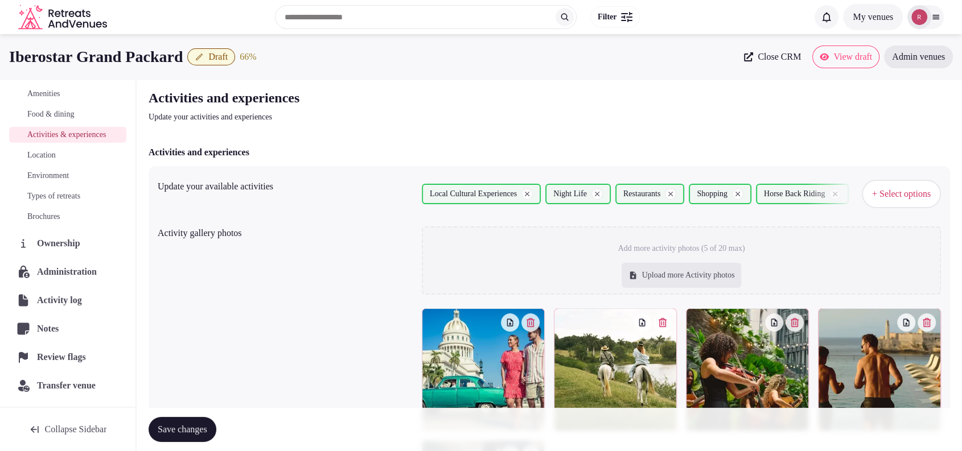
click at [631, 272] on div "Upload more Activity photos" at bounding box center [682, 275] width 120 height 25
type input "**********"
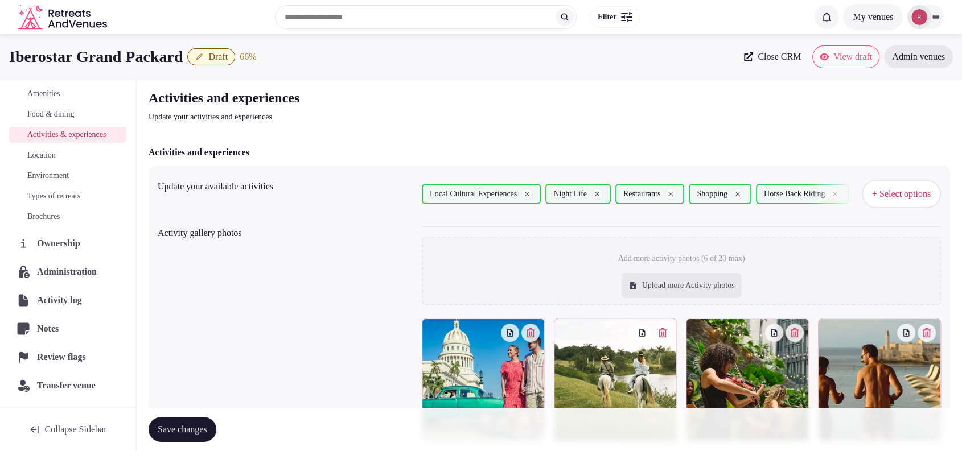
click at [188, 429] on span "Save changes" at bounding box center [183, 429] width 50 height 11
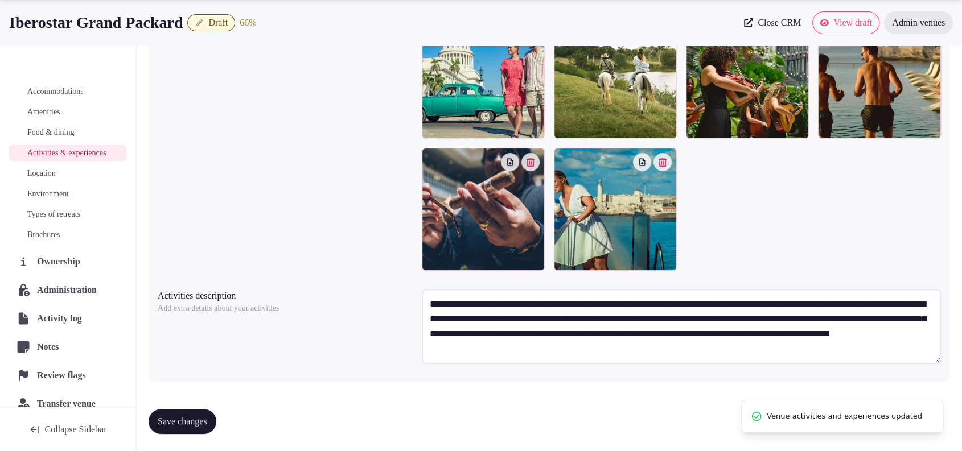
scroll to position [136, 0]
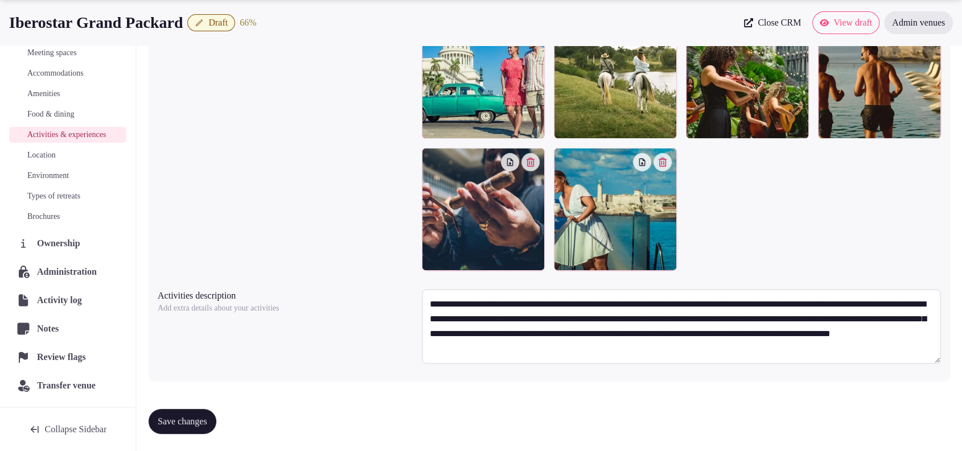
click at [877, 195] on div at bounding box center [681, 143] width 519 height 255
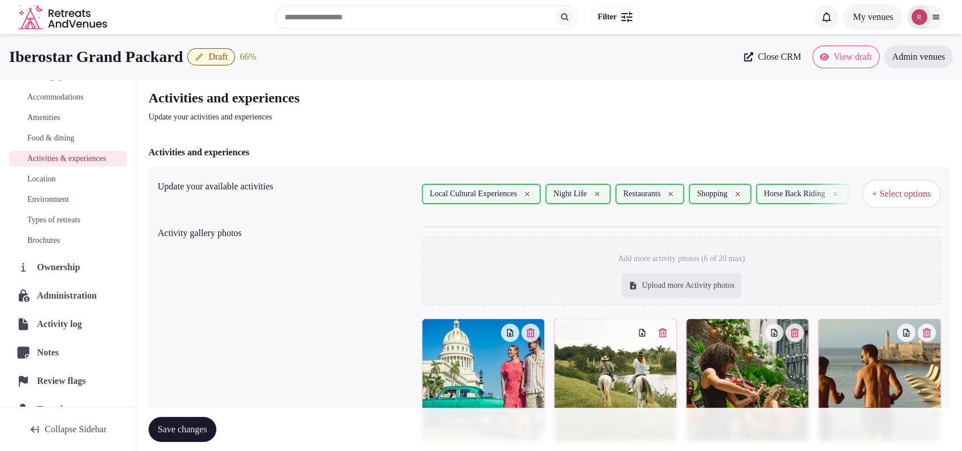
scroll to position [0, 0]
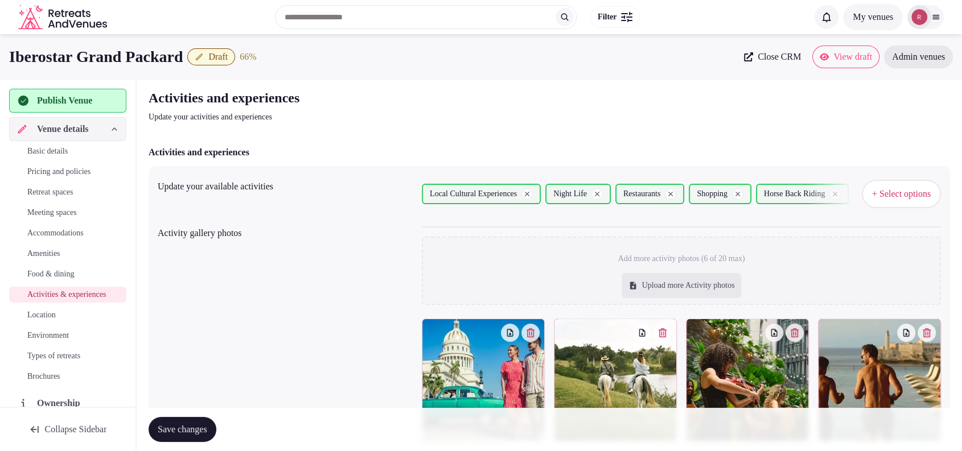
click at [91, 101] on span "Publish Venue" at bounding box center [64, 101] width 55 height 14
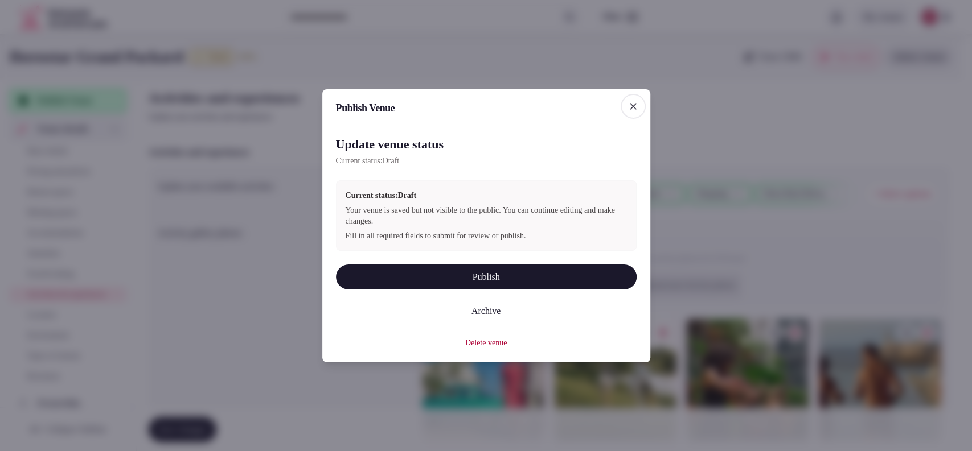
click at [437, 273] on button "Publish" at bounding box center [486, 277] width 301 height 25
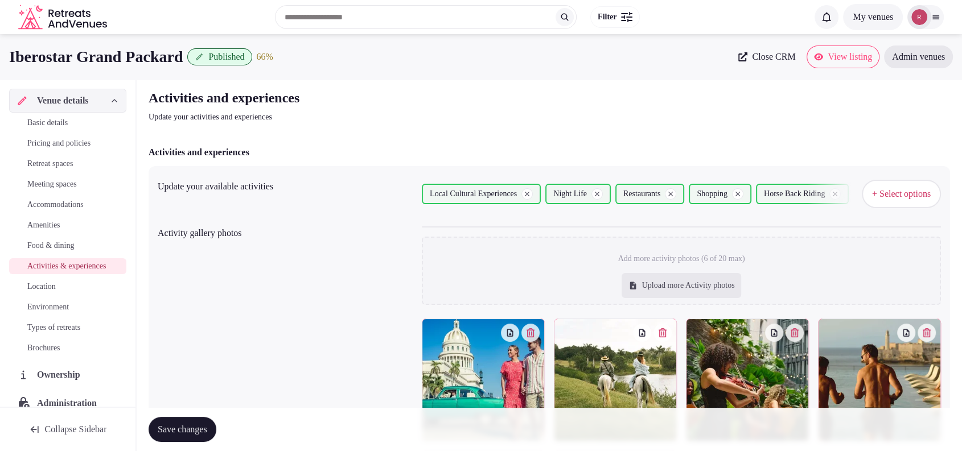
drag, startPoint x: 911, startPoint y: 96, endPoint x: 895, endPoint y: 87, distance: 18.2
click at [911, 96] on div "Activities and experiences Update your activities and experiences" at bounding box center [550, 106] width 802 height 34
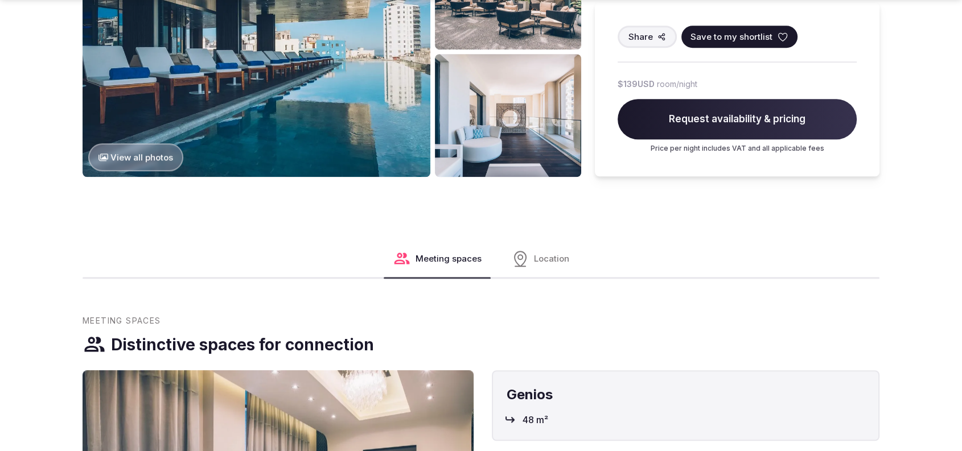
scroll to position [1213, 0]
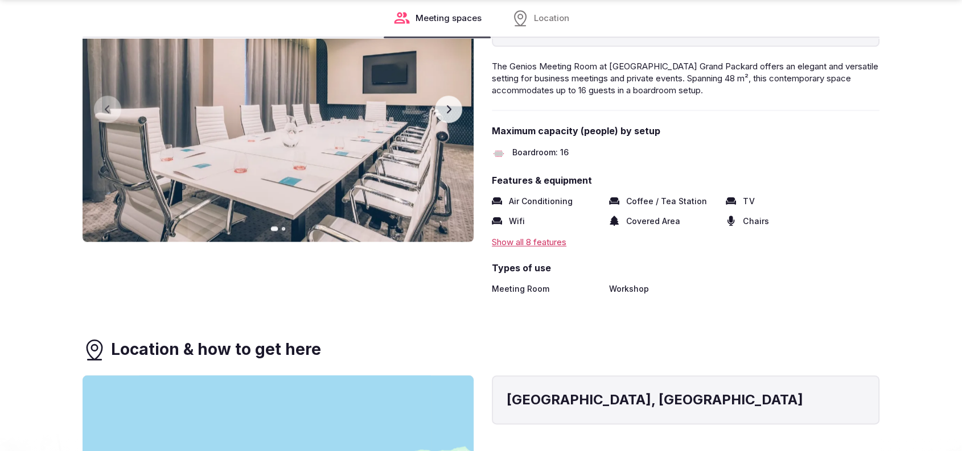
click at [454, 113] on button "Next slide" at bounding box center [448, 109] width 27 height 27
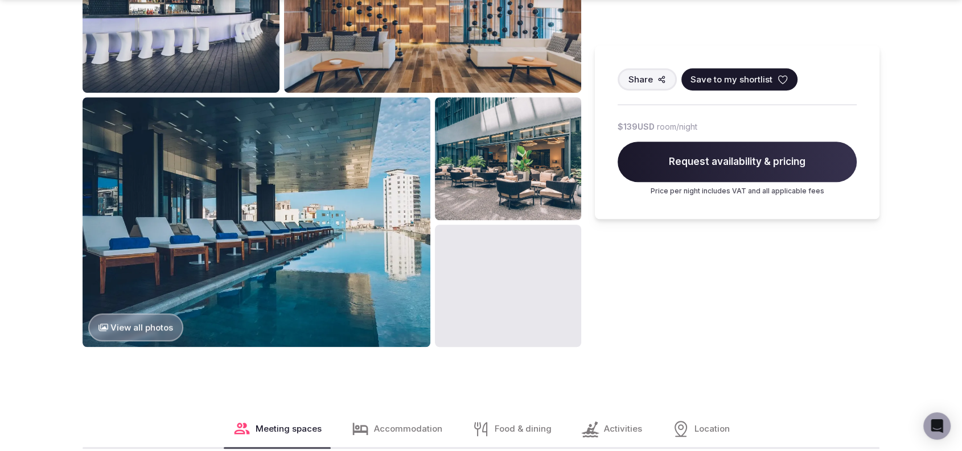
scroll to position [813, 0]
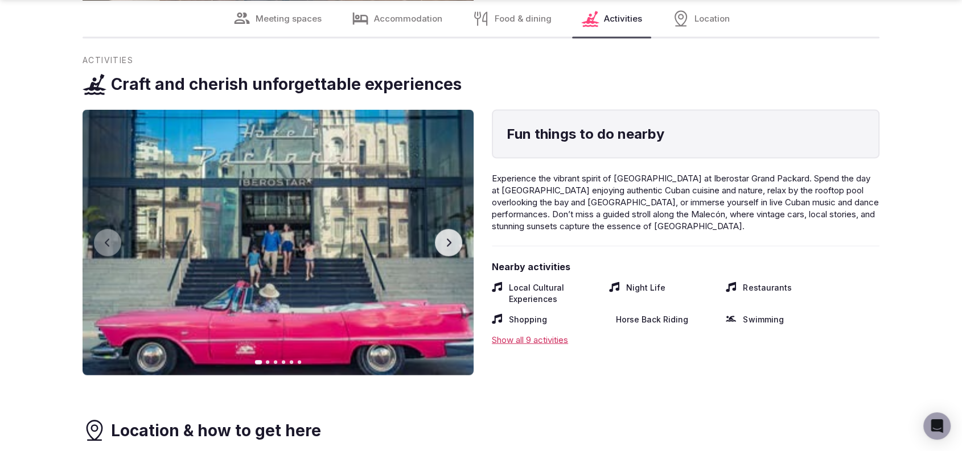
drag, startPoint x: 968, startPoint y: 43, endPoint x: 938, endPoint y: 296, distance: 255.1
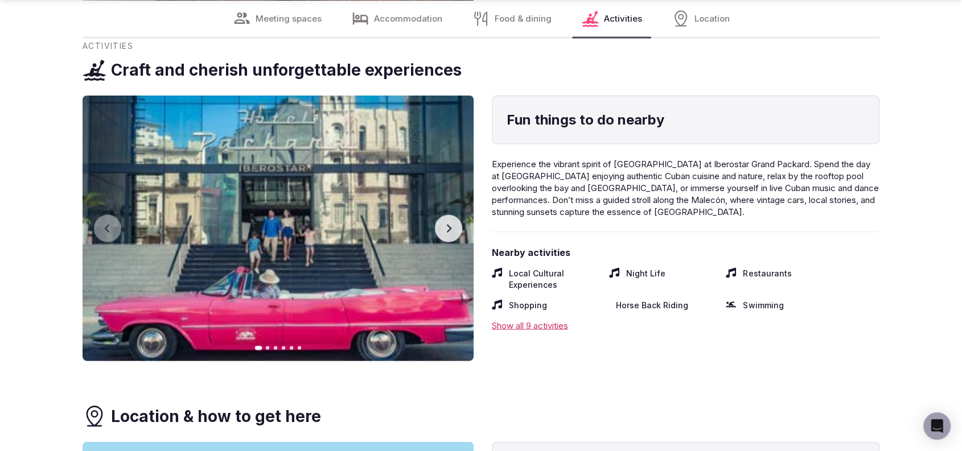
click at [451, 238] on button "Next slide" at bounding box center [448, 228] width 27 height 27
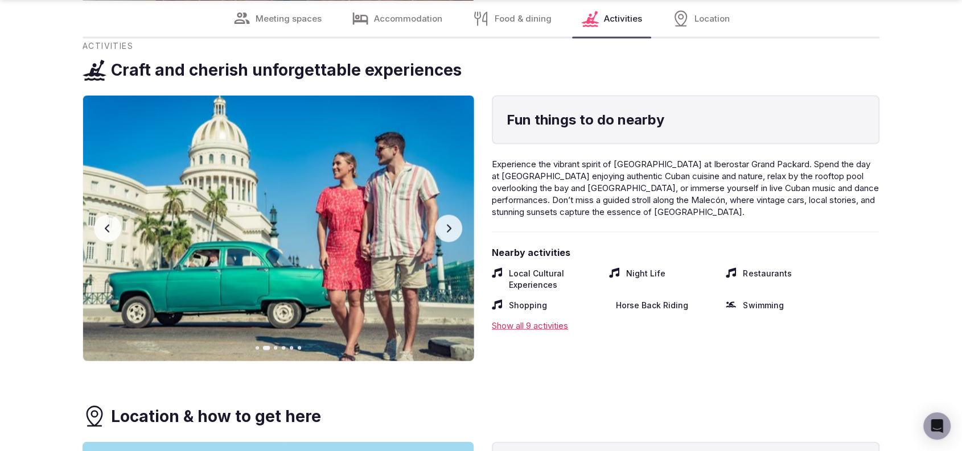
click at [451, 238] on button "Next slide" at bounding box center [448, 228] width 27 height 27
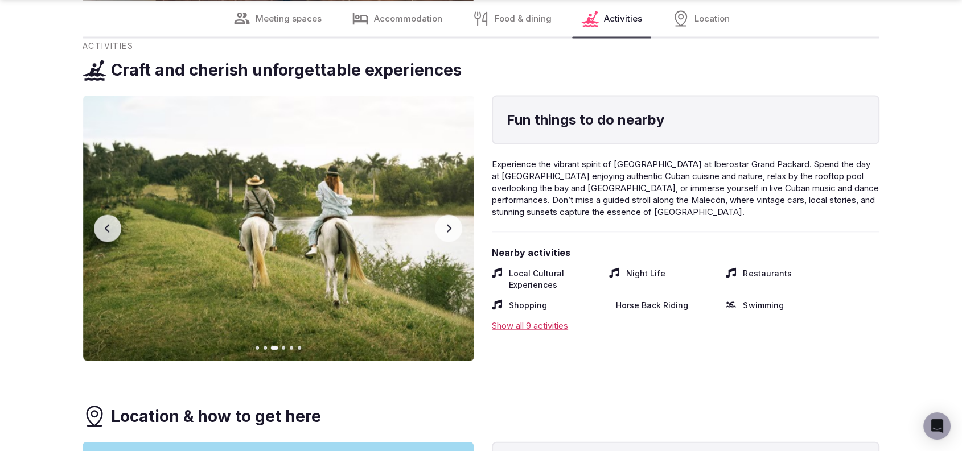
click at [451, 238] on button "Next slide" at bounding box center [448, 228] width 27 height 27
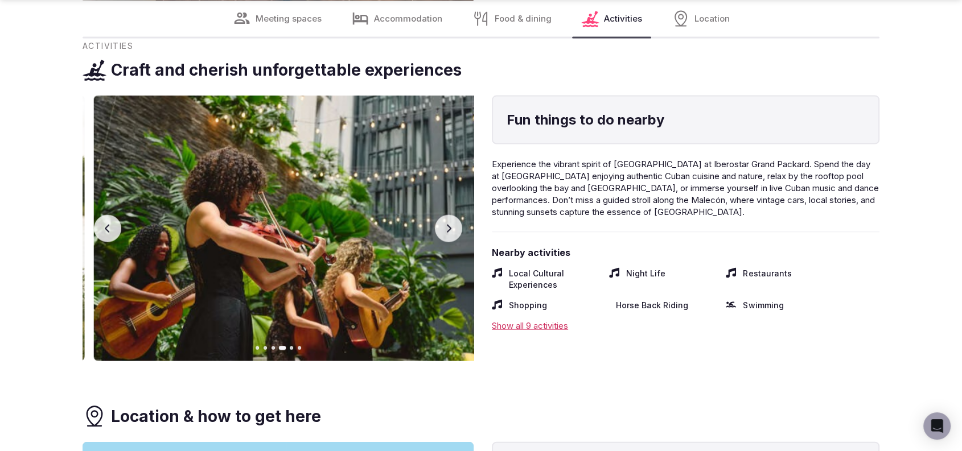
click at [451, 238] on button "Next slide" at bounding box center [448, 228] width 27 height 27
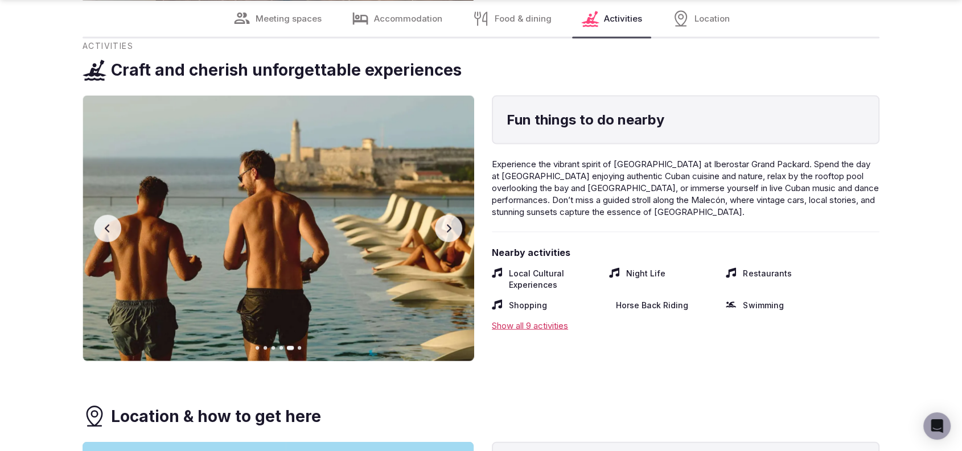
click at [451, 238] on button "Next slide" at bounding box center [448, 228] width 27 height 27
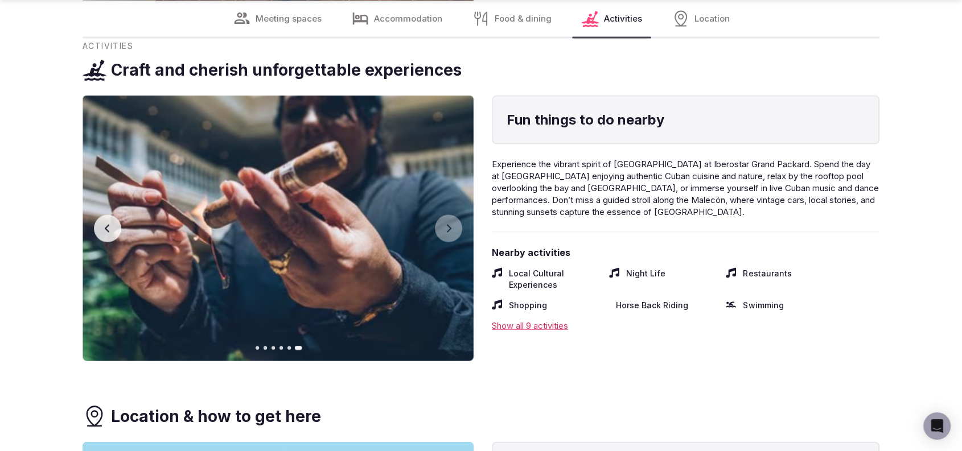
click at [94, 226] on button "Previous slide" at bounding box center [107, 228] width 27 height 27
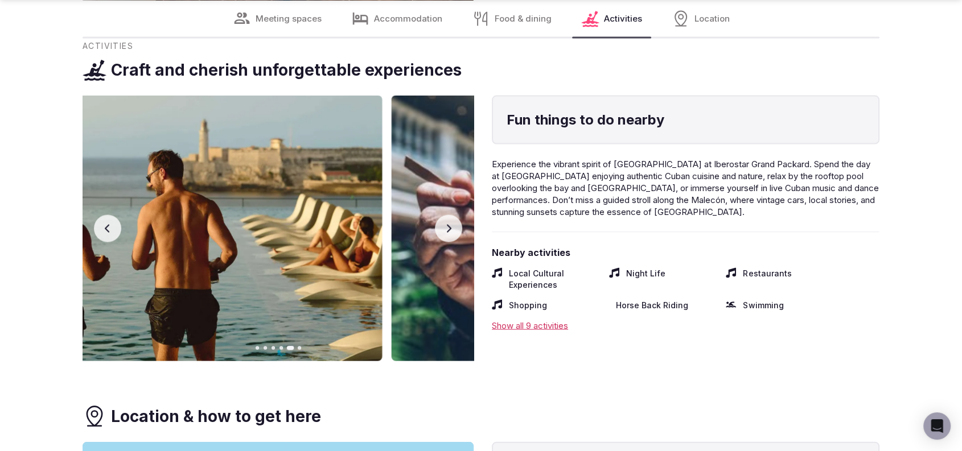
click at [94, 226] on button "Previous slide" at bounding box center [107, 228] width 27 height 27
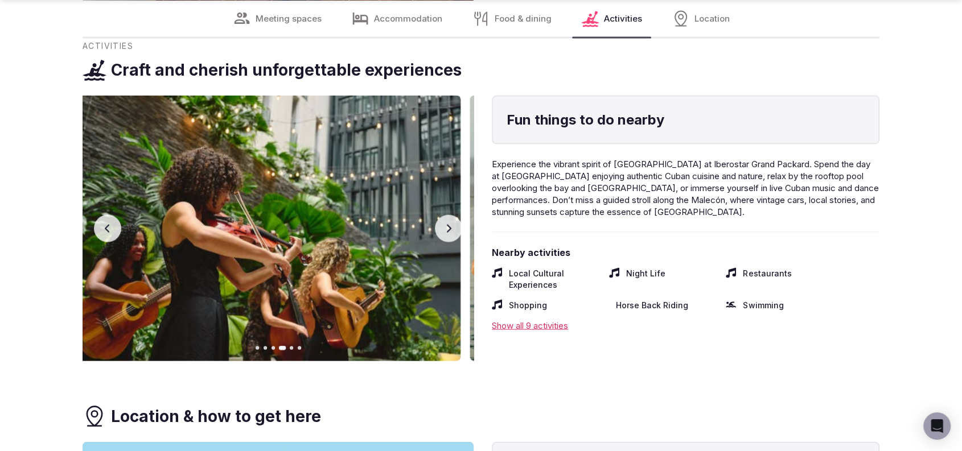
click at [94, 226] on button "Previous slide" at bounding box center [107, 228] width 27 height 27
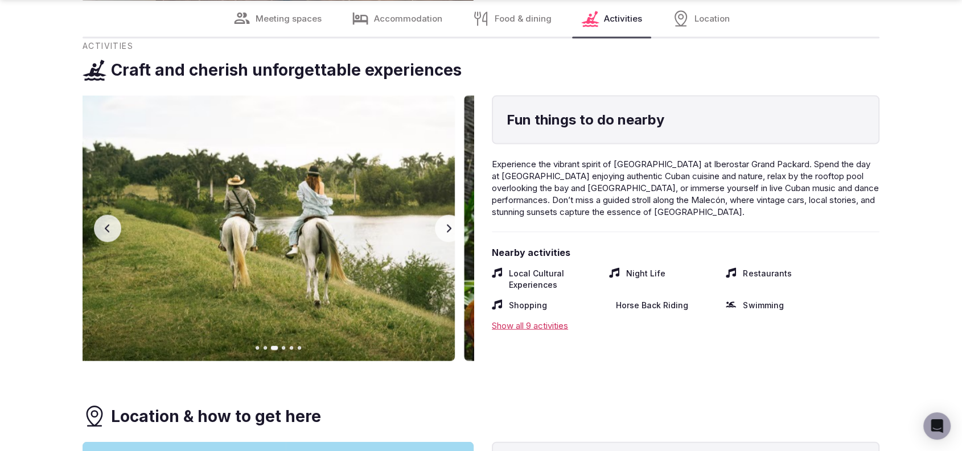
click at [94, 226] on button "Previous slide" at bounding box center [107, 228] width 27 height 27
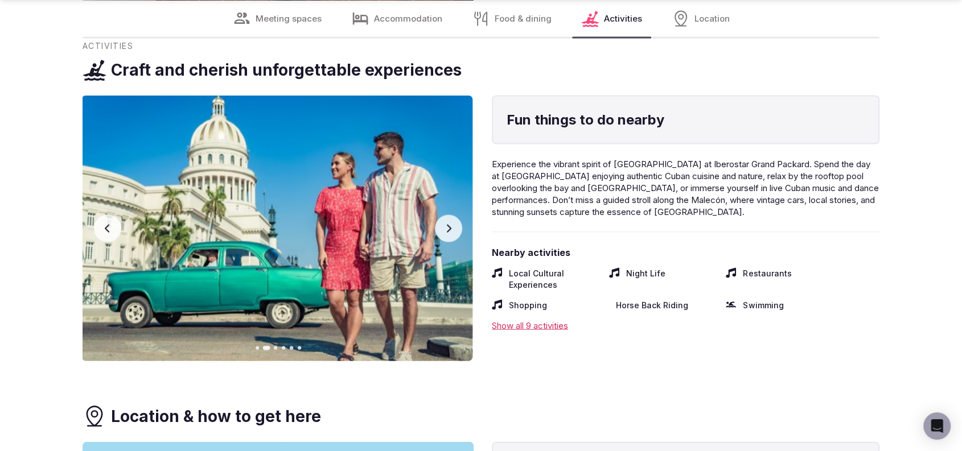
click at [94, 226] on button "Previous slide" at bounding box center [107, 228] width 27 height 27
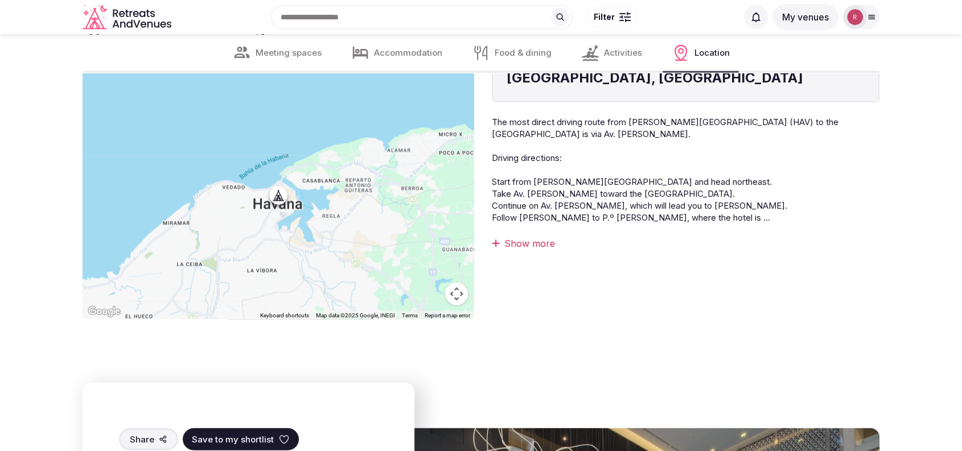
scroll to position [2369, 0]
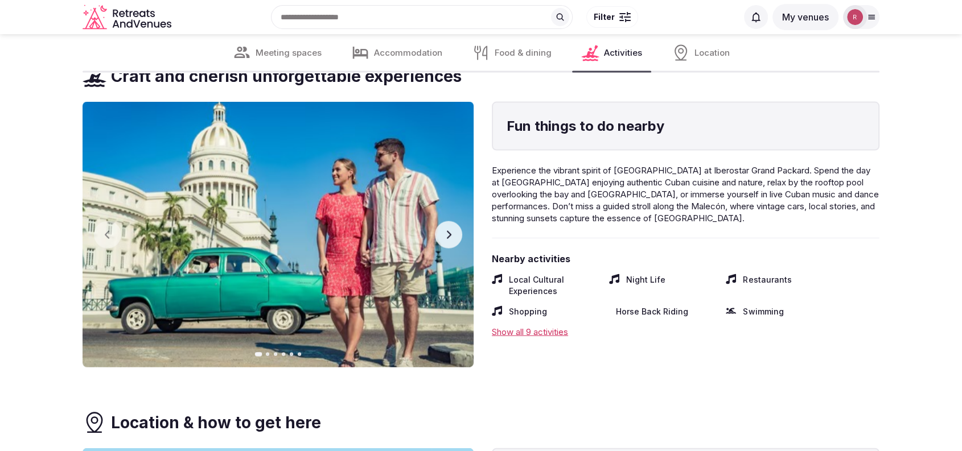
click at [451, 231] on icon "button" at bounding box center [448, 235] width 9 height 9
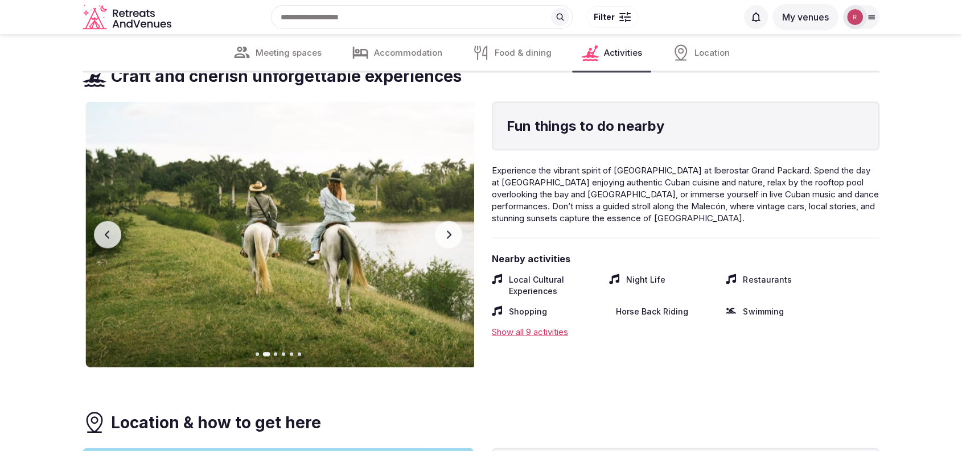
click at [451, 231] on icon "button" at bounding box center [448, 235] width 9 height 9
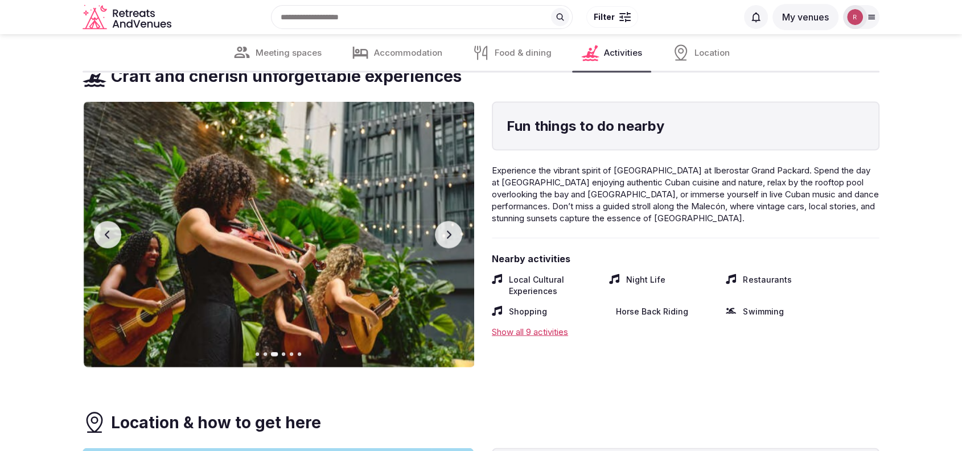
click at [451, 231] on icon "button" at bounding box center [448, 235] width 9 height 9
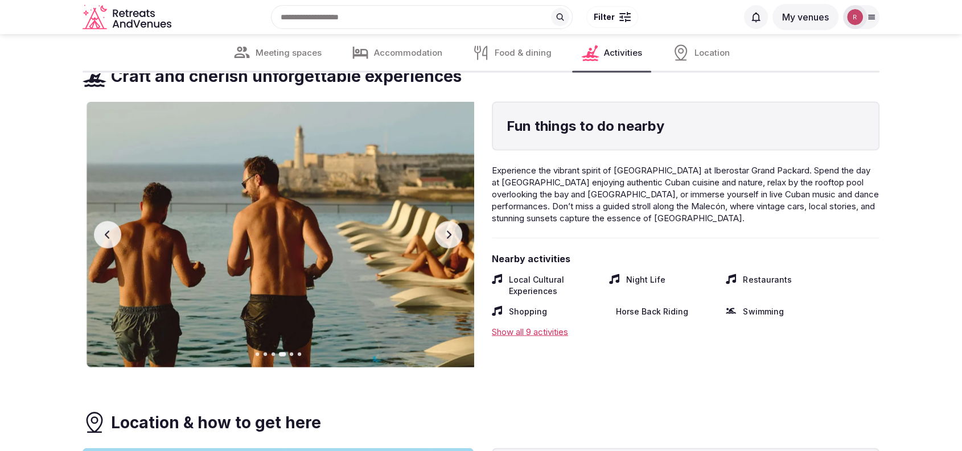
click at [451, 231] on icon "button" at bounding box center [448, 235] width 9 height 9
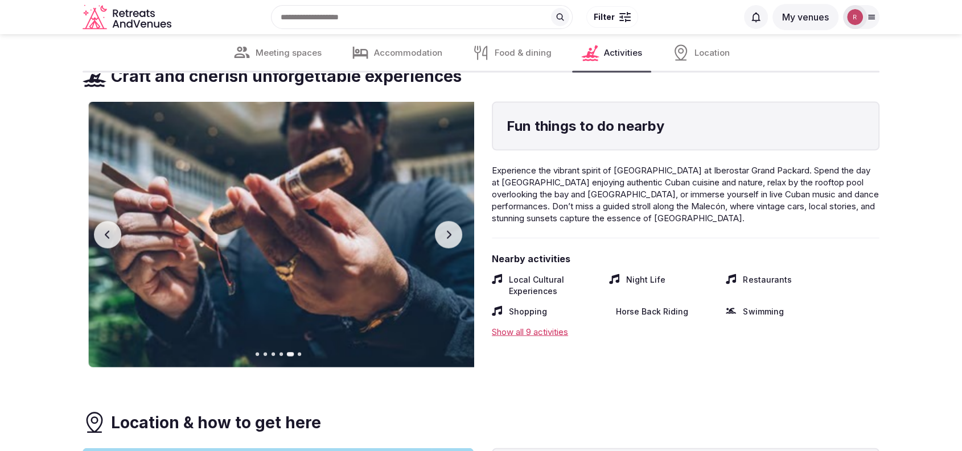
click at [451, 231] on icon "button" at bounding box center [448, 235] width 9 height 9
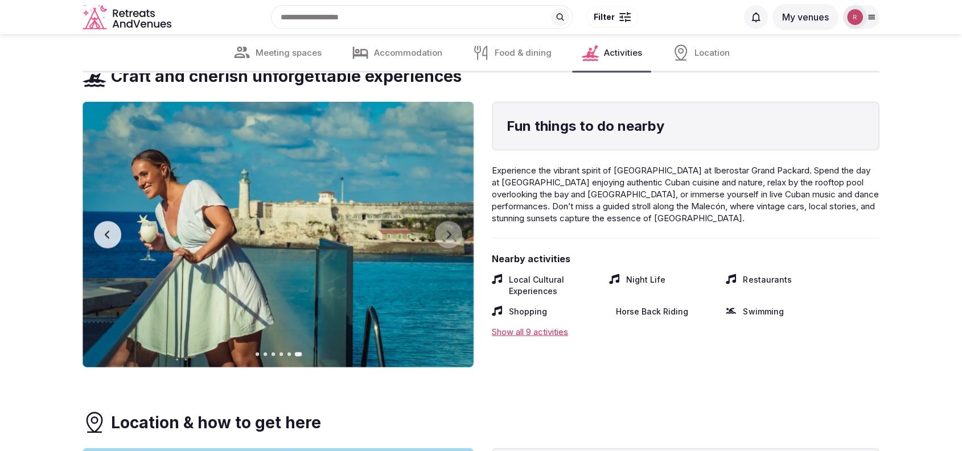
click at [113, 223] on button "Previous slide" at bounding box center [107, 234] width 27 height 27
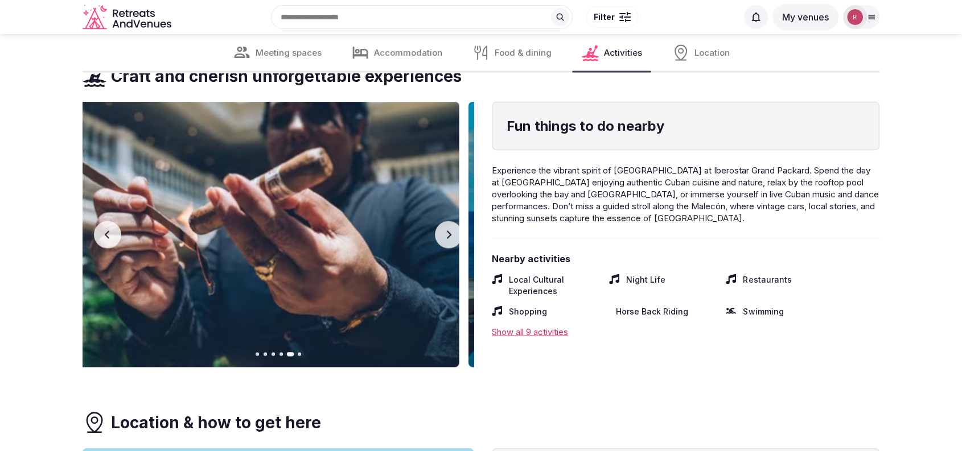
click at [113, 223] on button "Previous slide" at bounding box center [107, 234] width 27 height 27
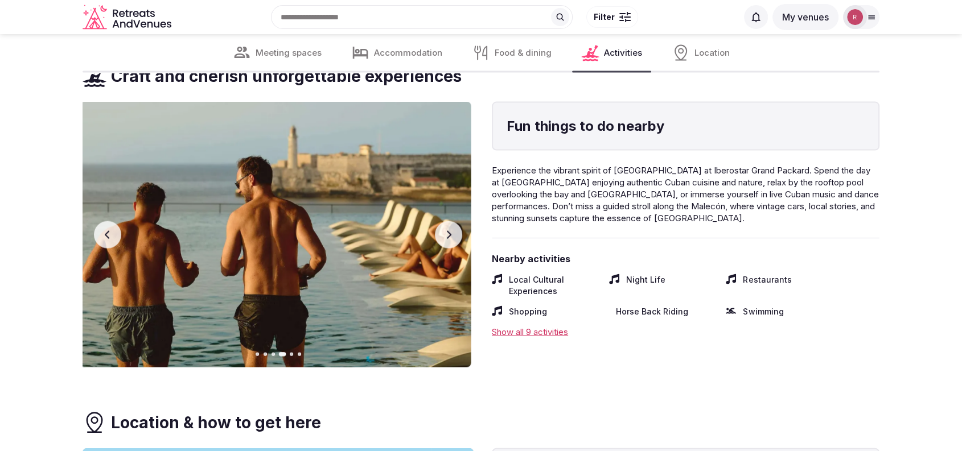
click at [113, 223] on button "Previous slide" at bounding box center [107, 234] width 27 height 27
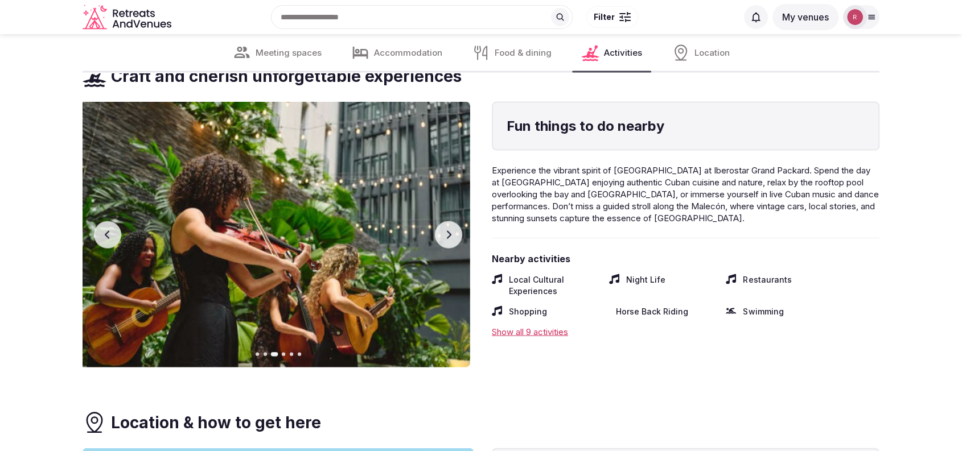
click at [113, 223] on button "Previous slide" at bounding box center [107, 234] width 27 height 27
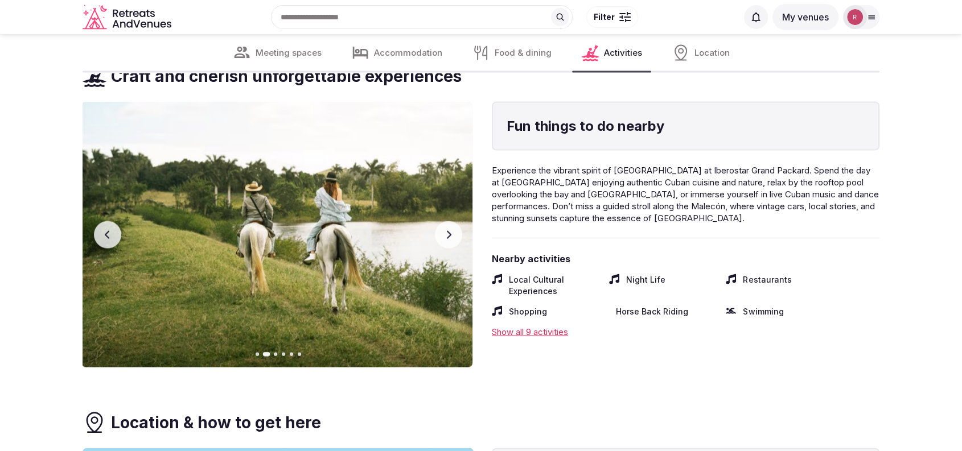
click at [113, 223] on button "Previous slide" at bounding box center [107, 234] width 27 height 27
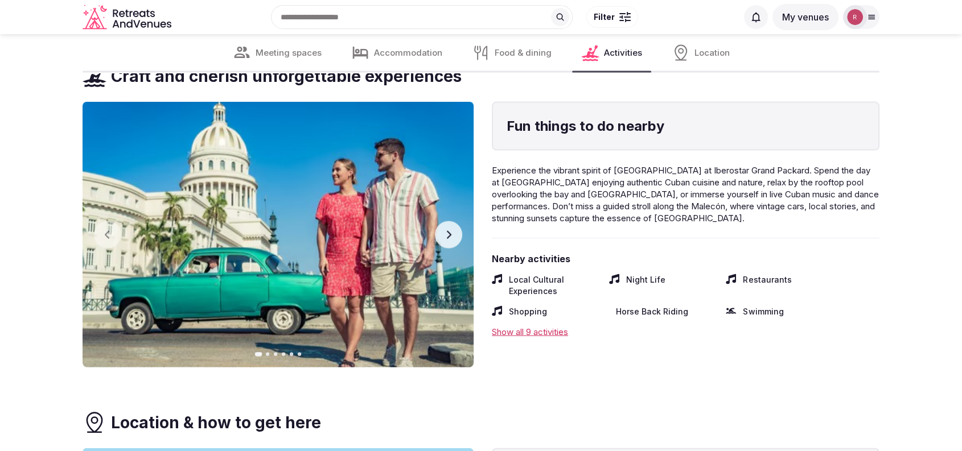
click at [450, 236] on icon "button" at bounding box center [448, 235] width 9 height 9
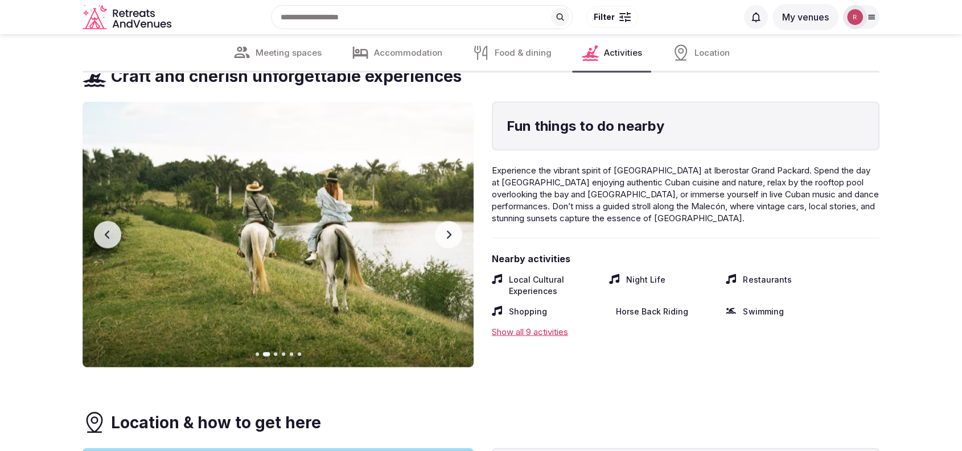
click at [101, 236] on button "Previous slide" at bounding box center [107, 234] width 27 height 27
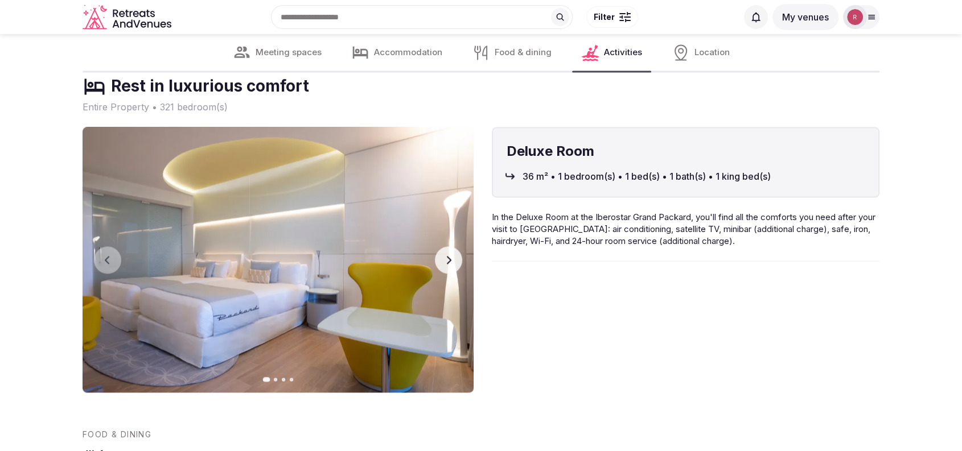
scroll to position [1580, 0]
